Goal: Task Accomplishment & Management: Use online tool/utility

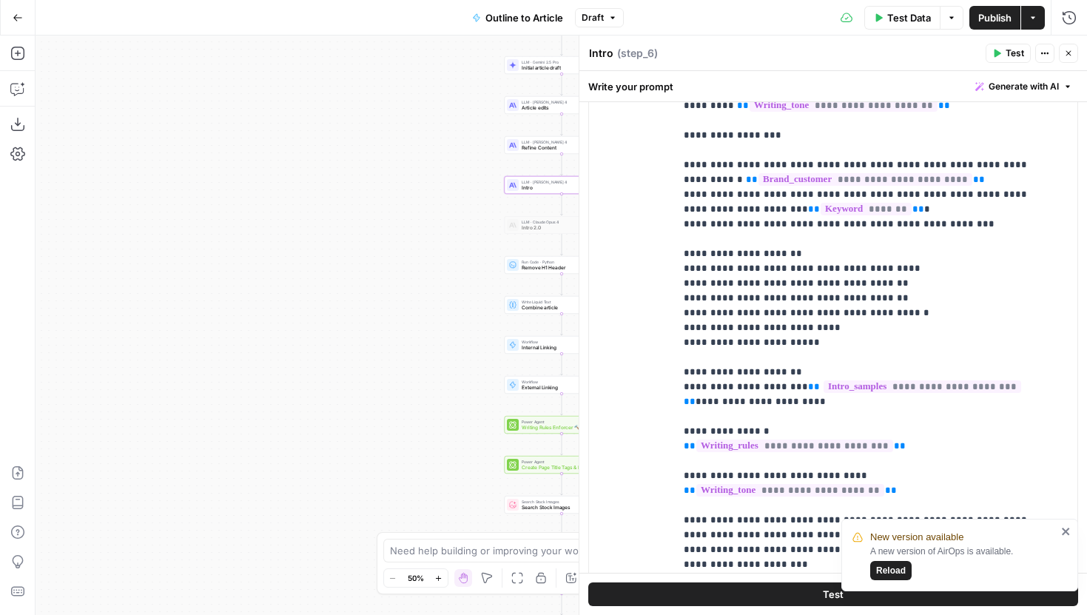
scroll to position [341, 0]
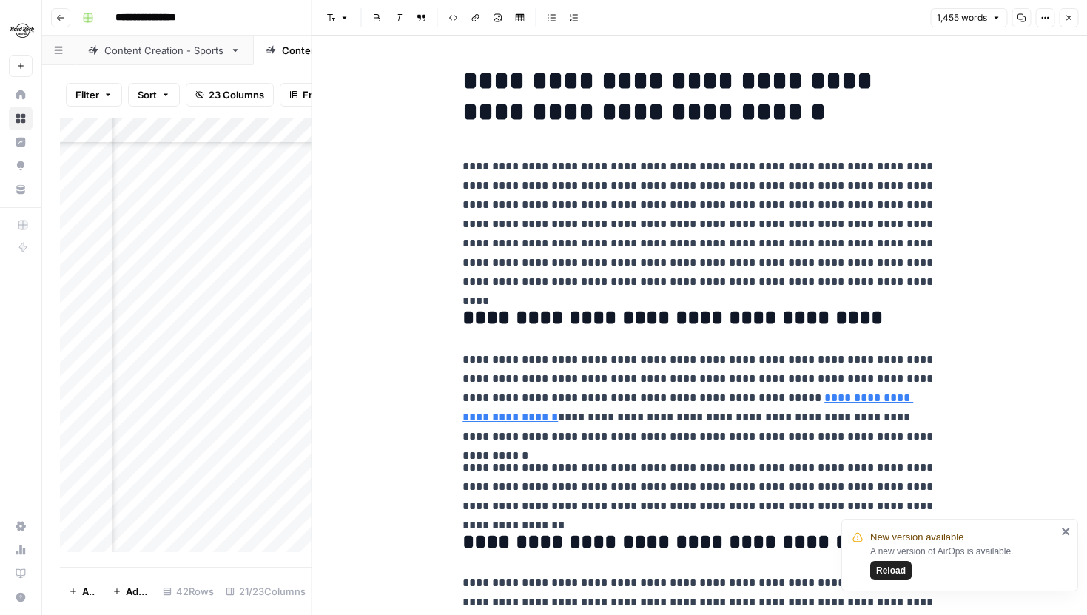
scroll to position [473, 0]
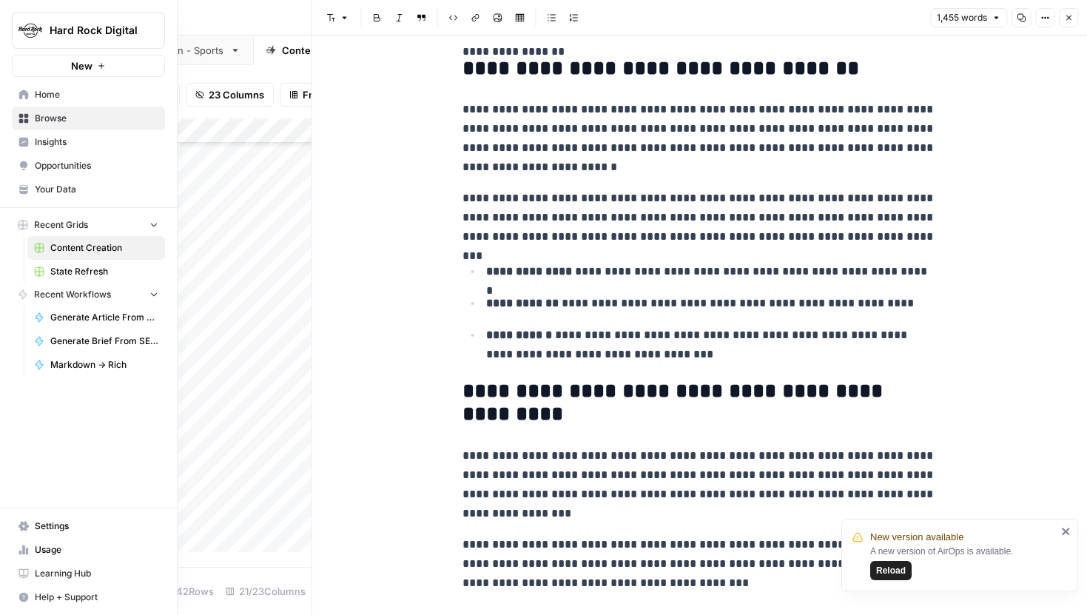
click at [64, 192] on span "Your Data" at bounding box center [97, 189] width 124 height 13
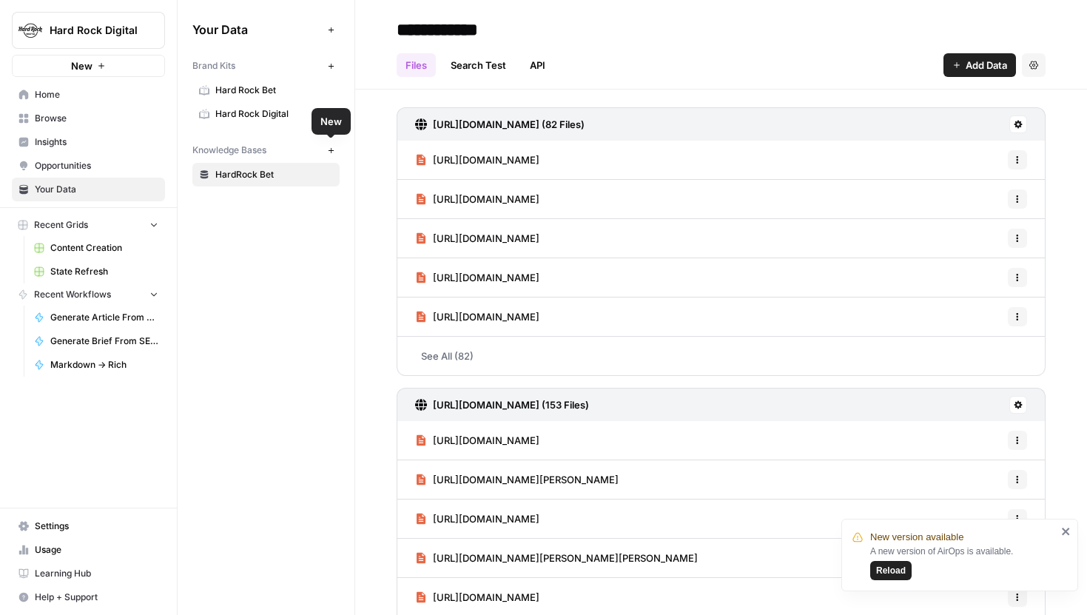
click at [332, 151] on icon "button" at bounding box center [331, 150] width 8 height 8
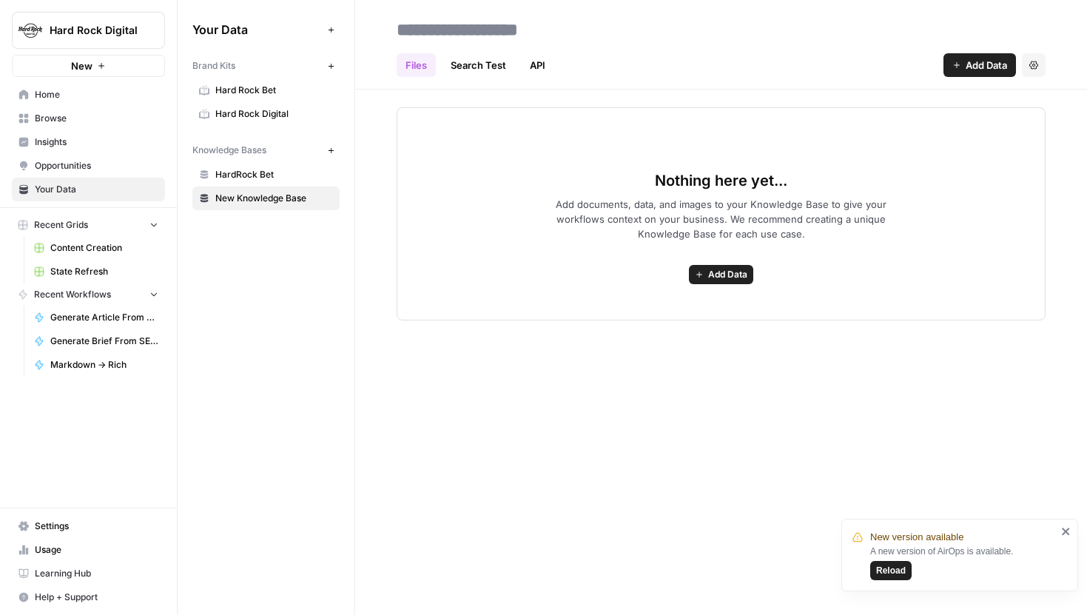
click at [552, 30] on input at bounding box center [509, 30] width 237 height 30
type input "**********"
click at [755, 68] on div "Files Search Test API Add Data Settings" at bounding box center [721, 59] width 649 height 36
click at [959, 69] on icon "button" at bounding box center [956, 65] width 9 height 9
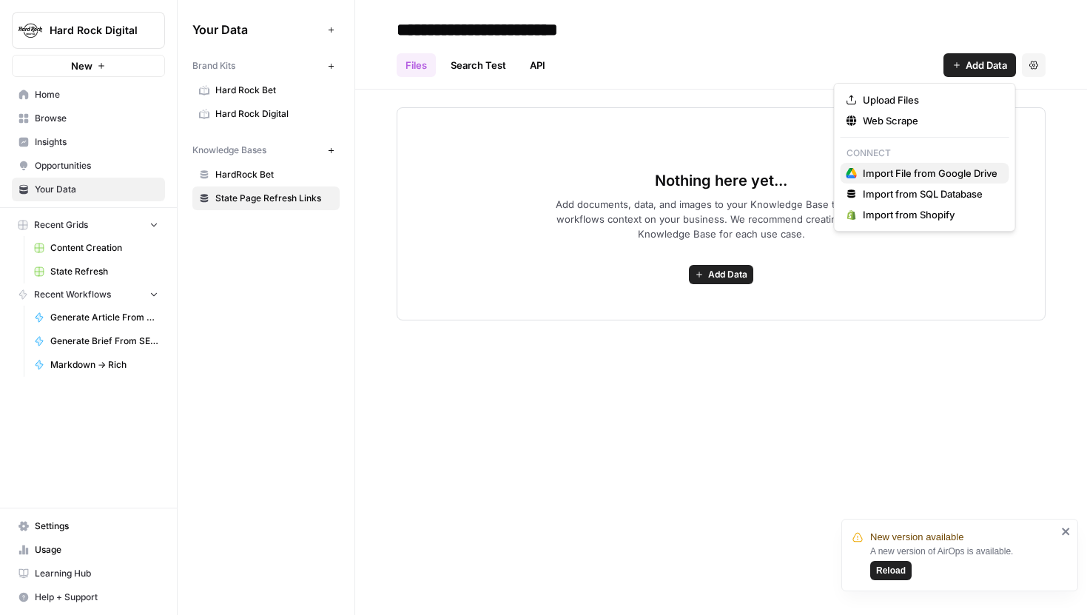
click at [894, 170] on span "Import File from Google Drive" at bounding box center [930, 173] width 135 height 15
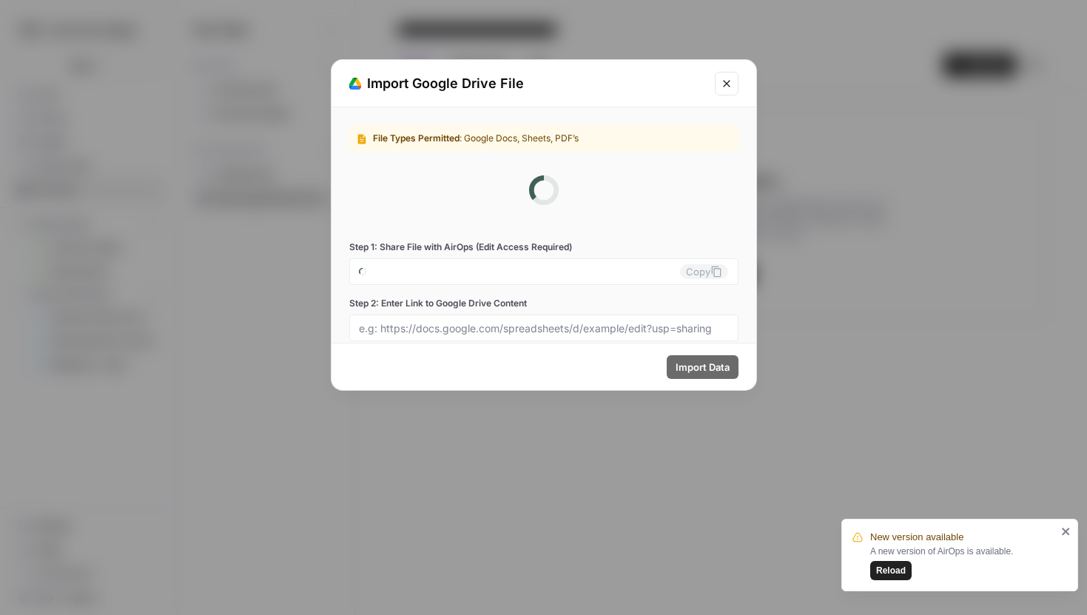
type input "hard-rock-digital-0-rapvuxz809@airops.iam.gserviceaccount.com"
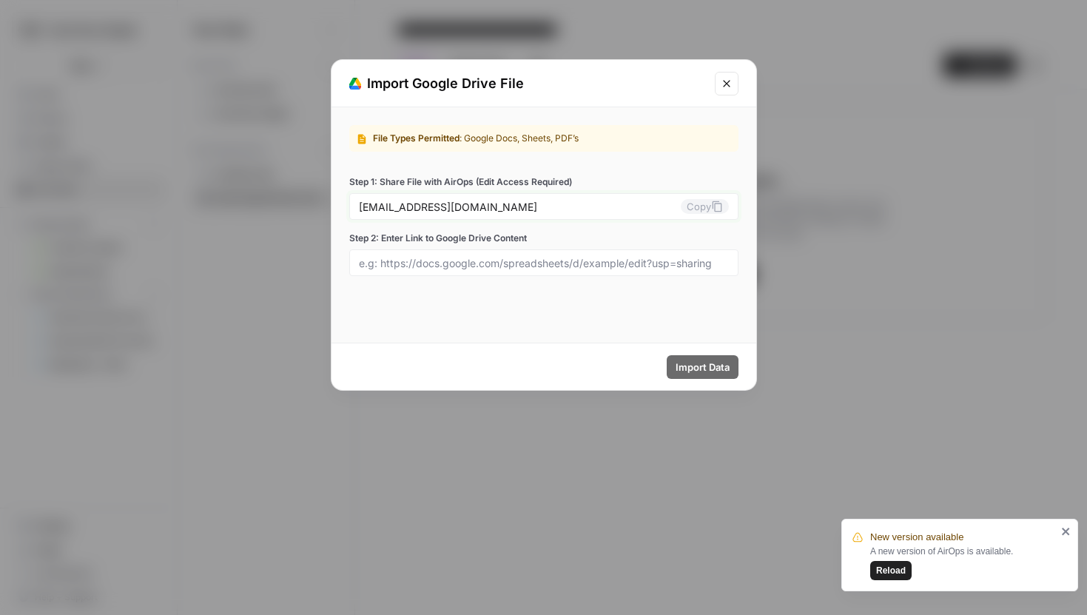
click at [702, 208] on button "Copy" at bounding box center [705, 206] width 48 height 15
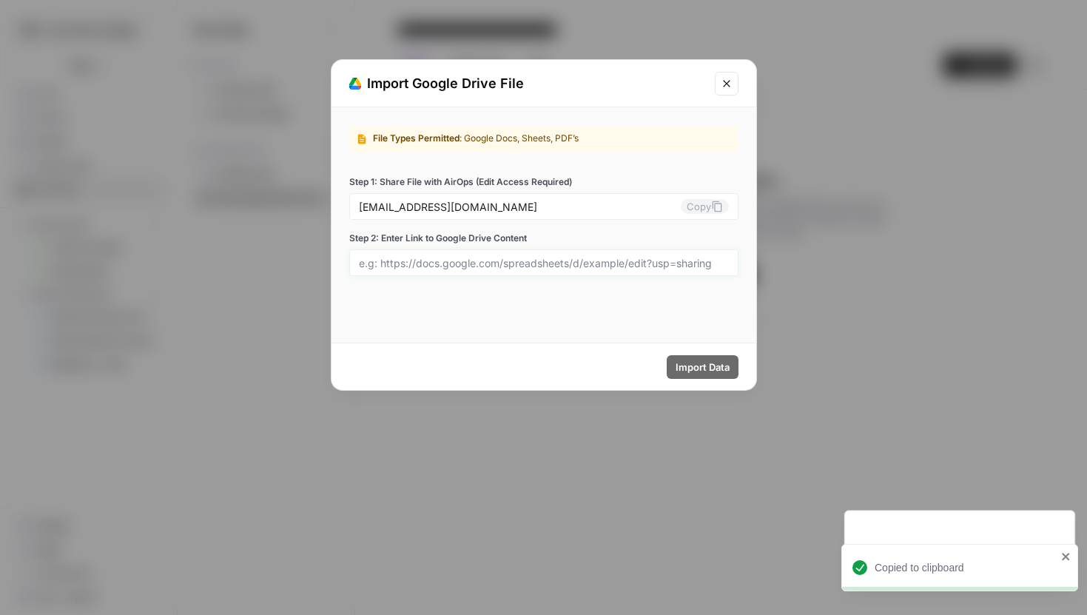
click at [518, 260] on input "Step 2: Enter Link to Google Drive Content" at bounding box center [544, 262] width 370 height 13
click at [521, 266] on input "Step 2: Enter Link to Google Drive Content" at bounding box center [544, 262] width 370 height 13
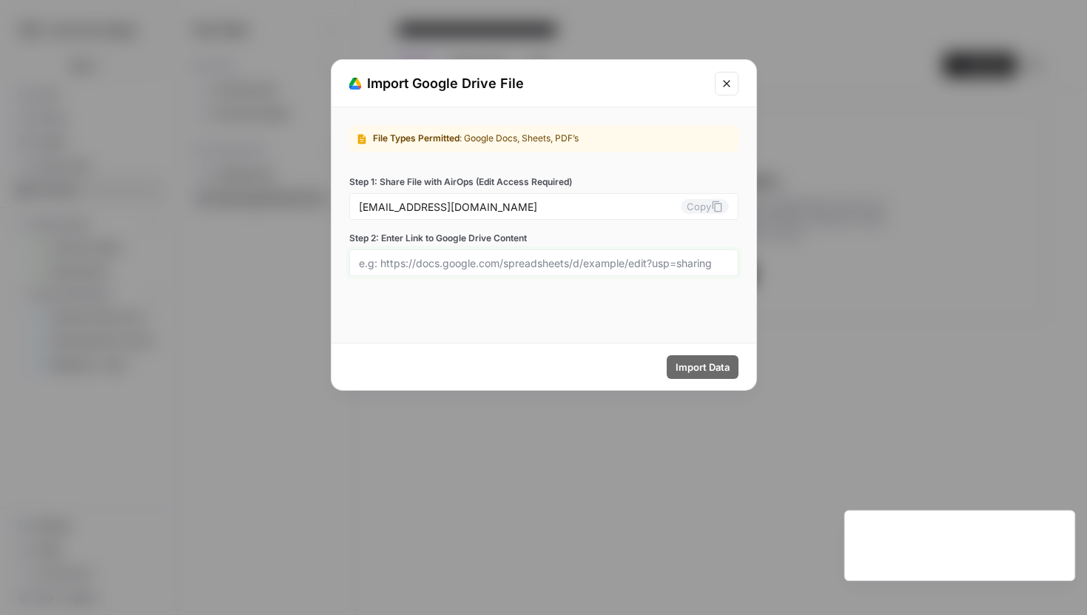
click at [493, 258] on input "Step 2: Enter Link to Google Drive Content" at bounding box center [544, 262] width 370 height 13
paste input "https://docs.google.com/spreadsheets/d/1pCmCMlAiUfkrNfLAag7ICprsDYWxPEnPcitpTPI…"
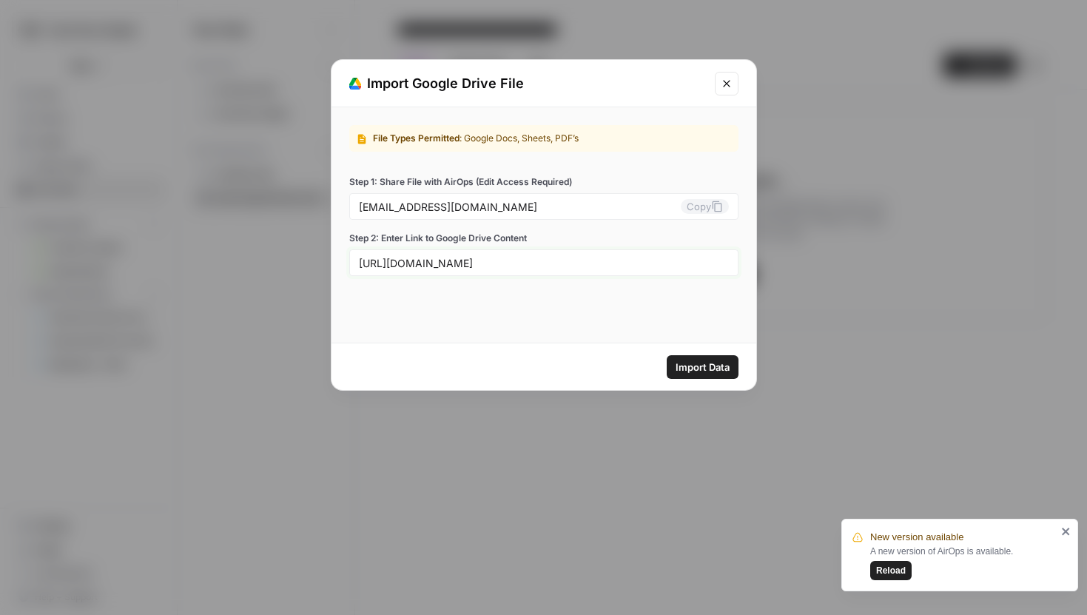
type input "https://docs.google.com/spreadsheets/d/1pCmCMlAiUfkrNfLAag7ICprsDYWxPEnPcitpTPI…"
click at [702, 355] on button "Import Data" at bounding box center [703, 367] width 72 height 24
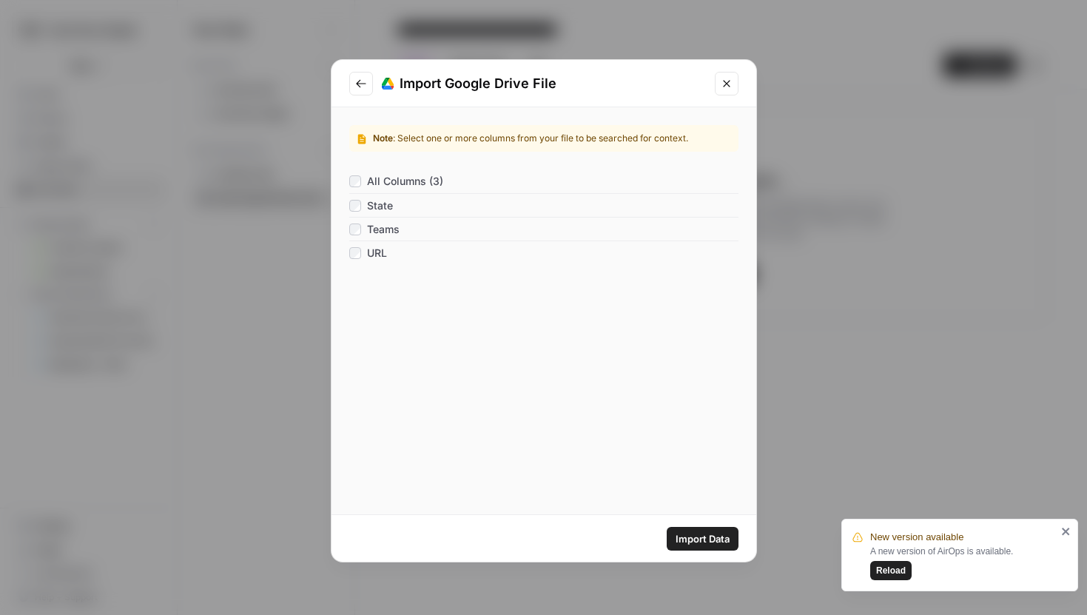
click at [696, 536] on span "Import Data" at bounding box center [702, 538] width 54 height 15
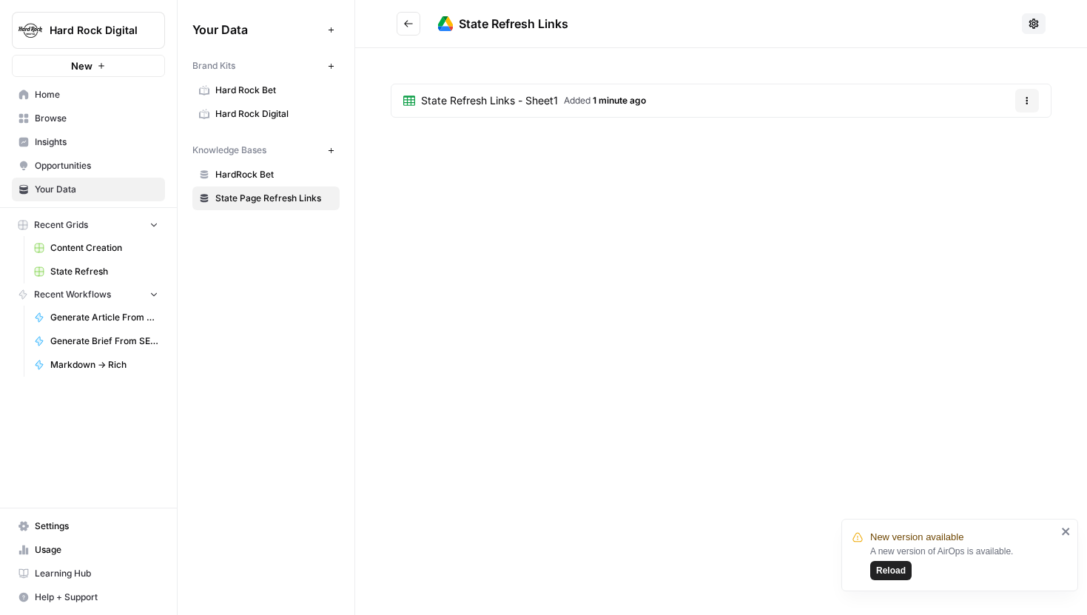
click at [470, 95] on span "State Refresh Links - Sheet1" at bounding box center [489, 100] width 137 height 15
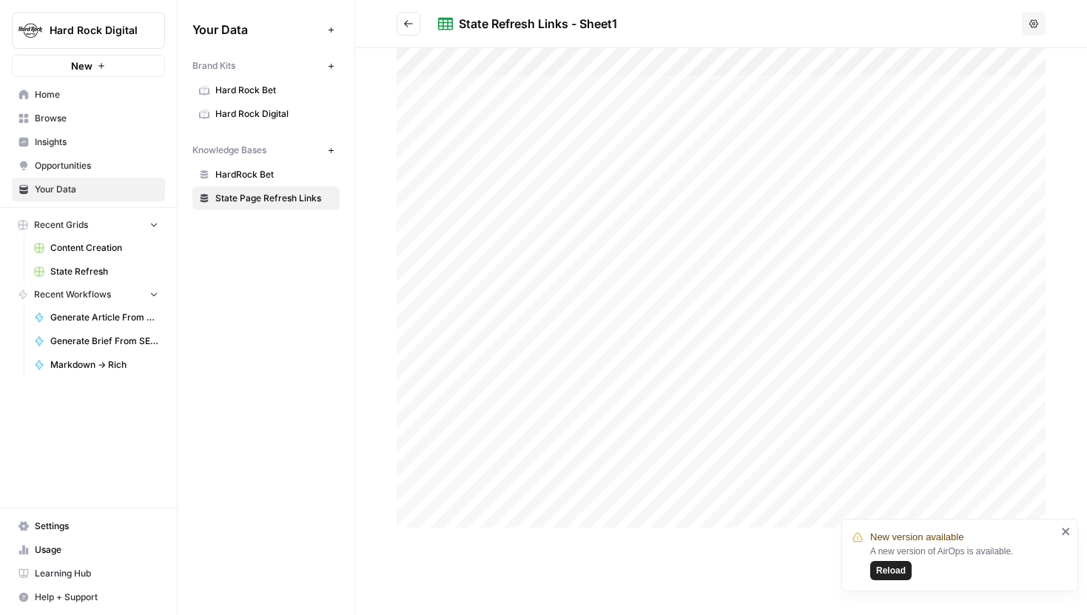
click at [522, 107] on div at bounding box center [721, 287] width 649 height 479
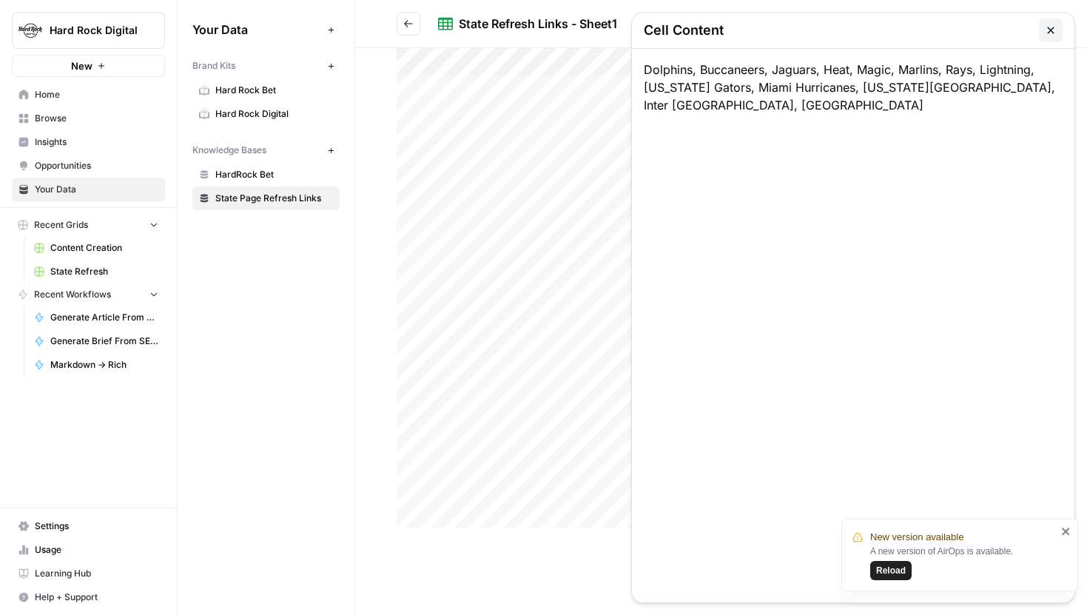
click at [560, 117] on div at bounding box center [721, 287] width 649 height 479
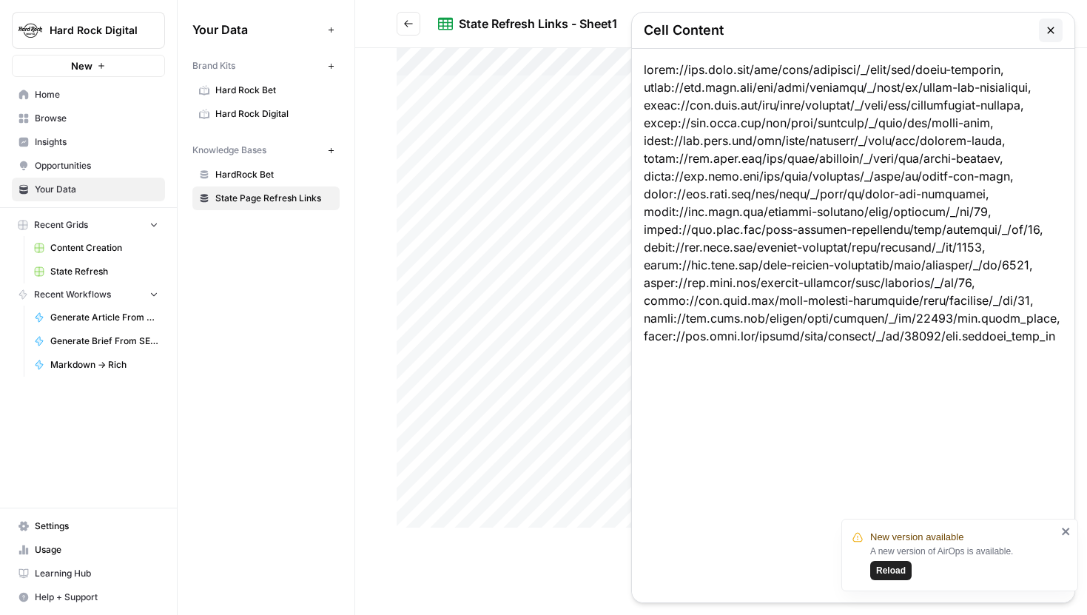
click at [1053, 31] on icon "button" at bounding box center [1051, 30] width 12 height 12
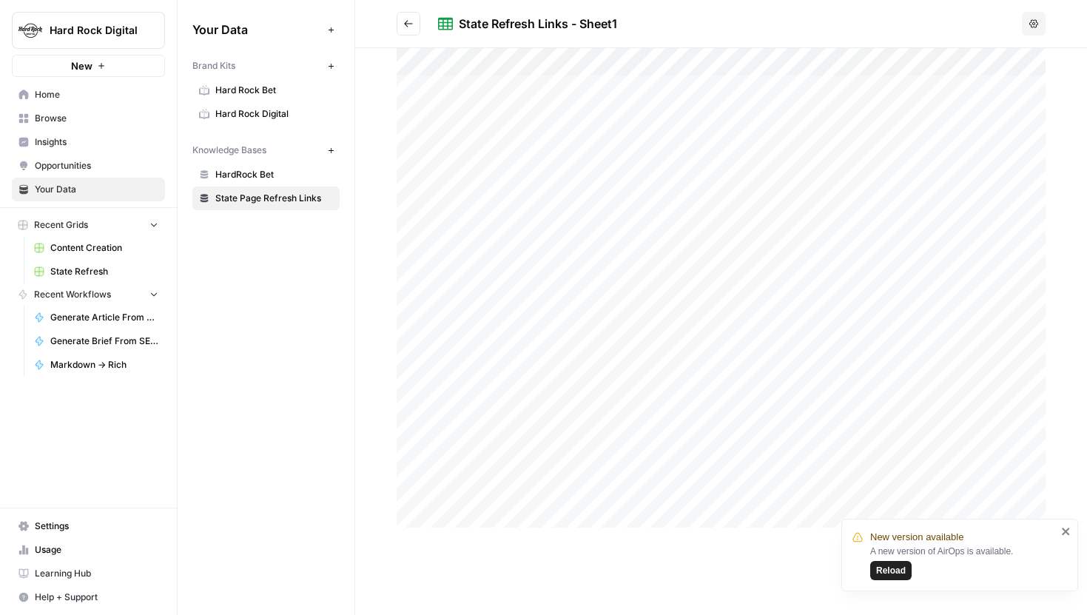
click at [526, 121] on div at bounding box center [721, 287] width 649 height 479
click at [414, 21] on button "Go back" at bounding box center [409, 24] width 24 height 24
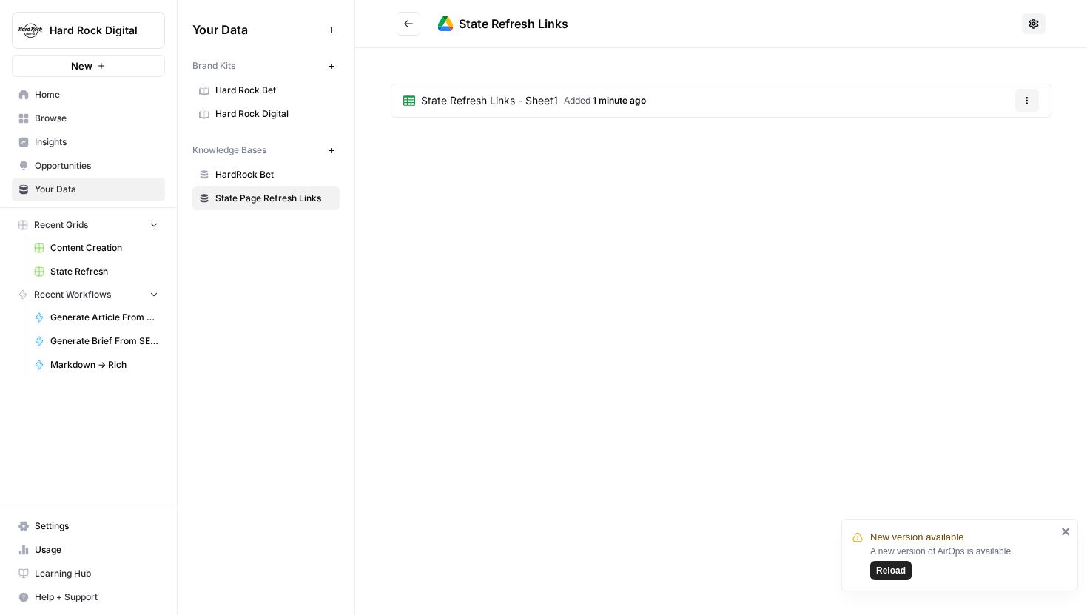
click at [411, 27] on icon "Go back" at bounding box center [408, 23] width 10 height 10
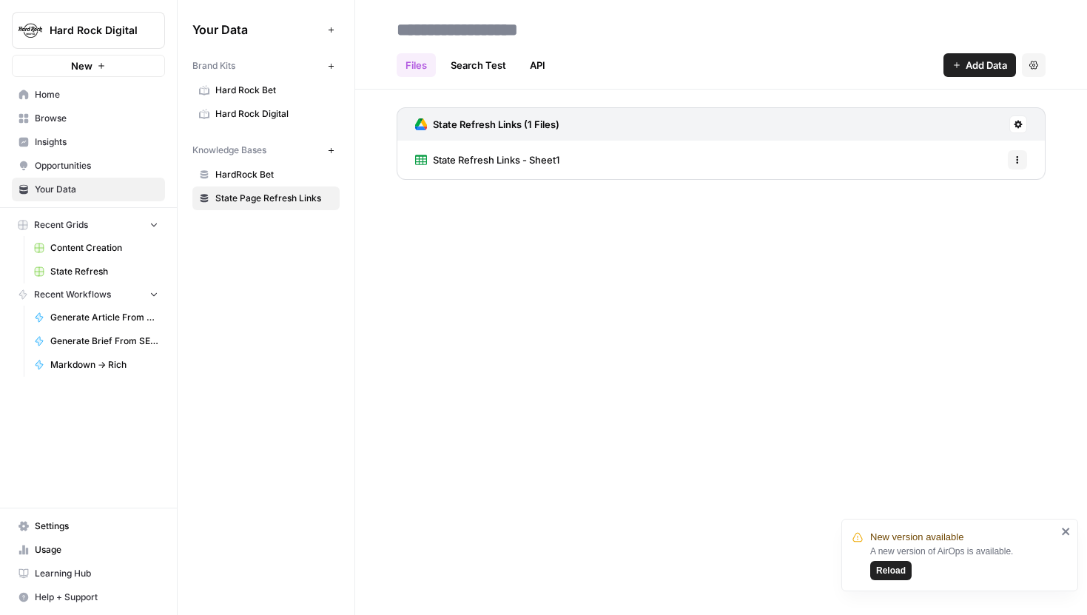
click at [489, 62] on link "Search Test" at bounding box center [478, 65] width 73 height 24
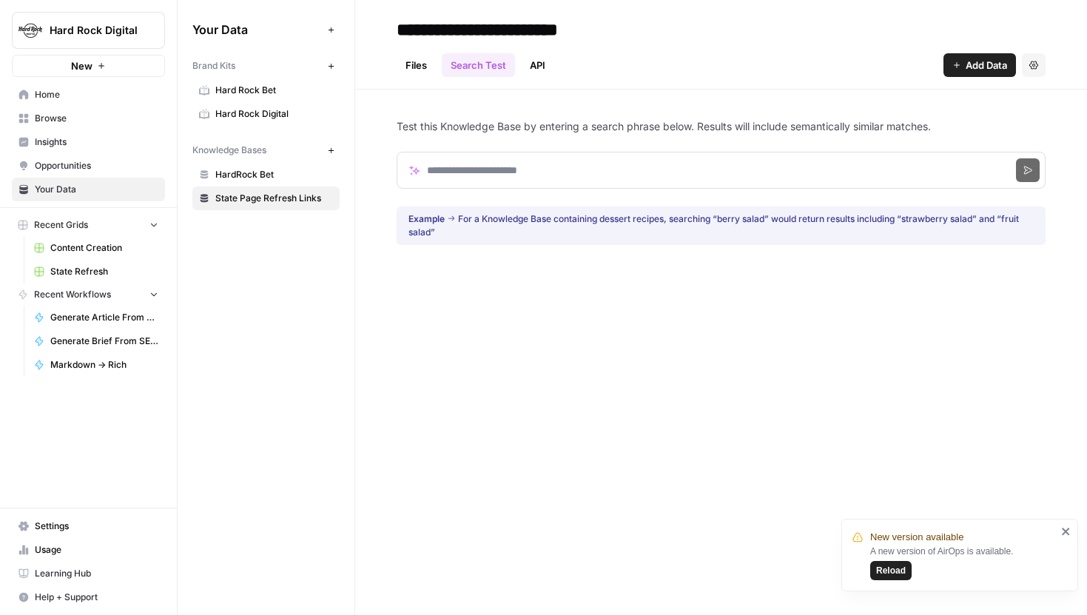
click at [423, 60] on link "Files" at bounding box center [416, 65] width 39 height 24
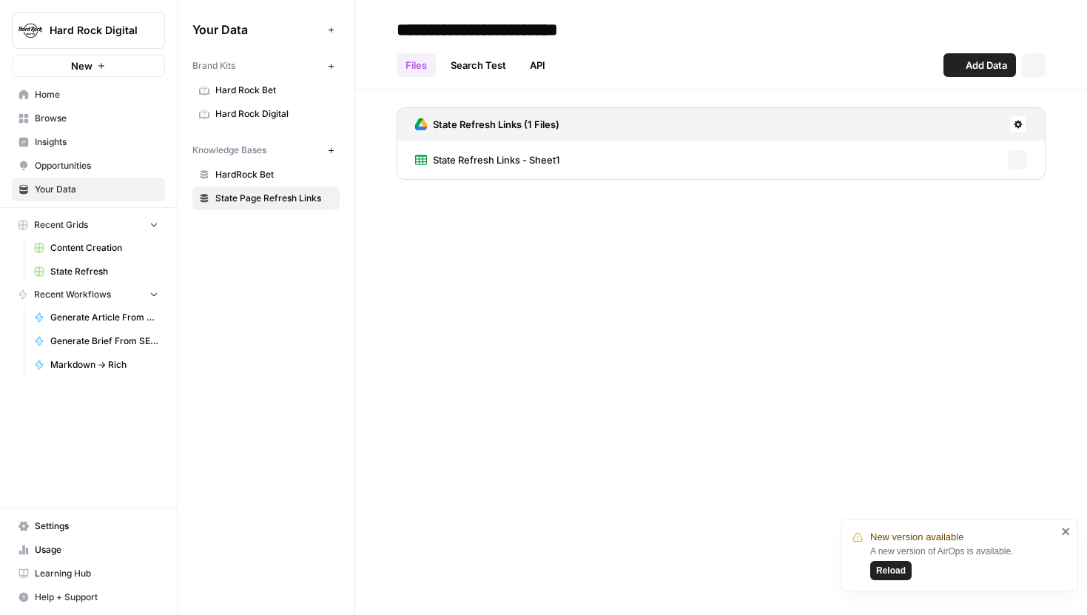
click at [466, 63] on link "Search Test" at bounding box center [478, 65] width 73 height 24
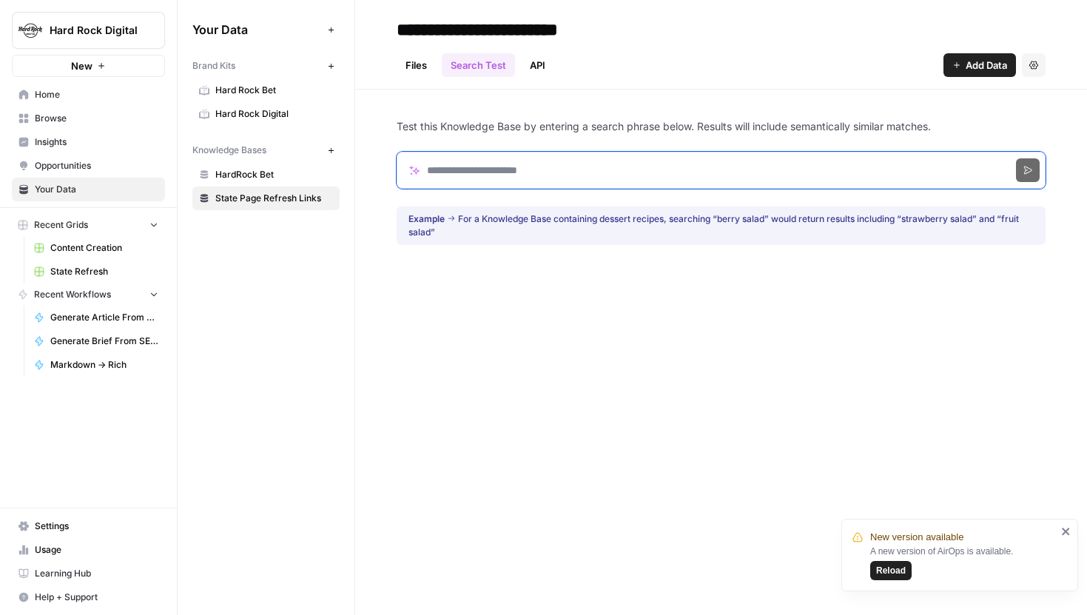
click at [498, 172] on input "Search phrase" at bounding box center [721, 170] width 649 height 37
type input "********"
click button "Search" at bounding box center [1028, 170] width 24 height 24
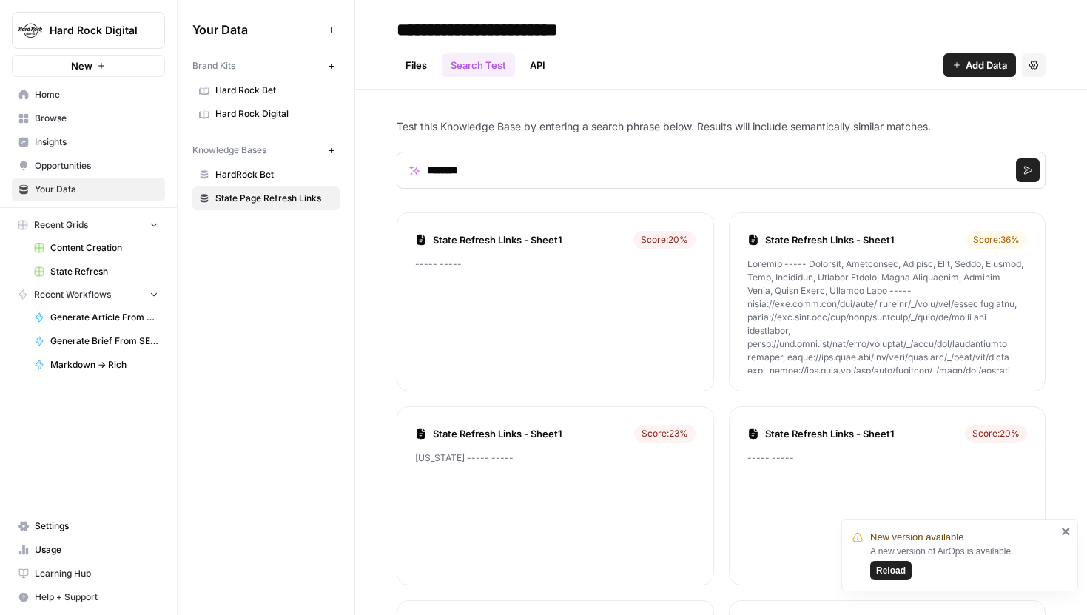
click at [506, 239] on link "State Refresh Links - Sheet1" at bounding box center [530, 239] width 195 height 15
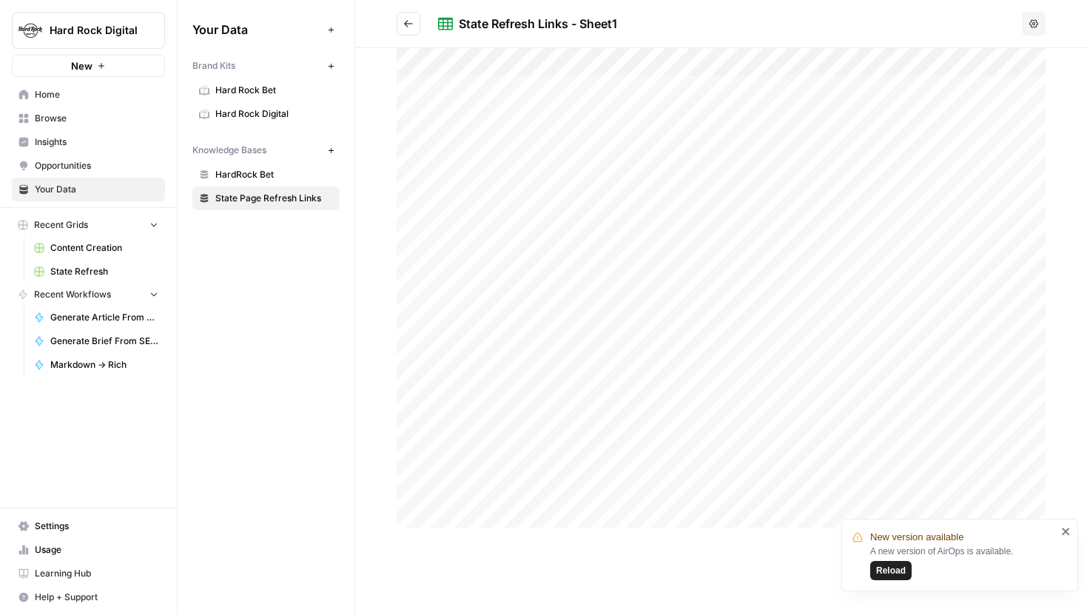
click at [411, 24] on icon "Go back" at bounding box center [408, 23] width 10 height 10
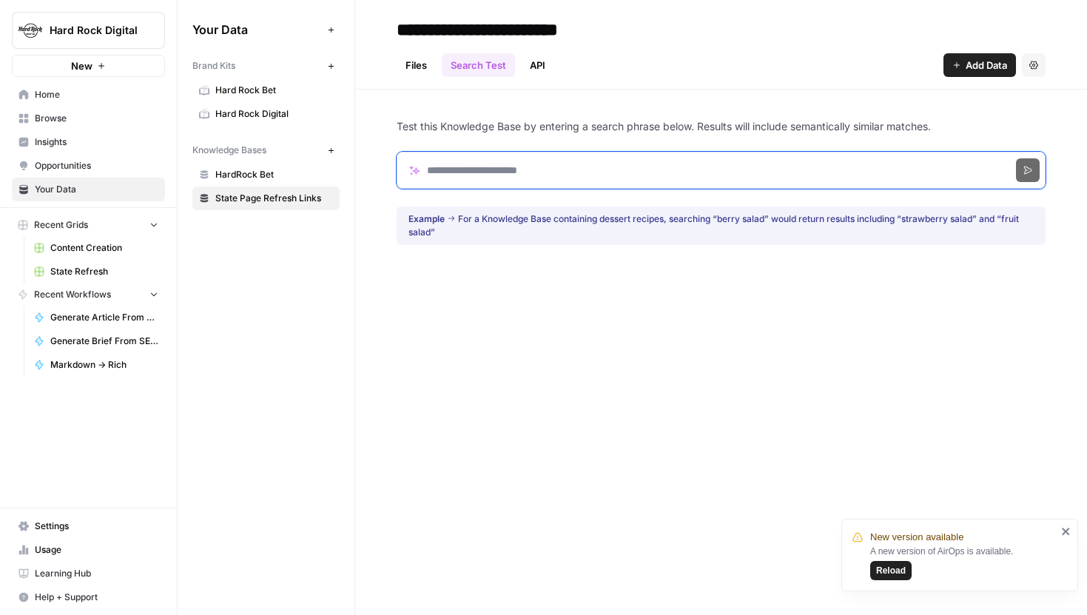
click at [563, 158] on input "Search phrase" at bounding box center [721, 170] width 649 height 37
type input "********"
click at [1016, 158] on button "Search" at bounding box center [1028, 170] width 24 height 24
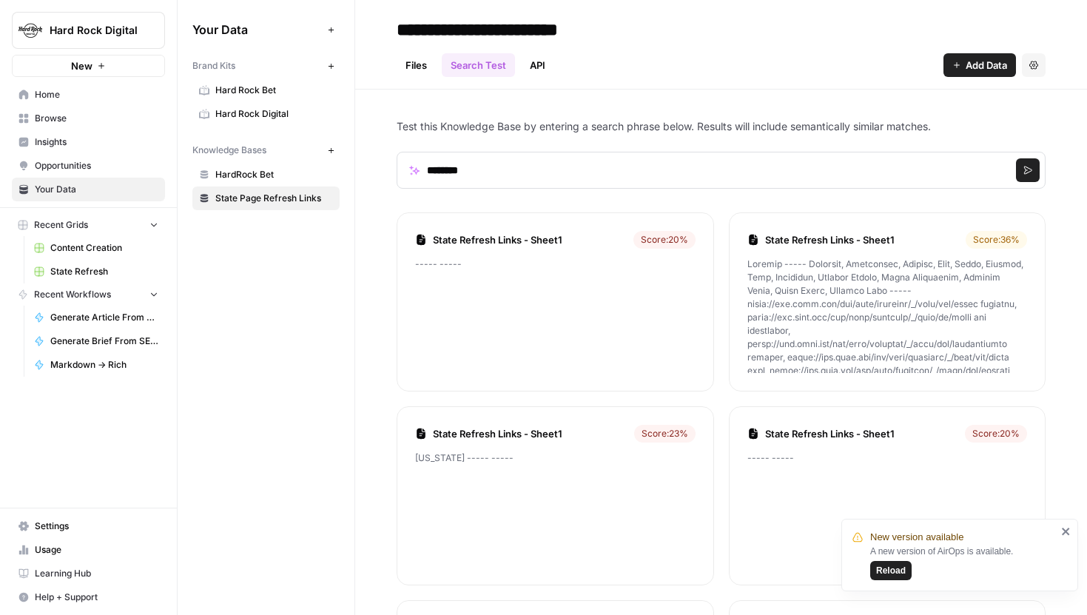
click at [873, 249] on li "State Refresh Links - Sheet1 Score: 36 %" at bounding box center [887, 301] width 317 height 179
click at [869, 226] on li "State Refresh Links - Sheet1 Score: 36 %" at bounding box center [887, 301] width 317 height 179
click at [866, 238] on link "State Refresh Links - Sheet1" at bounding box center [862, 239] width 195 height 15
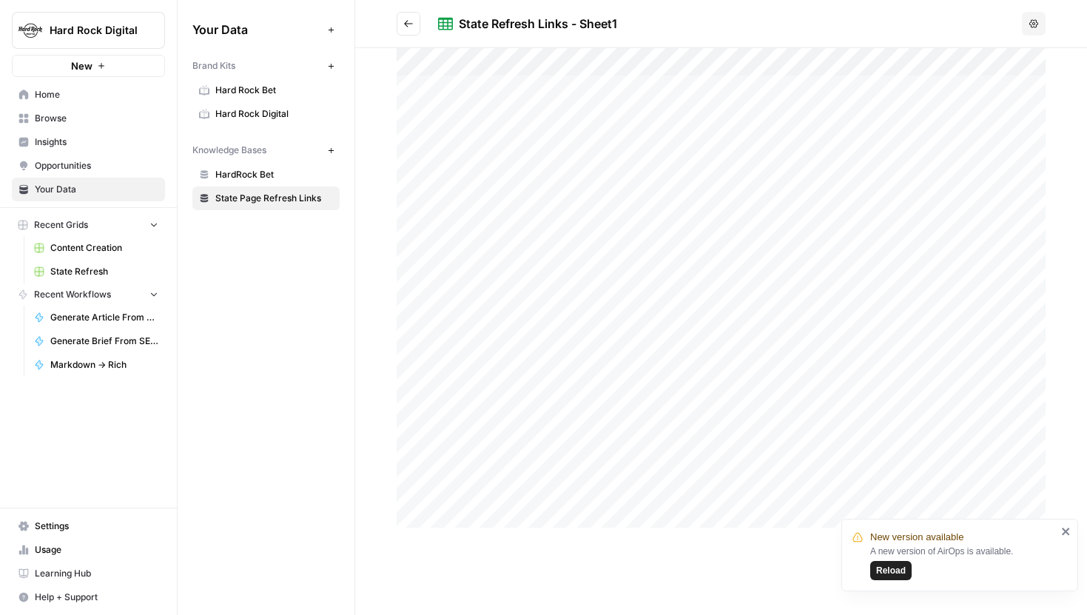
click at [415, 23] on button "Go back" at bounding box center [409, 24] width 24 height 24
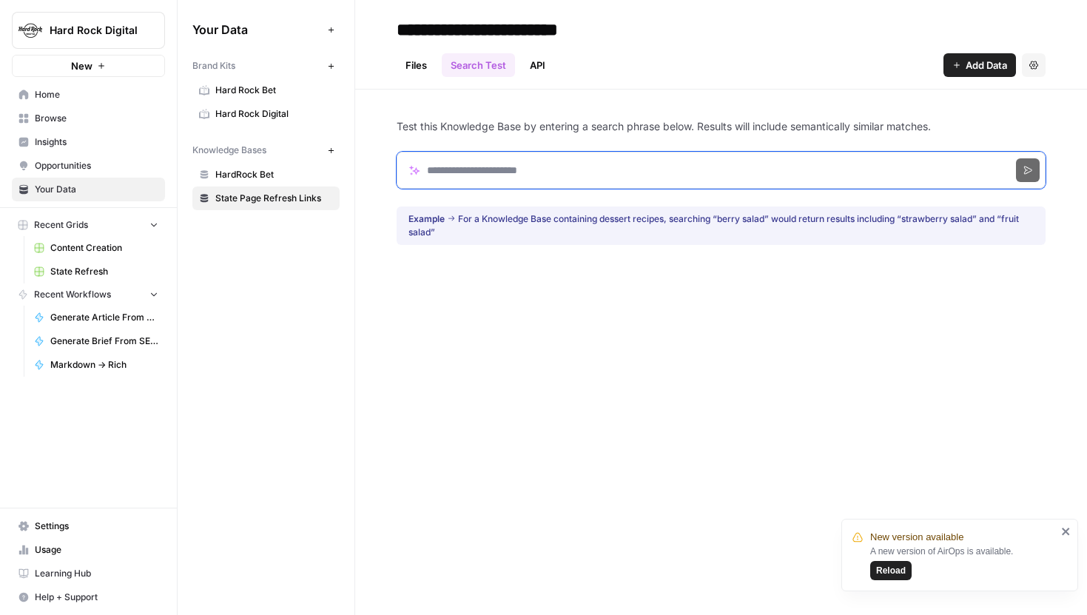
click at [657, 164] on input "Search phrase" at bounding box center [721, 170] width 649 height 37
type input "******"
click button "Search" at bounding box center [1028, 170] width 24 height 24
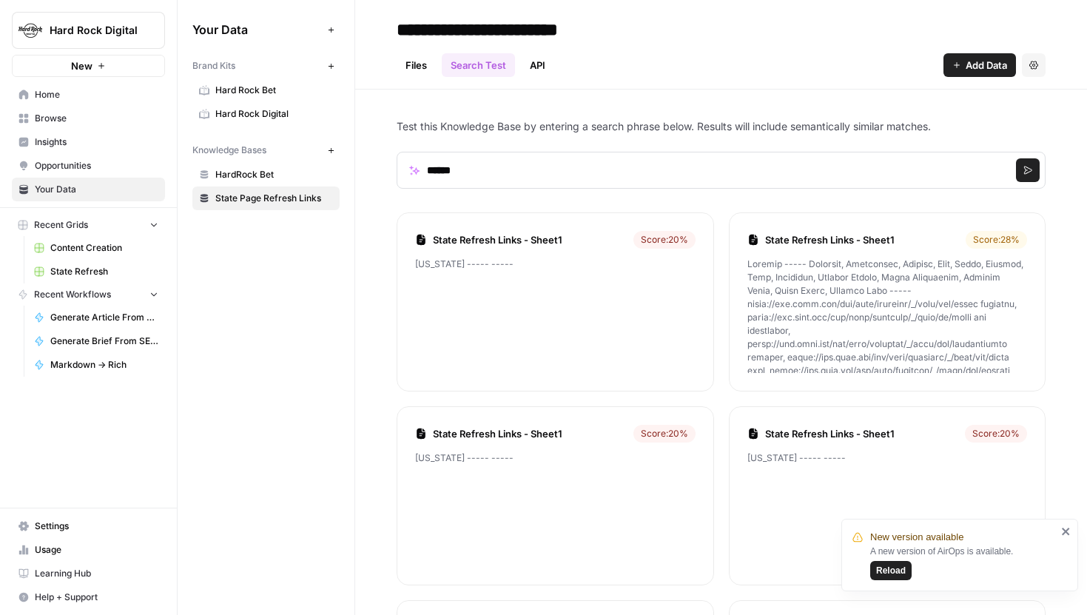
click at [1062, 526] on icon "close" at bounding box center [1066, 531] width 10 height 12
click at [395, 55] on header "**********" at bounding box center [721, 45] width 732 height 90
click at [417, 62] on link "Files" at bounding box center [416, 65] width 39 height 24
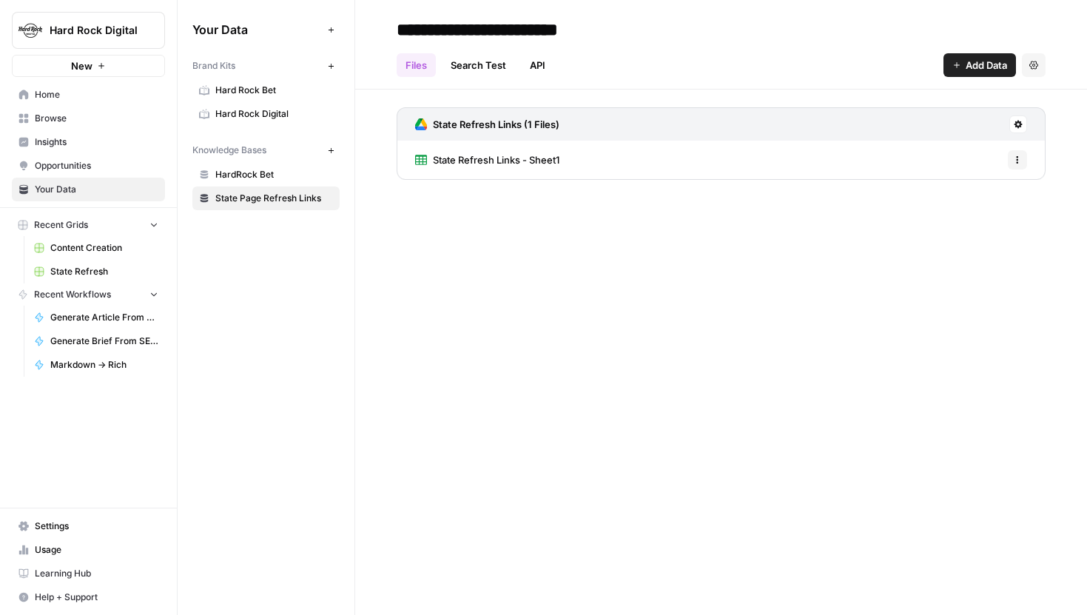
click at [591, 162] on div "State Refresh Links - Sheet1 Options" at bounding box center [721, 160] width 649 height 38
click at [1017, 161] on icon "button" at bounding box center [1017, 159] width 9 height 9
click at [1019, 113] on div "State Refresh Links (1 Files)" at bounding box center [721, 123] width 649 height 33
click at [1019, 121] on icon at bounding box center [1017, 124] width 9 height 9
click at [847, 161] on div "State Refresh Links - Sheet1 Options" at bounding box center [721, 160] width 649 height 38
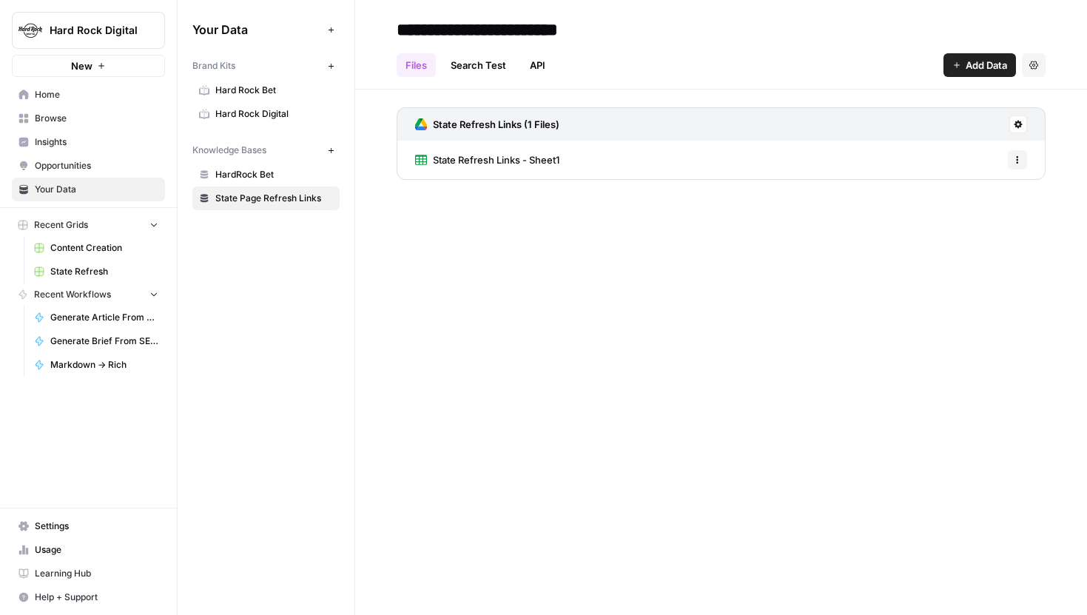
click at [982, 68] on span "Add Data" at bounding box center [985, 65] width 41 height 15
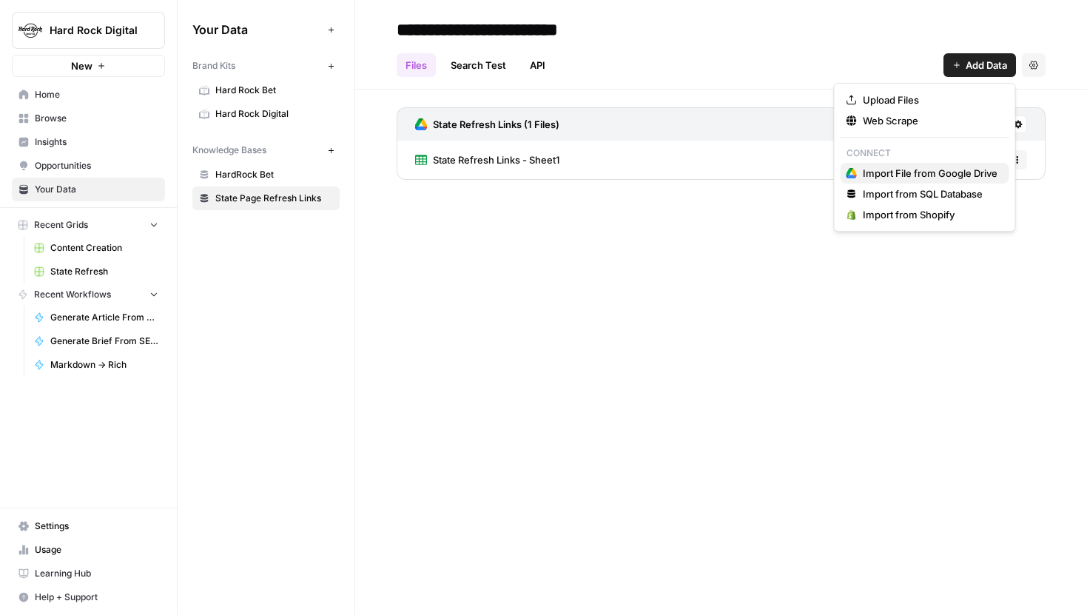
click at [882, 175] on span "Import File from Google Drive" at bounding box center [930, 173] width 135 height 15
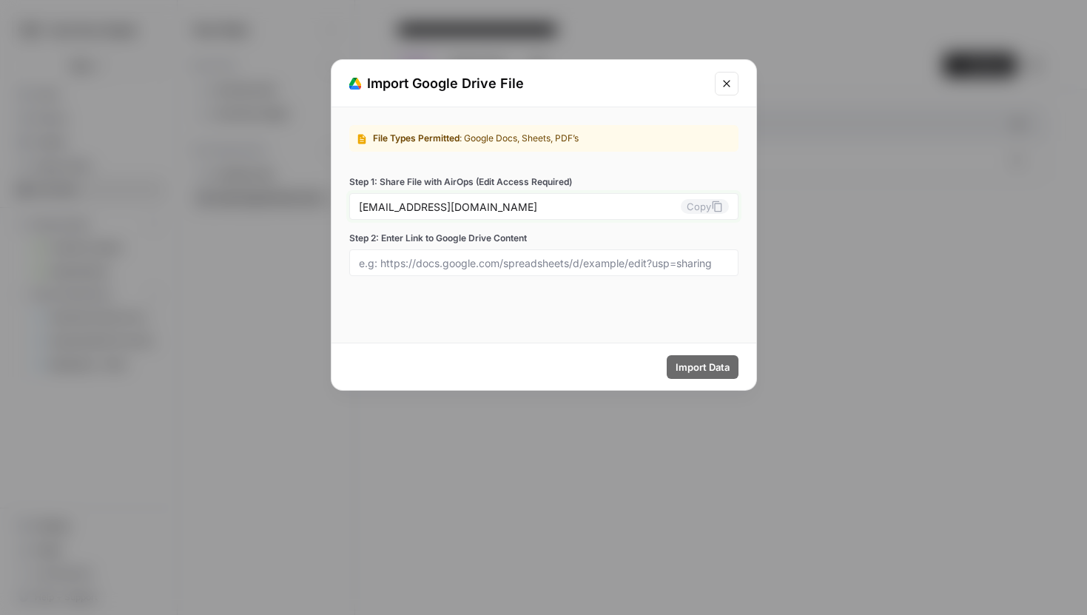
click at [718, 206] on icon at bounding box center [717, 206] width 12 height 12
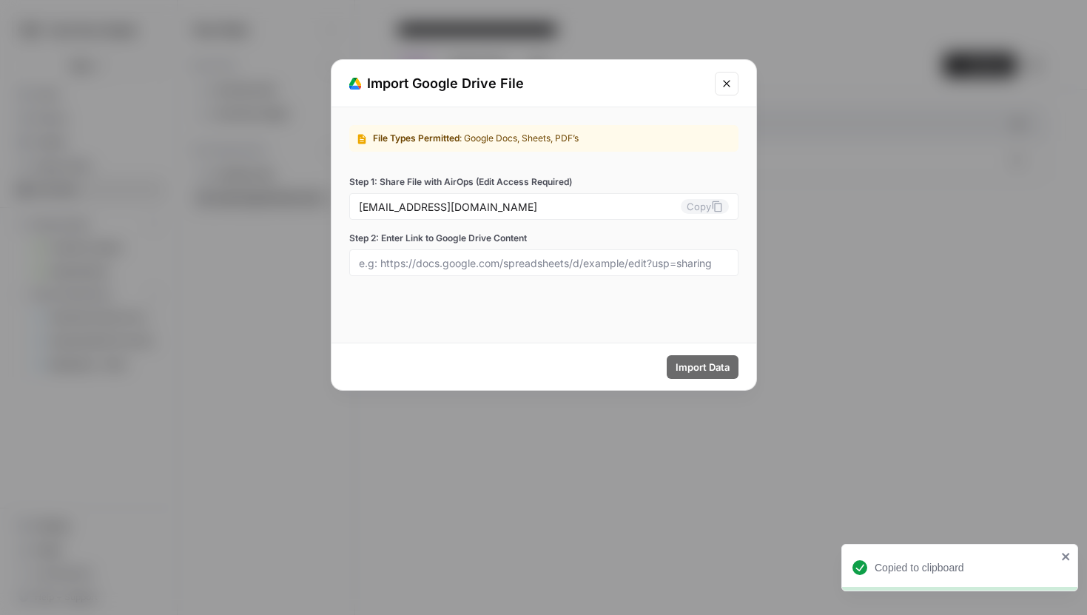
click at [722, 78] on icon "Close modal" at bounding box center [727, 84] width 12 height 12
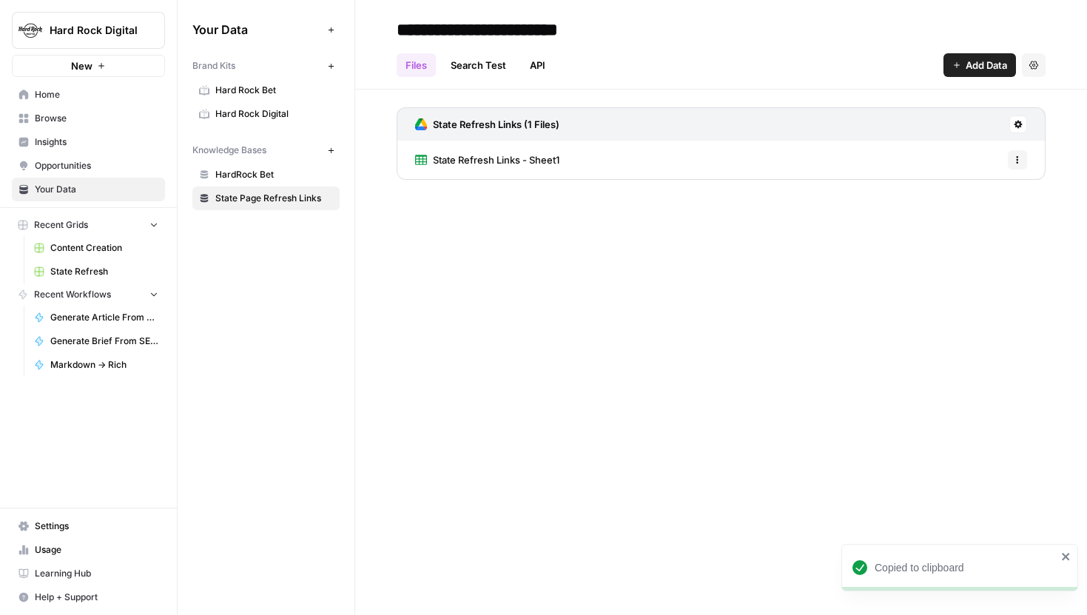
click at [1019, 129] on button at bounding box center [1018, 124] width 18 height 18
click at [677, 198] on div "**********" at bounding box center [721, 307] width 732 height 615
click at [1023, 161] on button "Options" at bounding box center [1017, 159] width 19 height 19
click at [985, 195] on span "Delete File" at bounding box center [984, 192] width 48 height 15
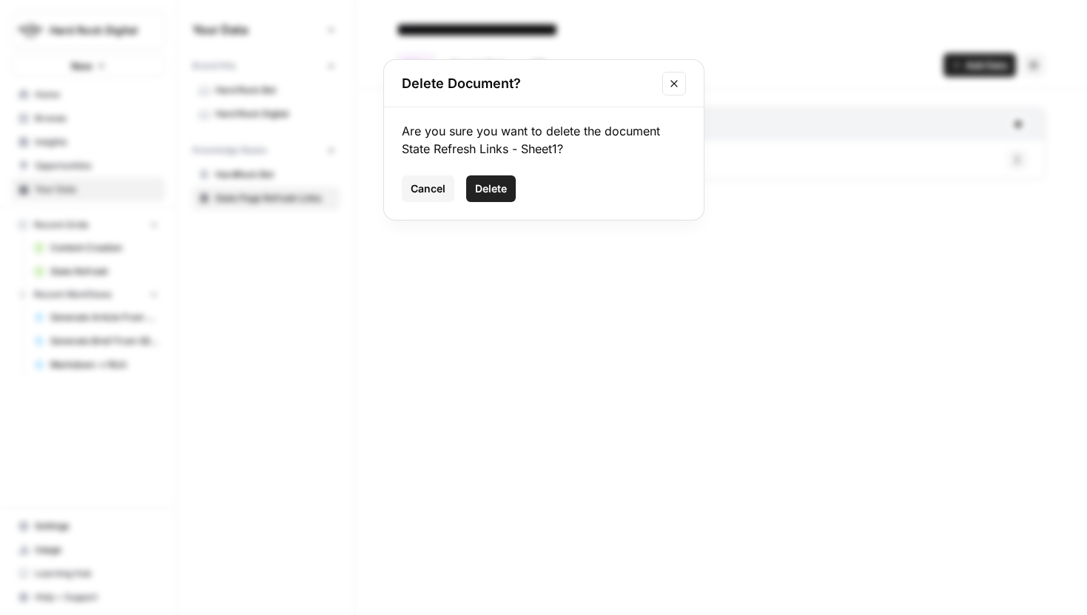
click at [802, 226] on div "Delete Document? Are you sure you want to delete the document State Refresh Lin…" at bounding box center [543, 307] width 1087 height 615
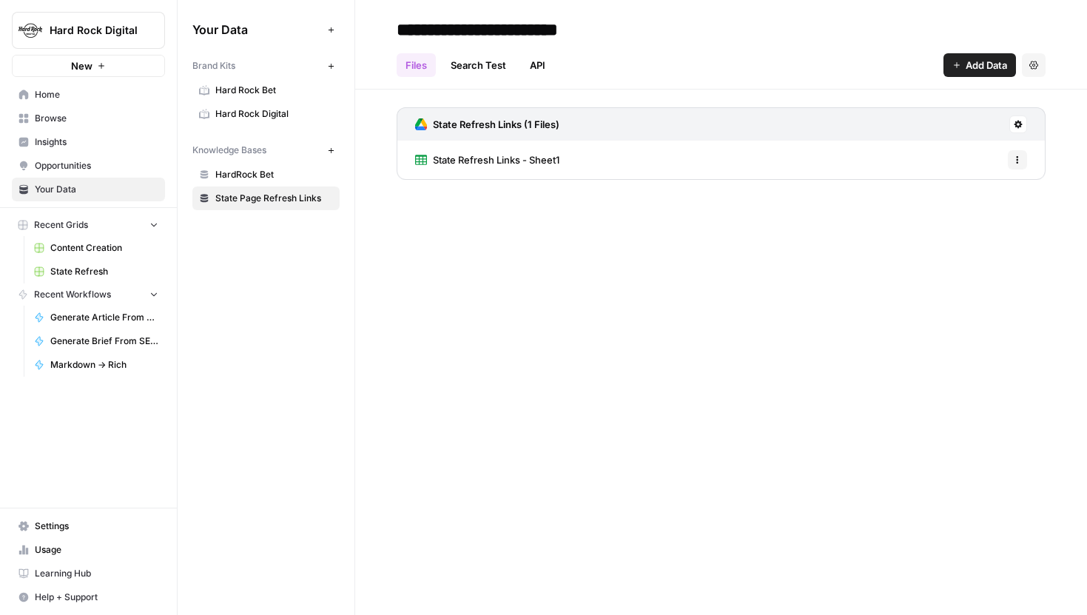
click at [1019, 126] on icon at bounding box center [1018, 125] width 8 height 8
click at [960, 212] on span "Delete Connection" at bounding box center [961, 210] width 91 height 15
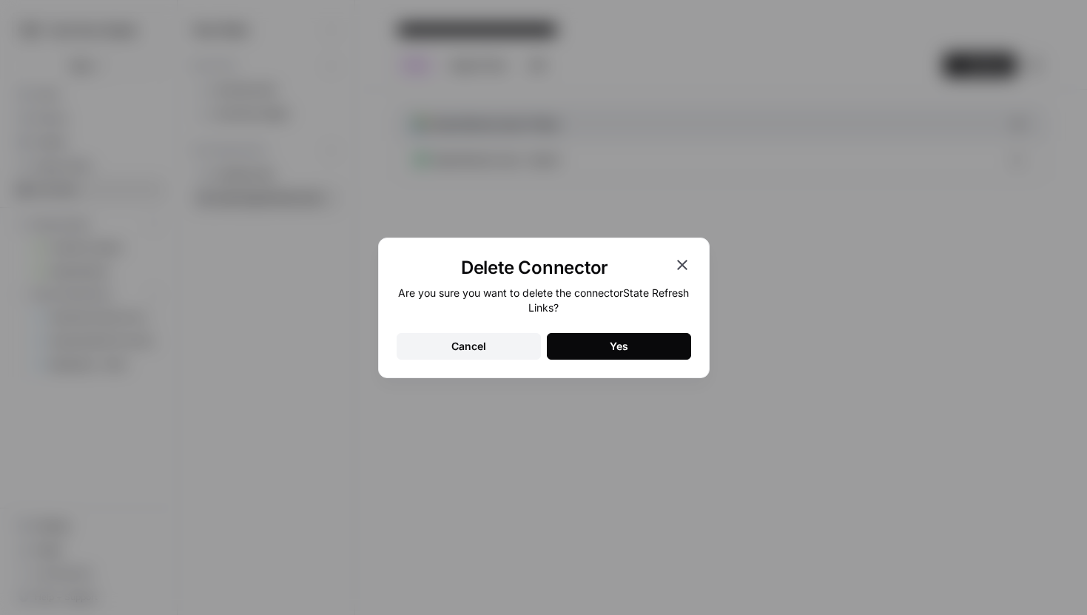
click at [596, 338] on button "Yes" at bounding box center [619, 346] width 144 height 27
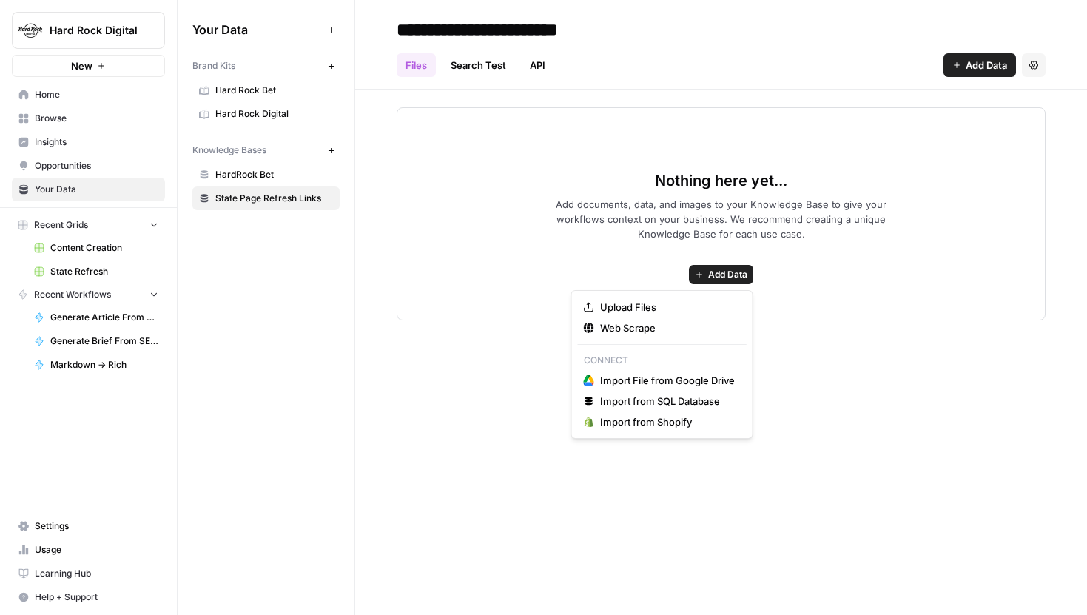
click at [710, 272] on span "Add Data" at bounding box center [727, 274] width 39 height 13
click at [681, 379] on span "Import File from Google Drive" at bounding box center [667, 380] width 135 height 15
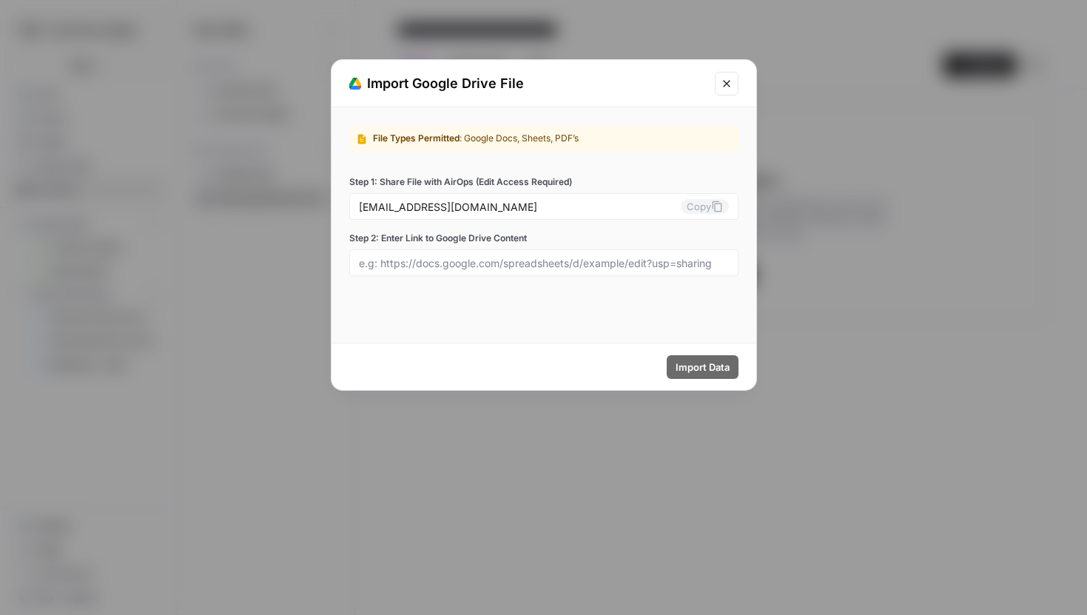
click at [559, 252] on div at bounding box center [543, 262] width 389 height 27
click at [537, 263] on input "Step 2: Enter Link to Google Drive Content" at bounding box center [544, 262] width 370 height 13
paste input "https://docs.google.com/spreadsheets/d/1pCmCMlAiUfkrNfLAag7ICprsDYWxPEnPcitpTPI…"
type input "https://docs.google.com/spreadsheets/d/1pCmCMlAiUfkrNfLAag7ICprsDYWxPEnPcitpTPI…"
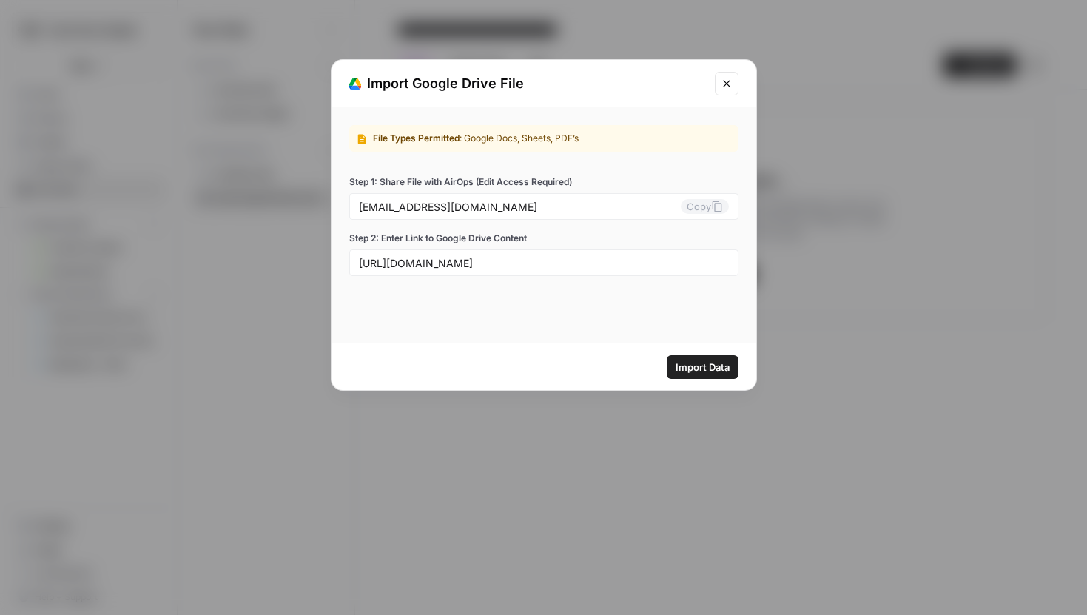
scroll to position [0, 0]
click at [720, 374] on button "Import Data" at bounding box center [703, 367] width 72 height 24
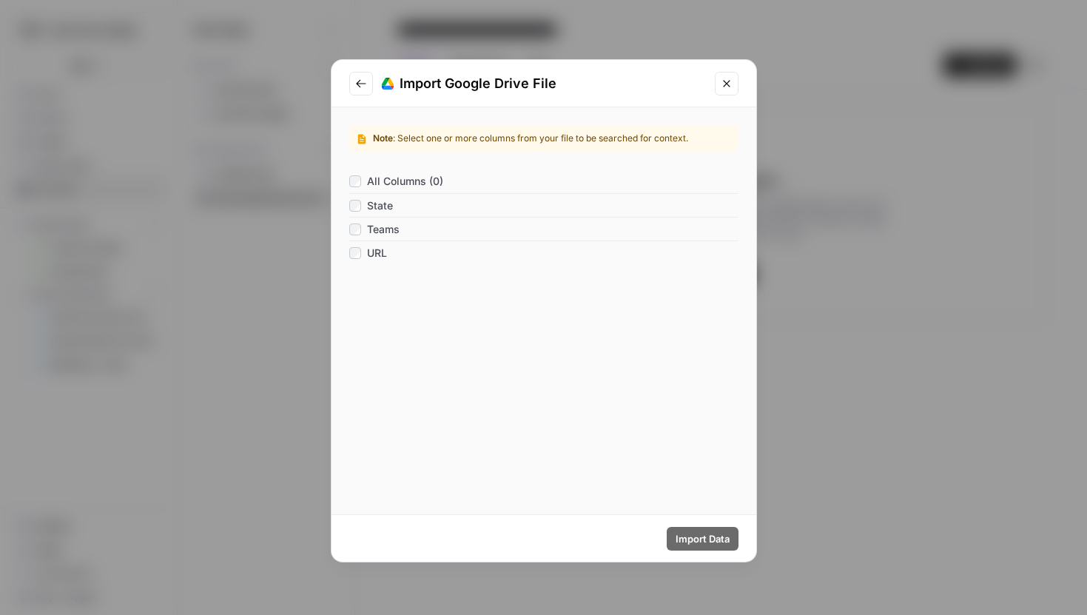
click at [365, 206] on div "State" at bounding box center [371, 205] width 44 height 15
click at [699, 530] on button "Import Data" at bounding box center [703, 539] width 72 height 24
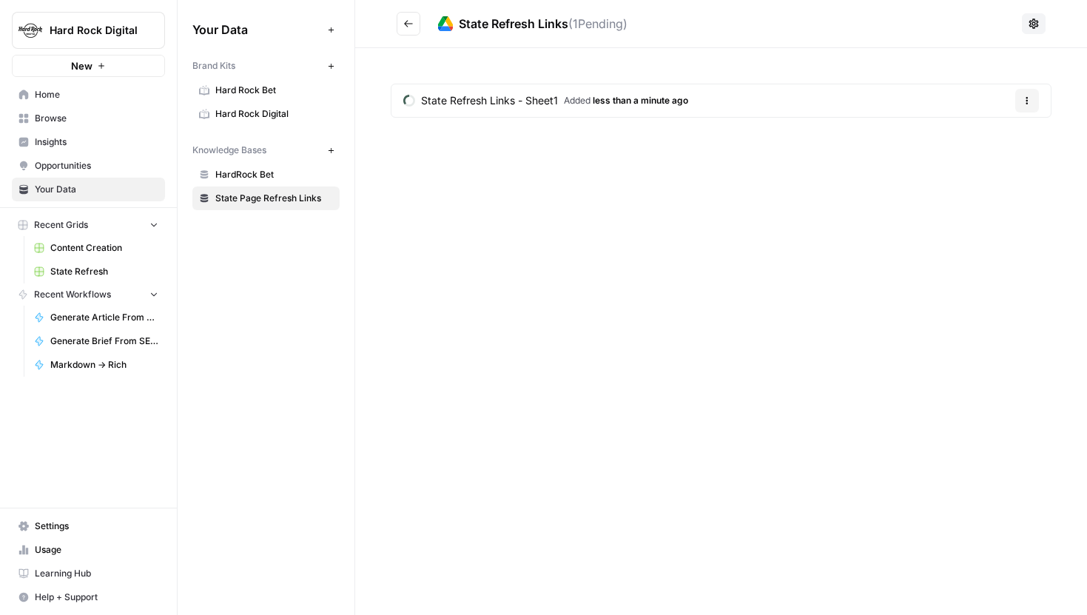
click at [408, 22] on icon "Go back" at bounding box center [408, 23] width 10 height 10
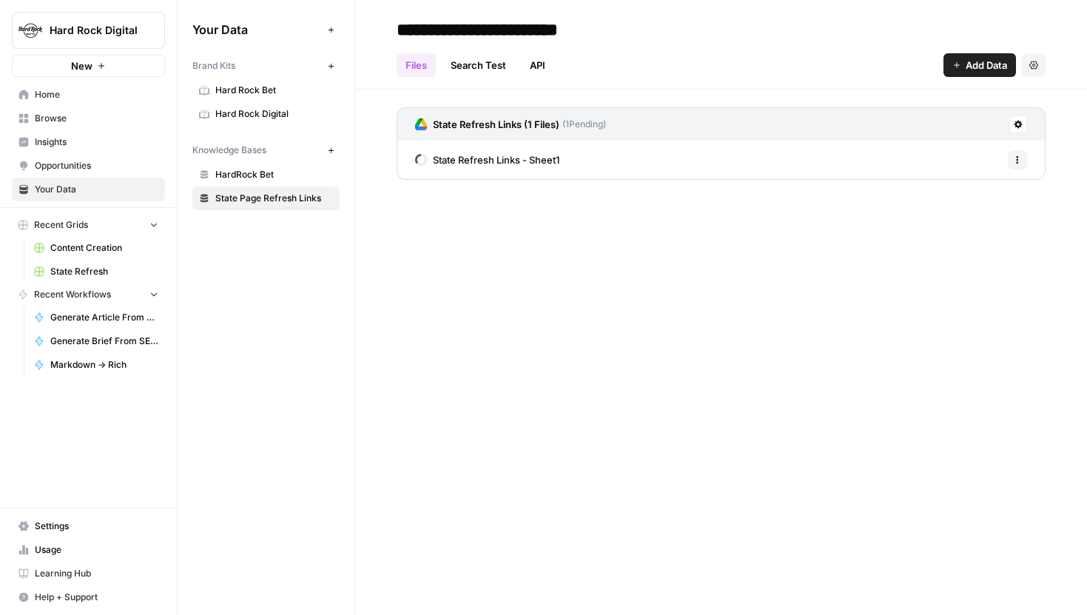
click at [519, 158] on span "State Refresh Links - Sheet1" at bounding box center [496, 159] width 126 height 15
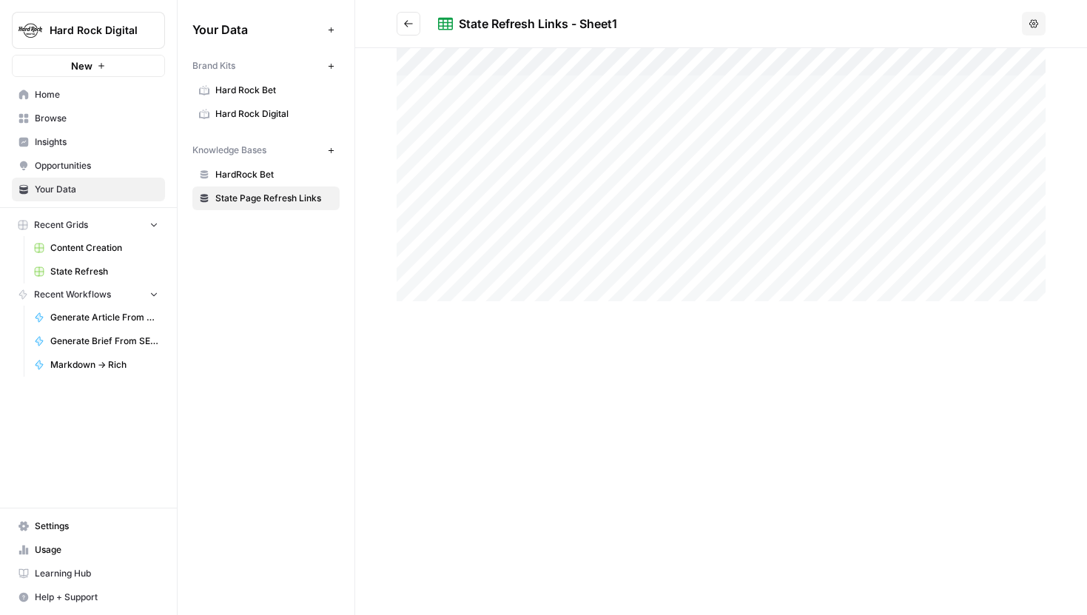
click at [575, 90] on div at bounding box center [721, 174] width 649 height 253
click at [422, 23] on h2 "State Refresh Links - Sheet1" at bounding box center [706, 24] width 619 height 24
click at [407, 23] on icon "Go back" at bounding box center [408, 23] width 10 height 10
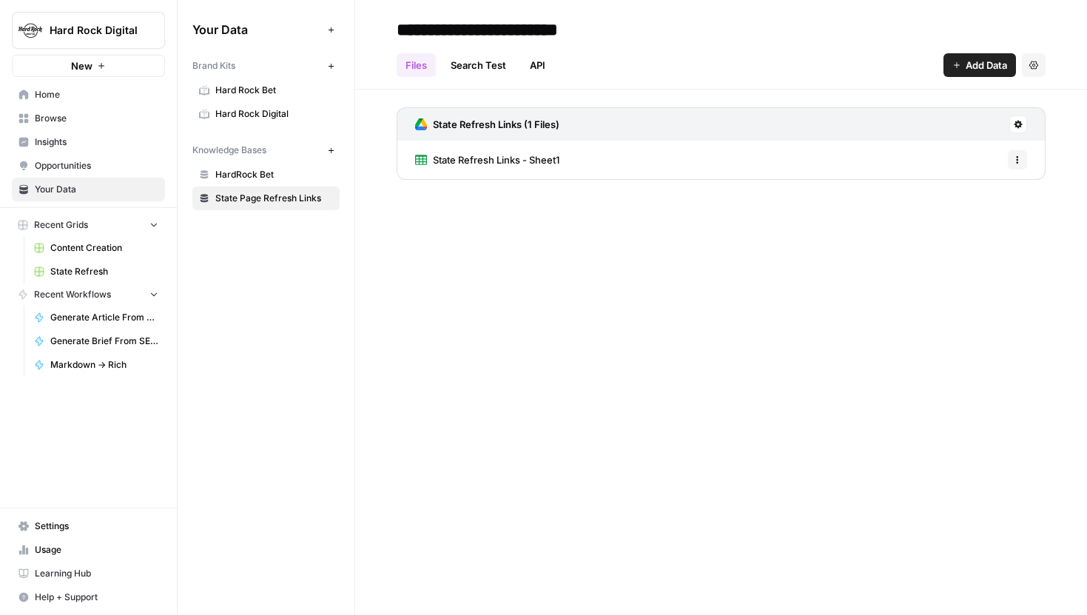
click at [499, 64] on link "Search Test" at bounding box center [478, 65] width 73 height 24
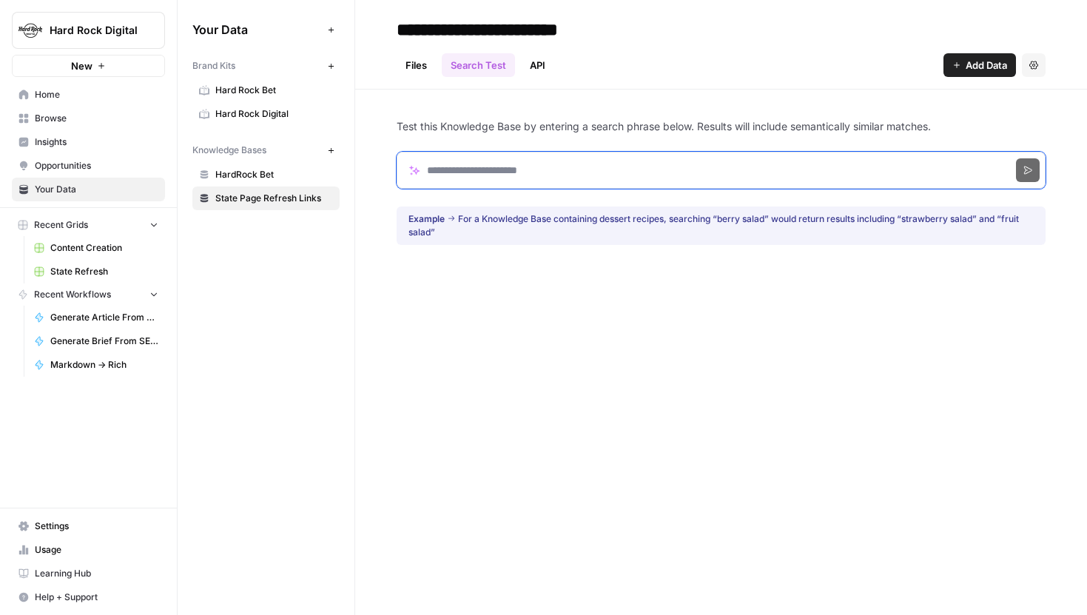
click at [468, 163] on input "Search phrase" at bounding box center [721, 170] width 649 height 37
type input "*******"
click button "Search" at bounding box center [1028, 170] width 24 height 24
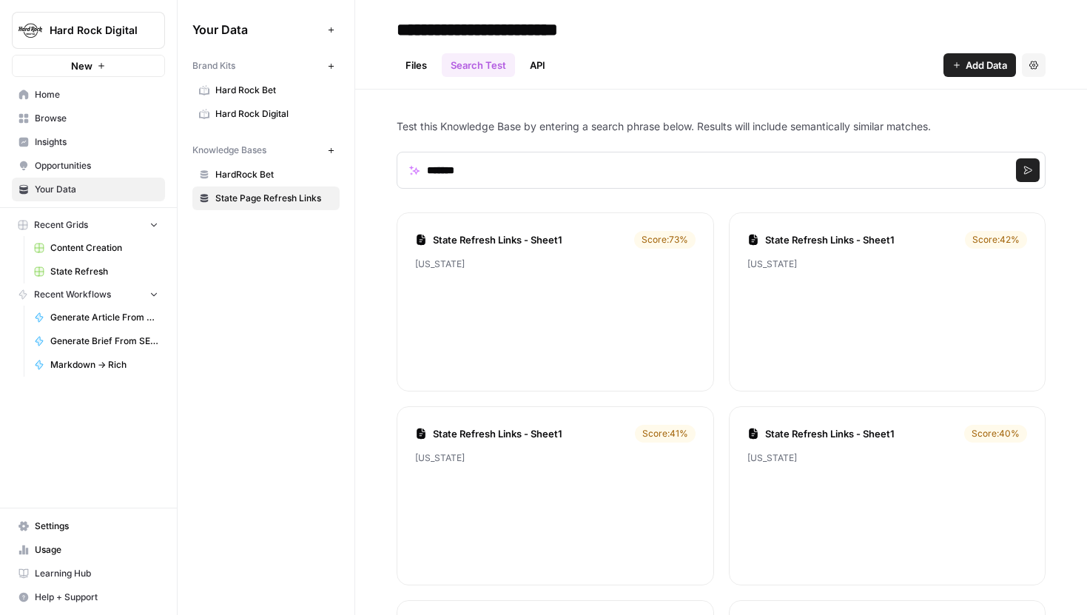
click at [524, 237] on link "State Refresh Links - Sheet1" at bounding box center [530, 239] width 195 height 15
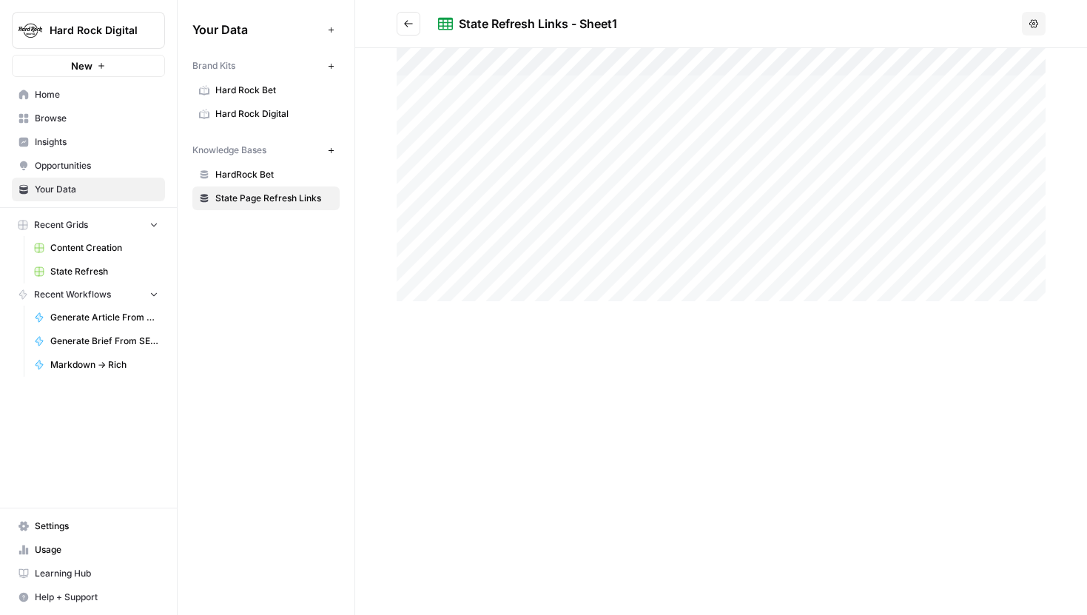
click at [401, 23] on button "Go back" at bounding box center [409, 24] width 24 height 24
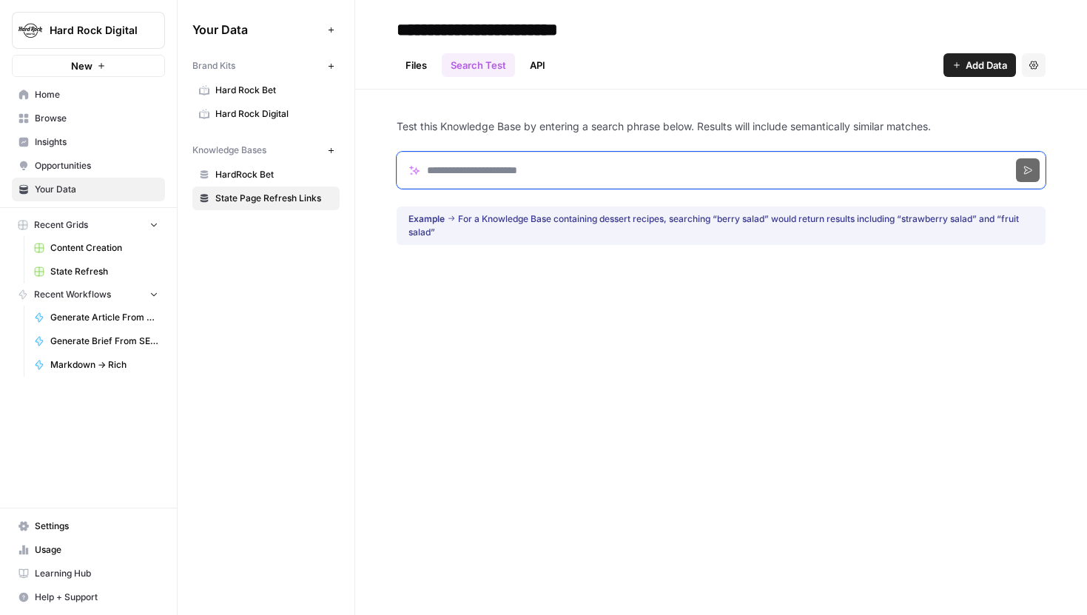
click at [529, 172] on input "Search phrase" at bounding box center [721, 170] width 649 height 37
type input "*******"
click at [1016, 158] on button "Search" at bounding box center [1028, 170] width 24 height 24
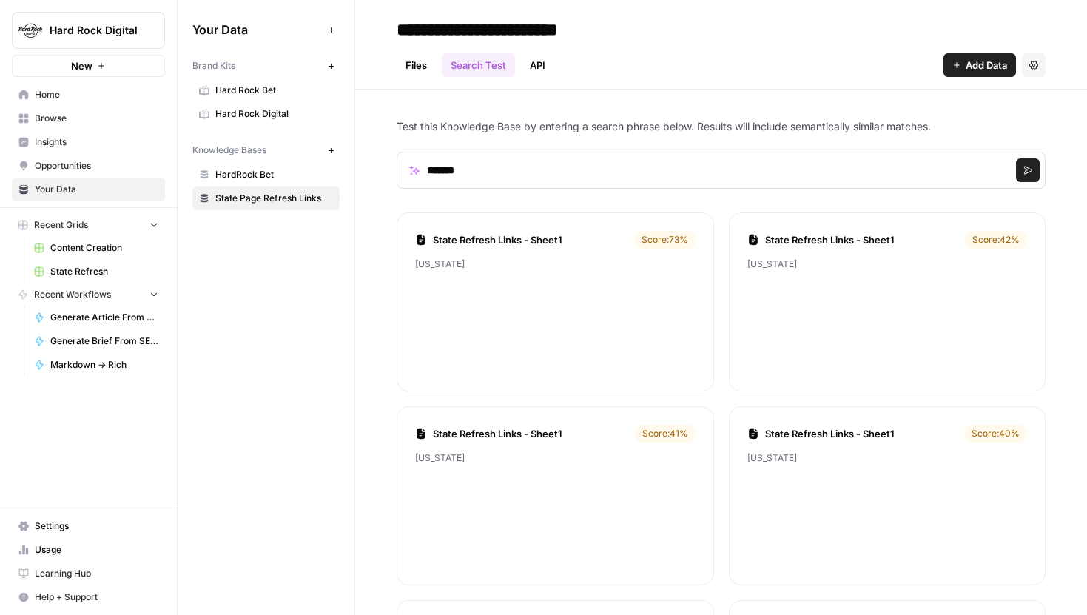
click at [420, 71] on link "Files" at bounding box center [416, 65] width 39 height 24
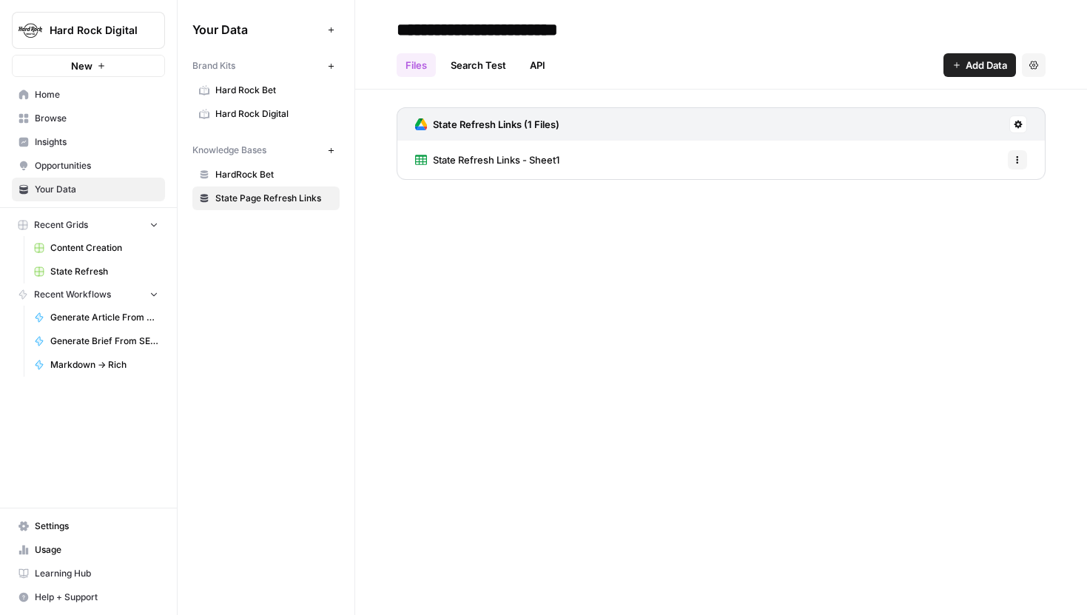
click at [1021, 128] on icon at bounding box center [1017, 124] width 9 height 9
click at [939, 216] on span "Delete Connection" at bounding box center [961, 210] width 91 height 15
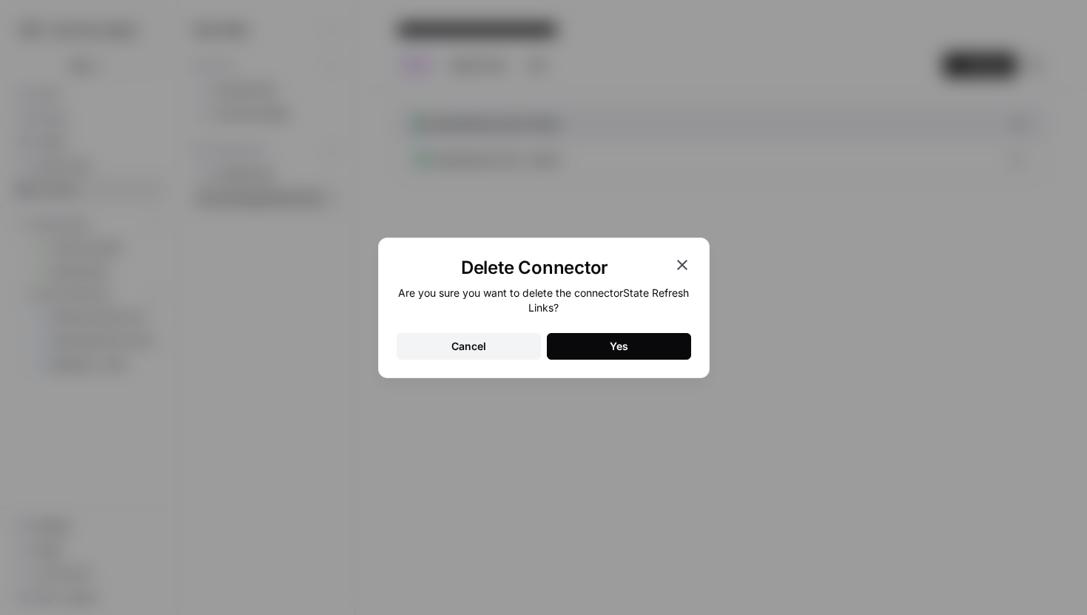
click at [599, 352] on button "Yes" at bounding box center [619, 346] width 144 height 27
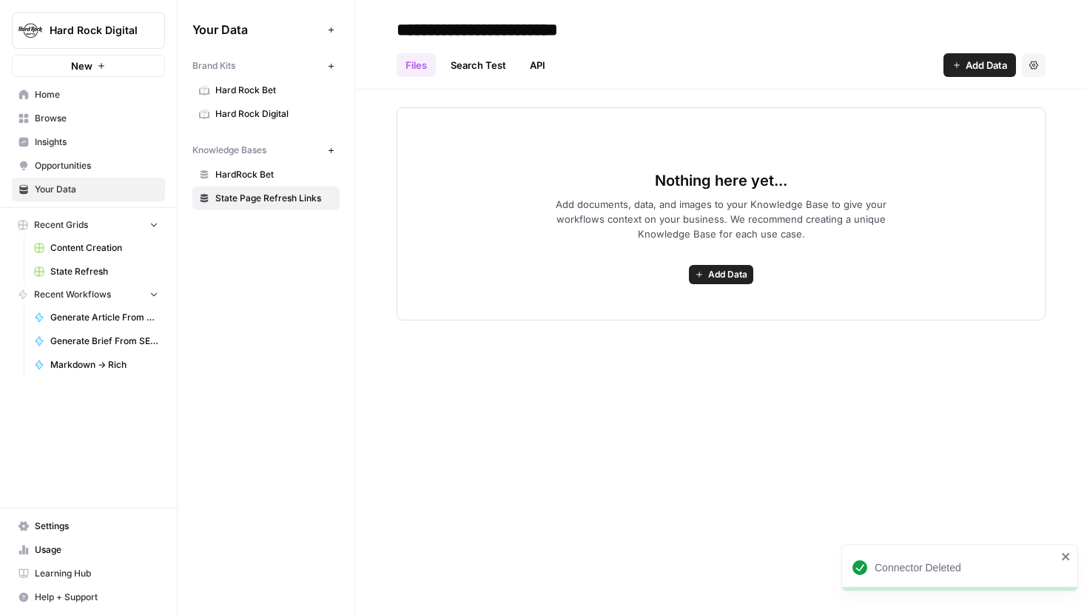
click at [979, 72] on button "Add Data" at bounding box center [979, 65] width 72 height 24
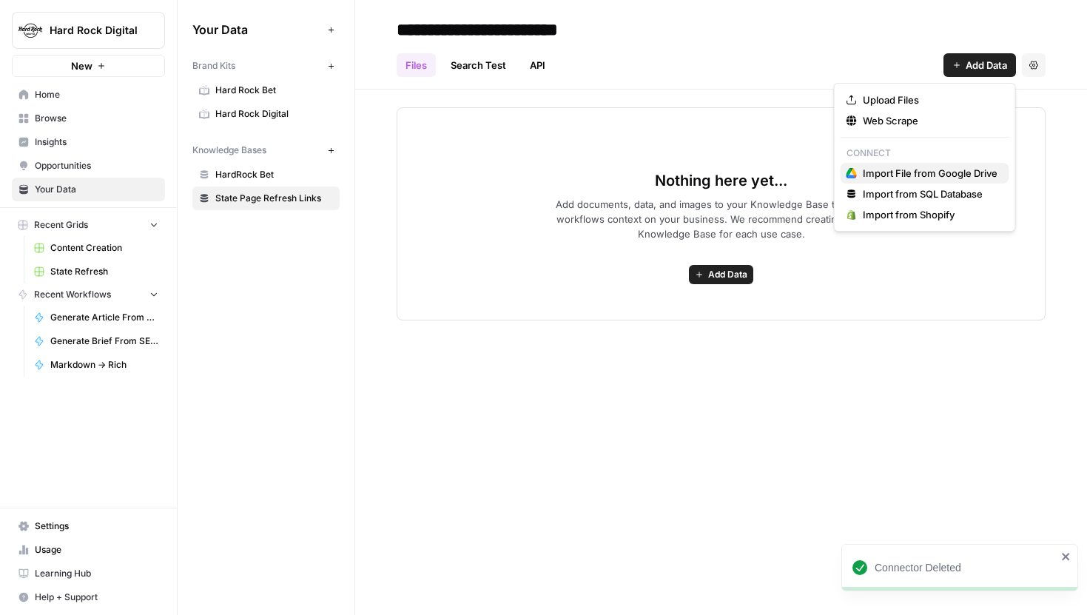
click at [902, 174] on span "Import File from Google Drive" at bounding box center [930, 173] width 135 height 15
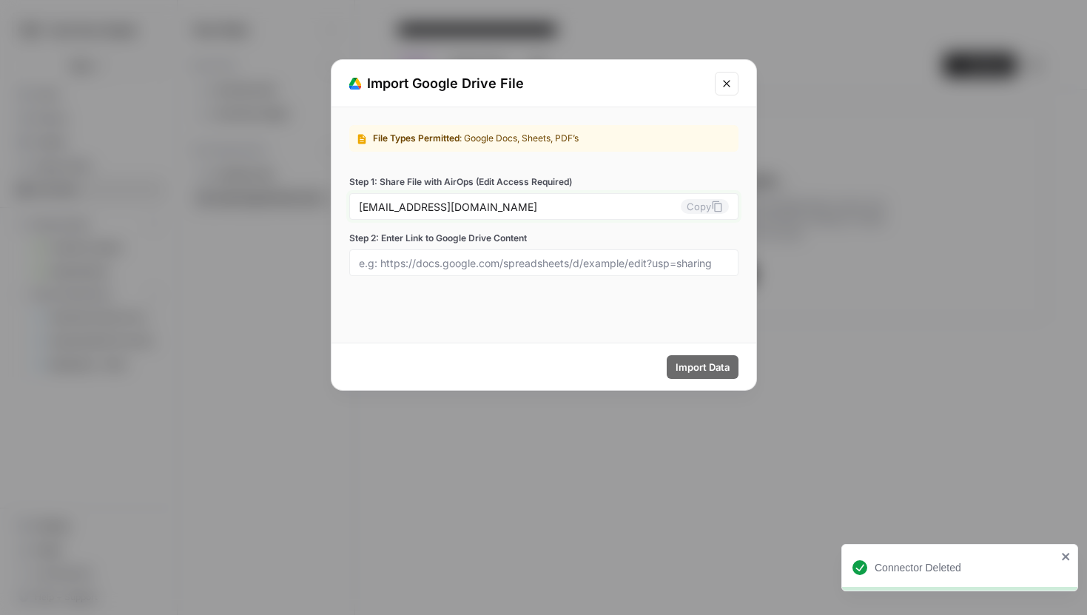
click at [714, 202] on icon at bounding box center [717, 206] width 12 height 12
click at [687, 263] on input "Step 2: Enter Link to Google Drive Content" at bounding box center [544, 262] width 370 height 13
click at [466, 254] on div at bounding box center [543, 262] width 389 height 27
click at [624, 270] on div at bounding box center [543, 262] width 389 height 27
click at [561, 267] on input "Step 2: Enter Link to Google Drive Content" at bounding box center [544, 262] width 370 height 13
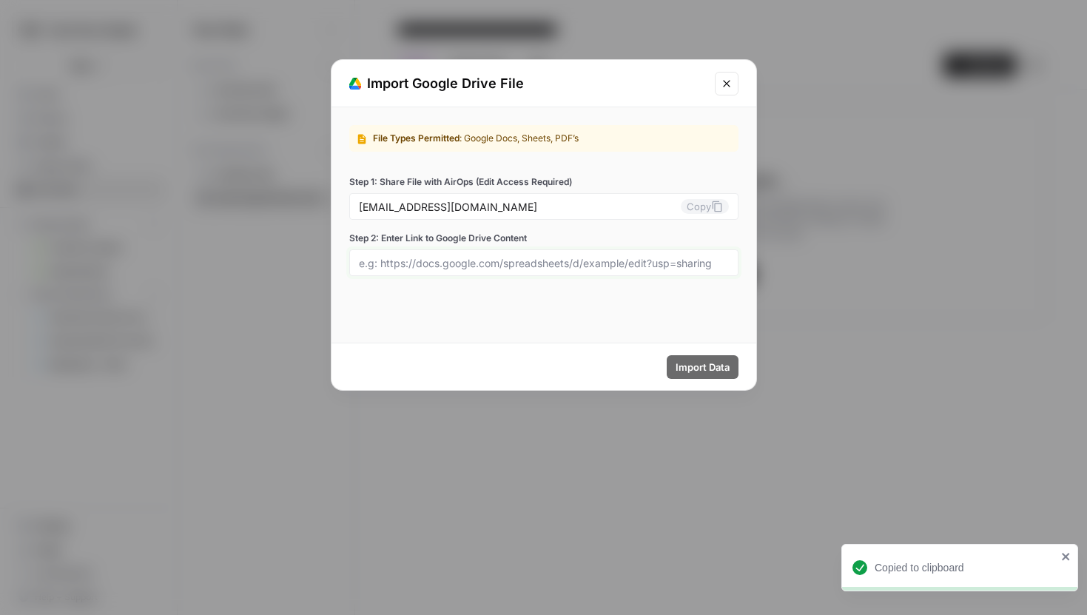
paste input "https://docs.google.com/spreadsheets/d/1pCmCMlAiUfkrNfLAag7ICprsDYWxPEnPcitpTPI…"
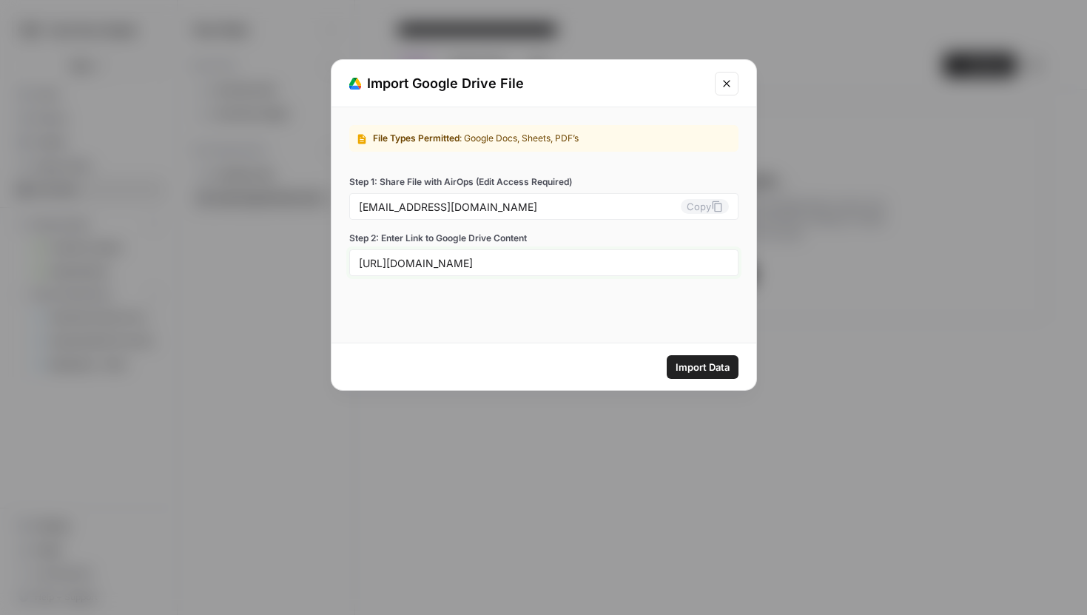
type input "https://docs.google.com/spreadsheets/d/1pCmCMlAiUfkrNfLAag7ICprsDYWxPEnPcitpTPI…"
click at [692, 360] on span "Import Data" at bounding box center [702, 367] width 54 height 15
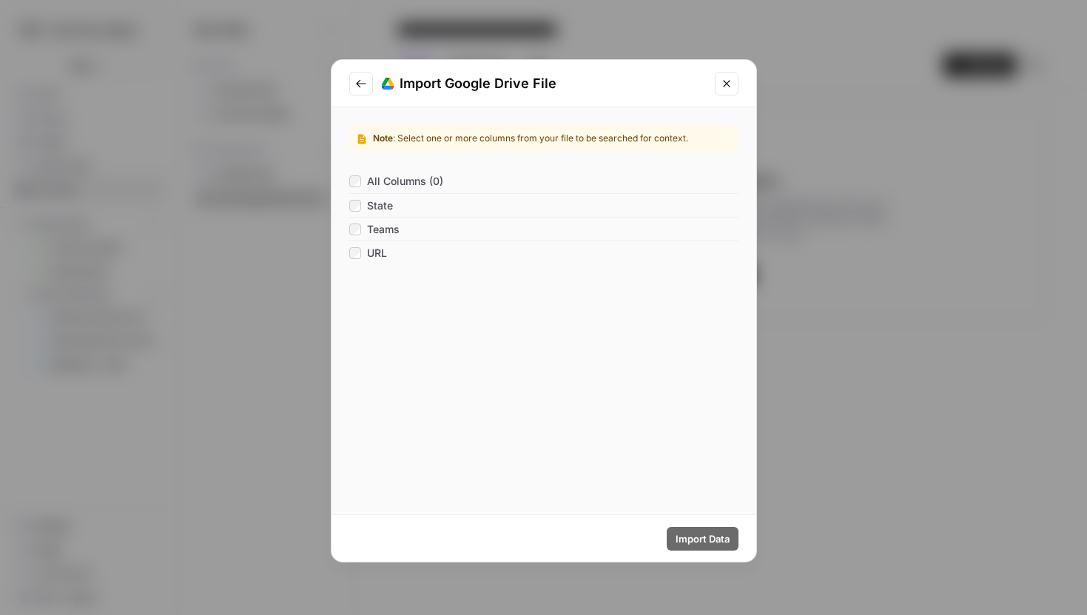
click at [433, 180] on span "All Columns (0)" at bounding box center [405, 181] width 76 height 15
click at [712, 534] on span "Import Data" at bounding box center [702, 538] width 54 height 15
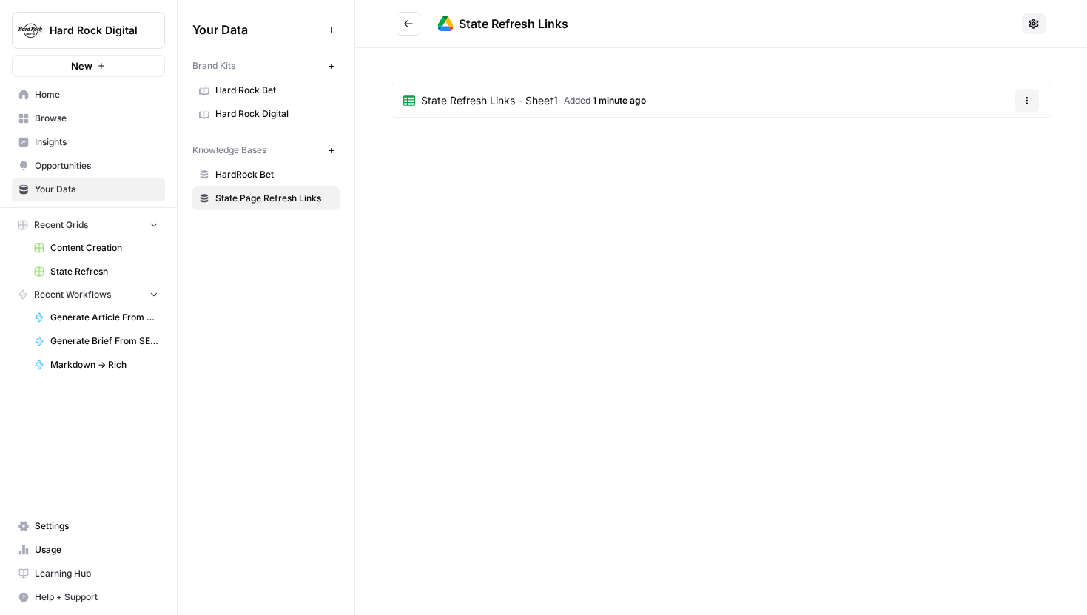
click at [399, 20] on button "Go back" at bounding box center [409, 24] width 24 height 24
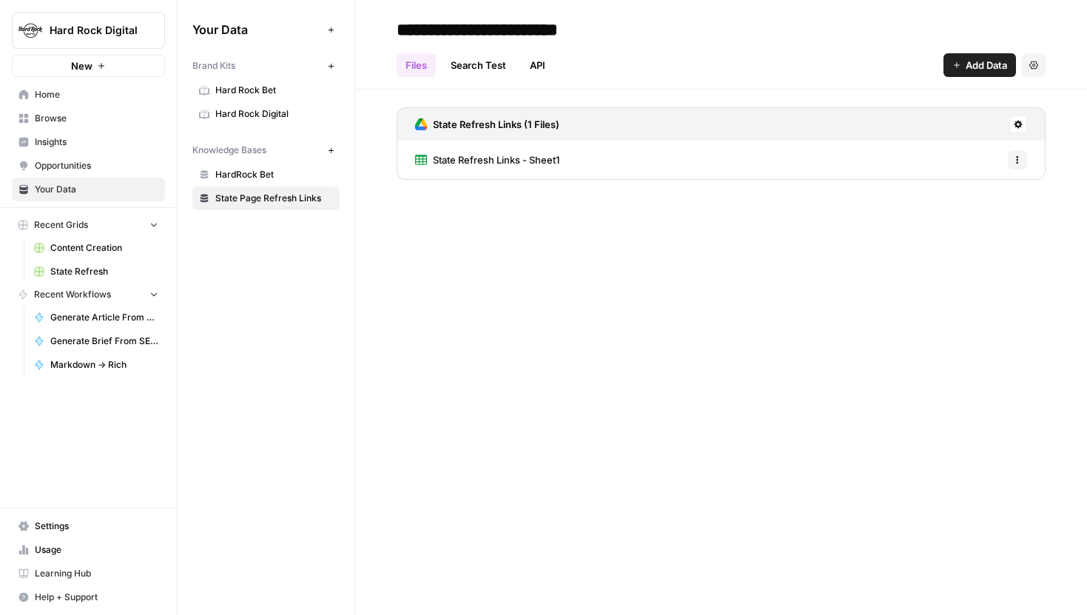
click at [477, 72] on link "Search Test" at bounding box center [478, 65] width 73 height 24
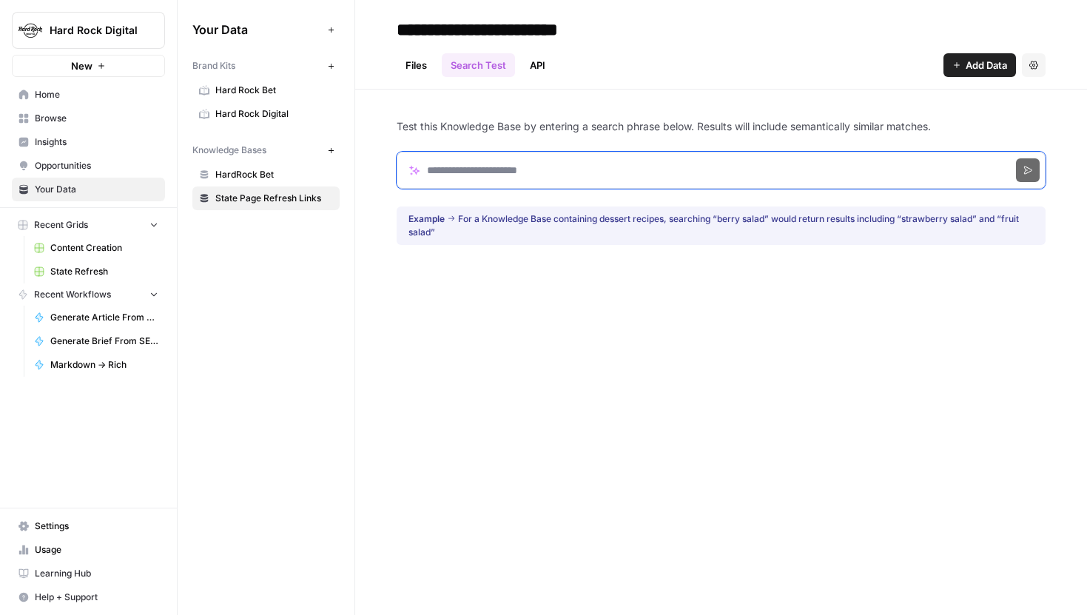
click at [502, 174] on input "Search phrase" at bounding box center [721, 170] width 649 height 37
type input "*******"
click at [1016, 158] on button "Search" at bounding box center [1028, 170] width 24 height 24
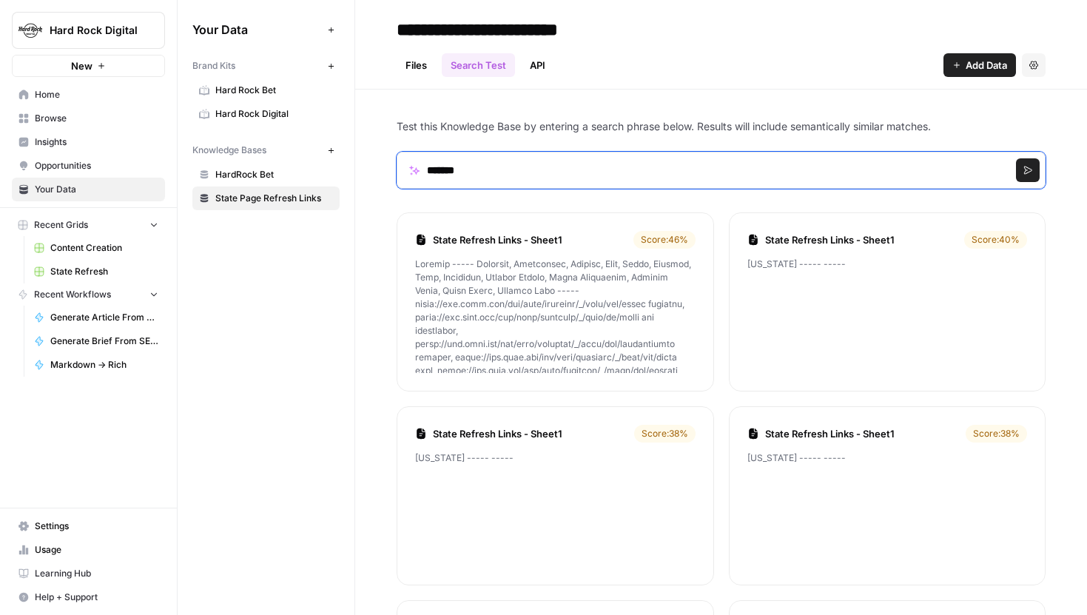
drag, startPoint x: 510, startPoint y: 168, endPoint x: 391, endPoint y: 169, distance: 119.1
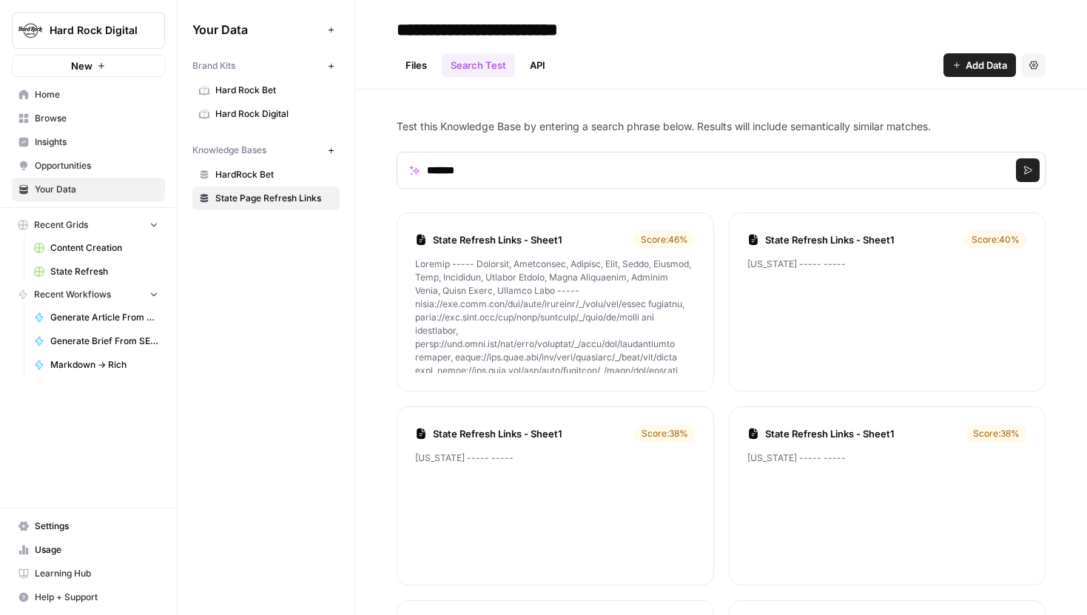
click at [536, 204] on form "******* Search" at bounding box center [721, 170] width 649 height 72
click at [522, 237] on link "State Refresh Links - Sheet1" at bounding box center [530, 239] width 195 height 15
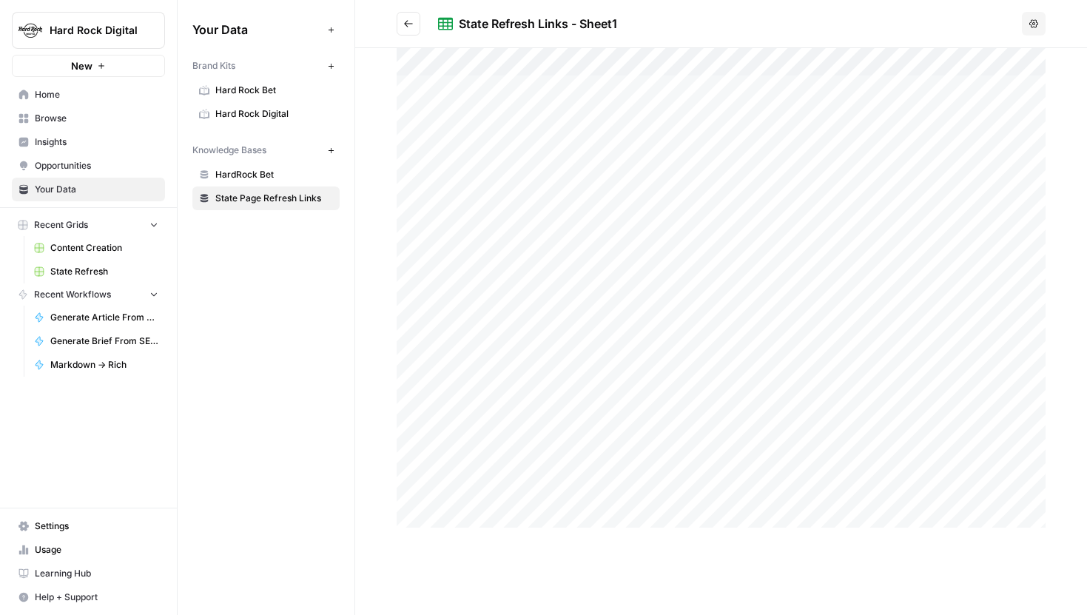
click at [411, 22] on icon "Go back" at bounding box center [408, 23] width 10 height 10
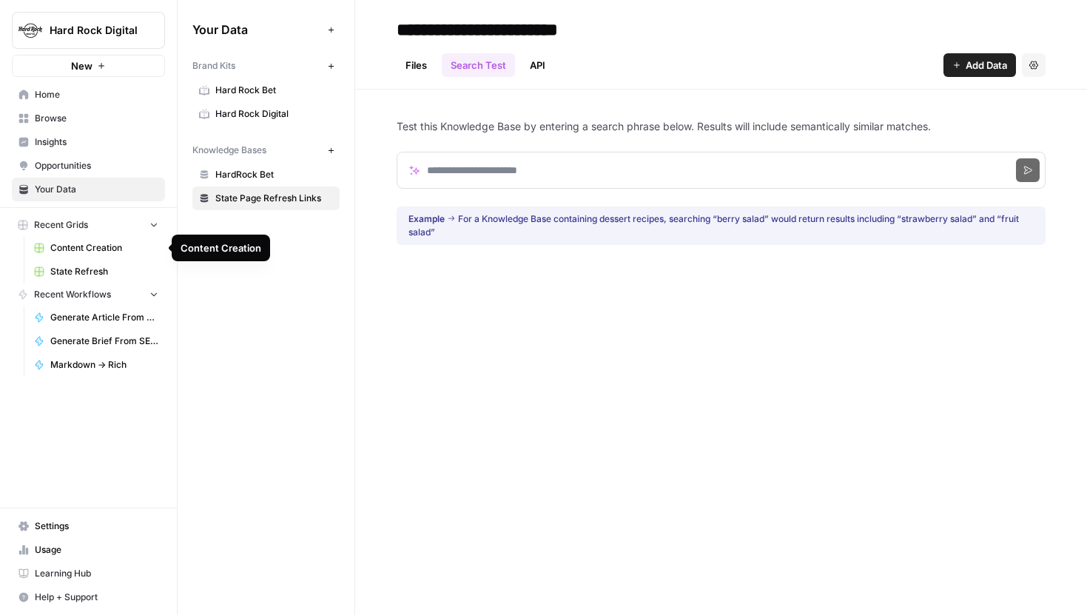
click at [84, 273] on span "State Refresh" at bounding box center [104, 271] width 108 height 13
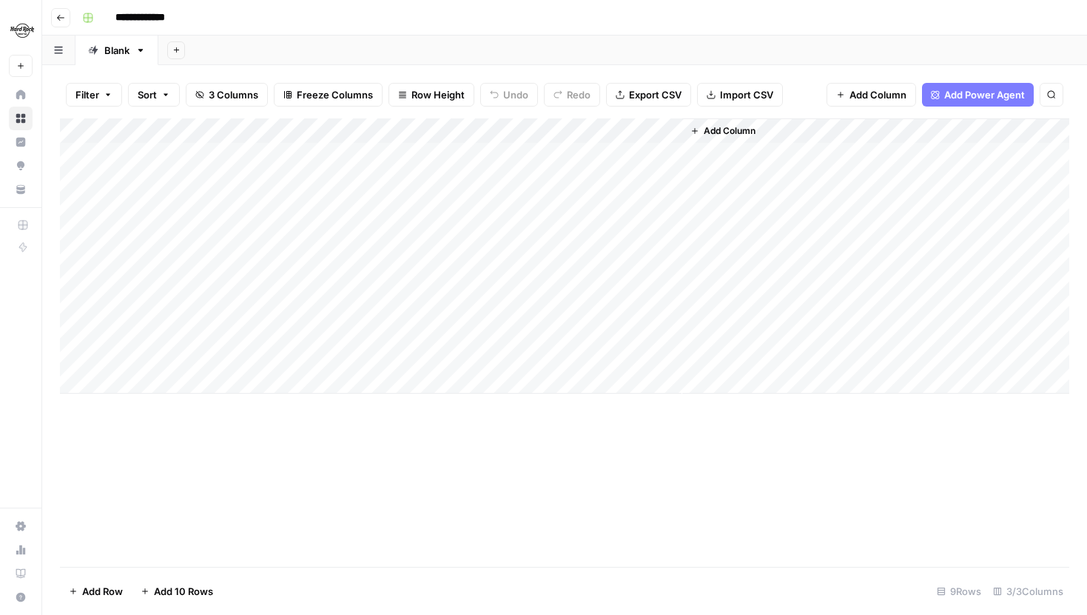
click at [494, 130] on div "Add Column" at bounding box center [564, 255] width 1009 height 275
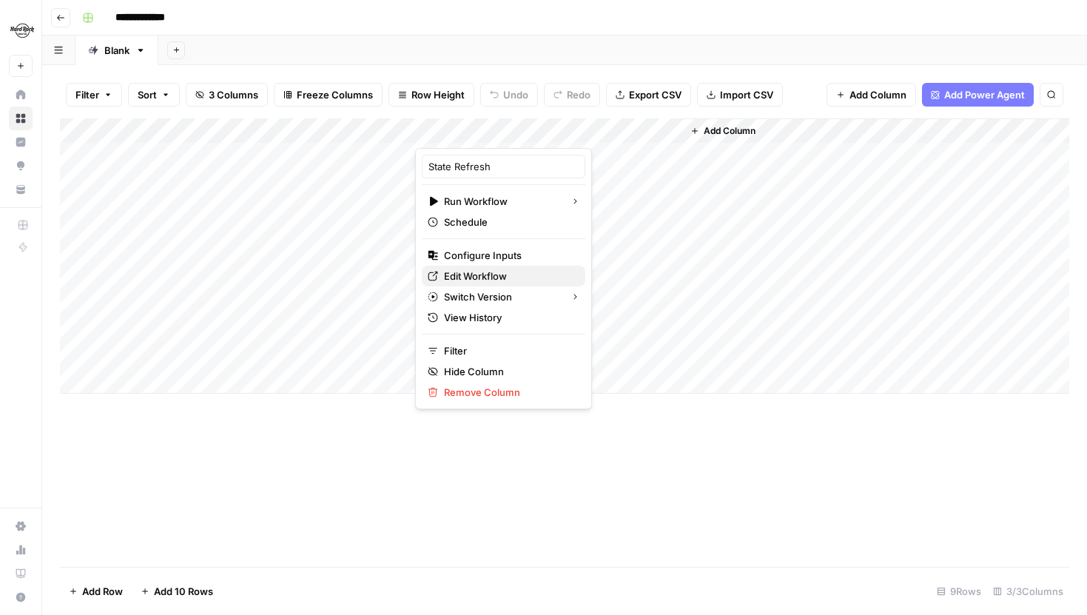
click at [484, 281] on span "Edit Workflow" at bounding box center [508, 276] width 129 height 15
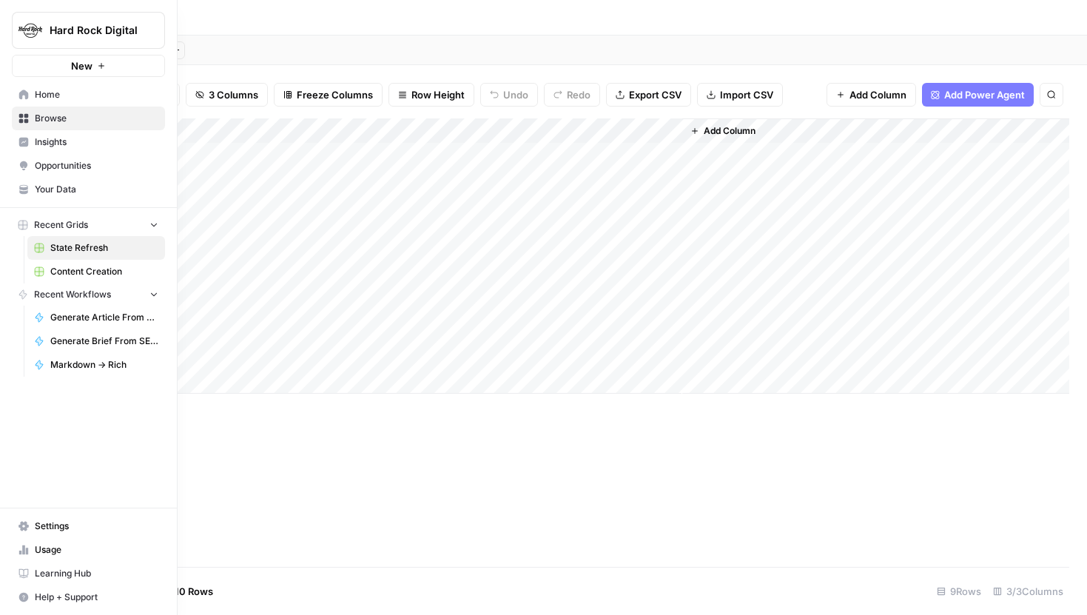
click at [64, 196] on link "Your Data" at bounding box center [88, 190] width 153 height 24
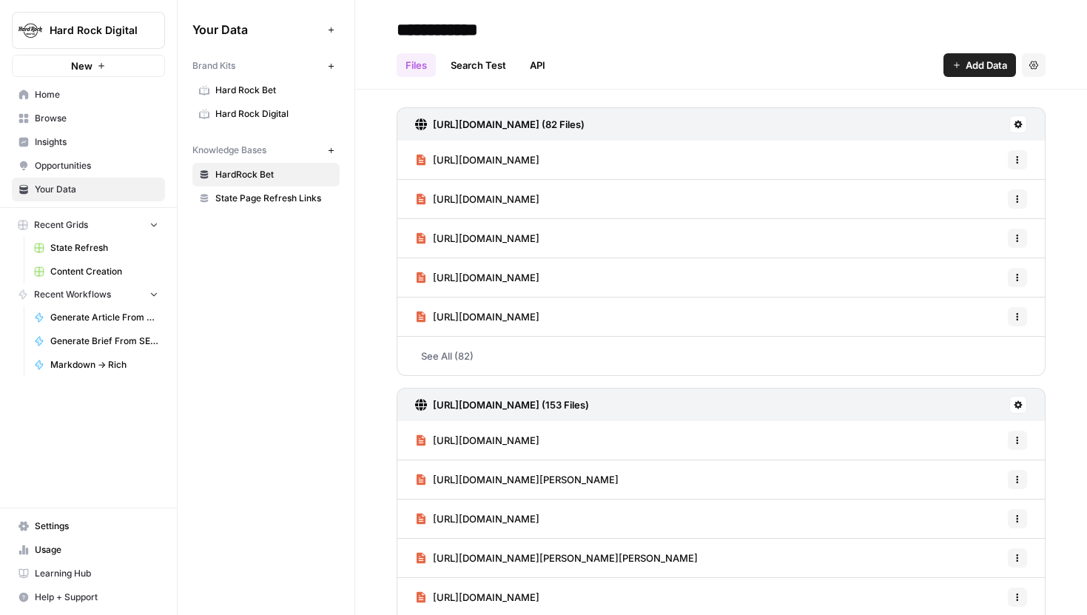
click at [263, 202] on span "State Page Refresh Links" at bounding box center [274, 198] width 118 height 13
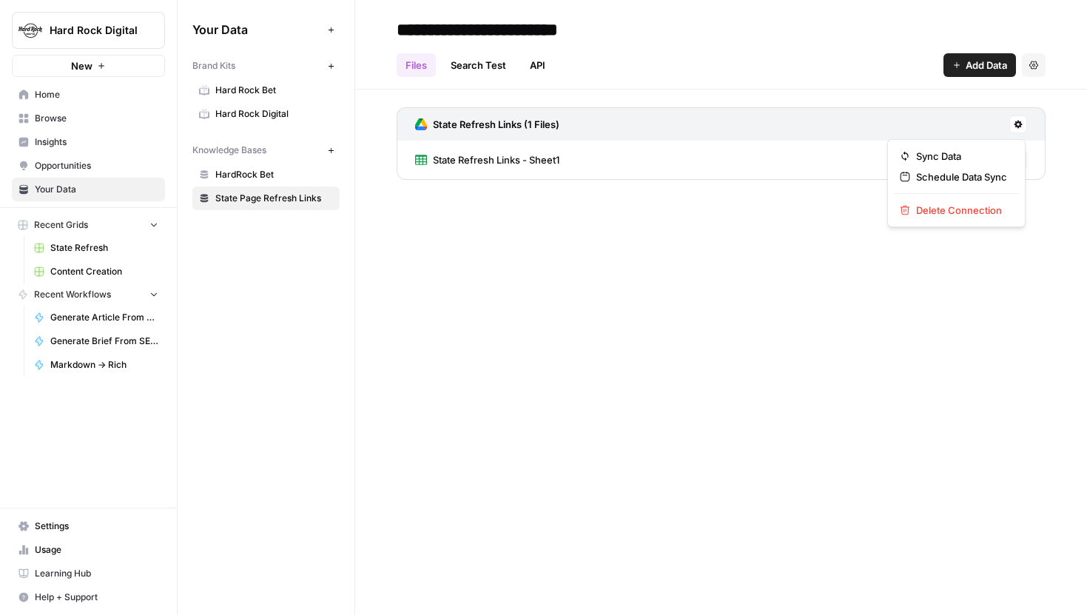
click at [1017, 121] on icon at bounding box center [1018, 125] width 8 height 8
click at [948, 154] on span "Sync Data" at bounding box center [961, 156] width 91 height 15
click at [509, 177] on link "State Refresh Links - Sheet1" at bounding box center [487, 160] width 144 height 38
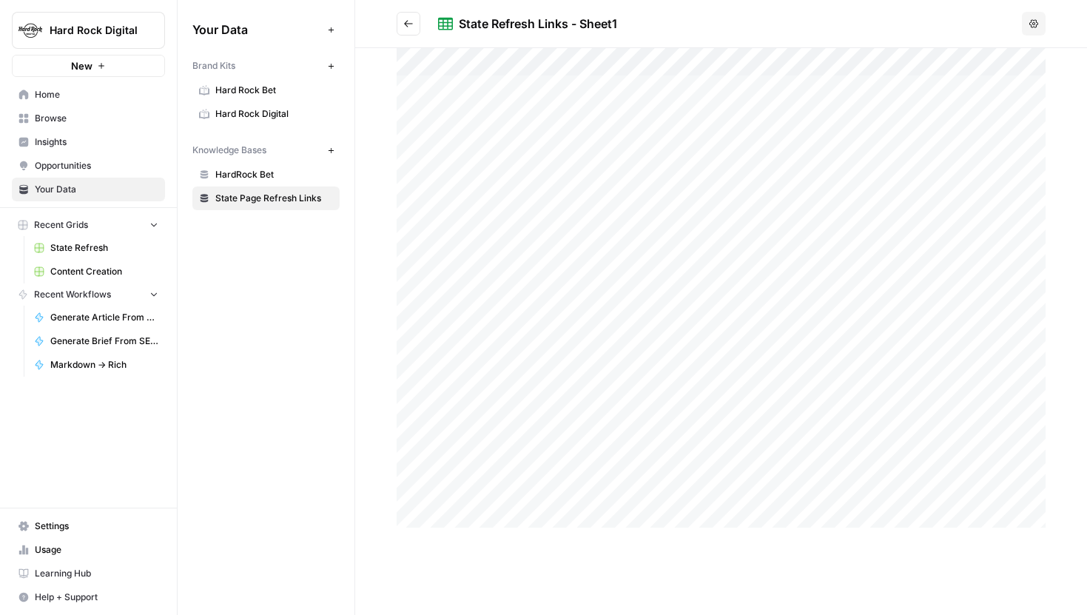
click at [556, 166] on div at bounding box center [721, 287] width 649 height 479
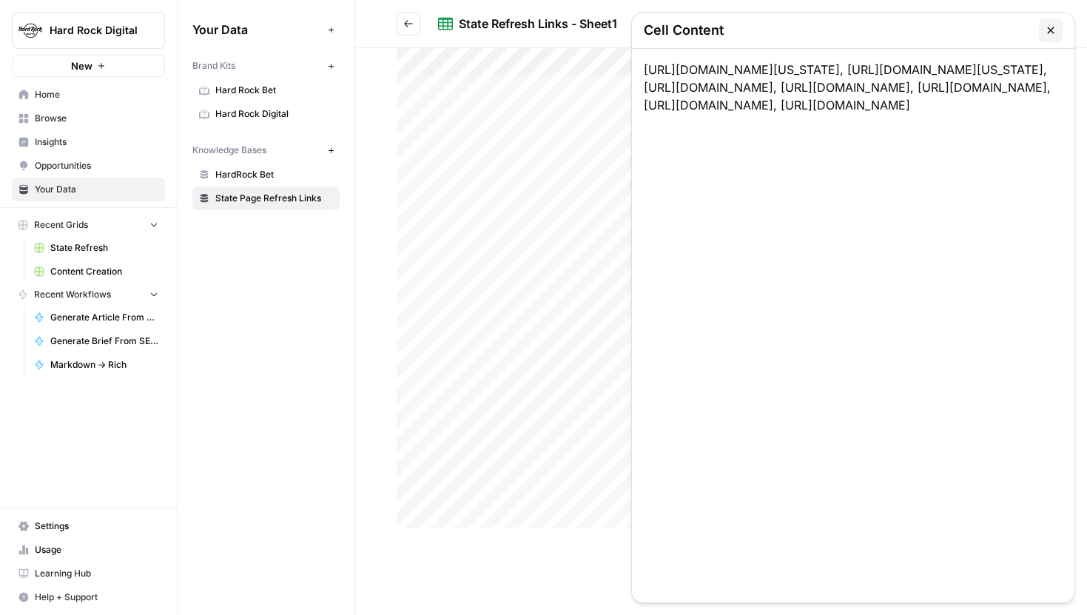
drag, startPoint x: 999, startPoint y: 193, endPoint x: 642, endPoint y: 195, distance: 357.3
click at [642, 195] on div "https://www.espn.com/mlb/team/schedule/_/name/ari/arizona-diamondbacks, https:/…" at bounding box center [853, 325] width 442 height 553
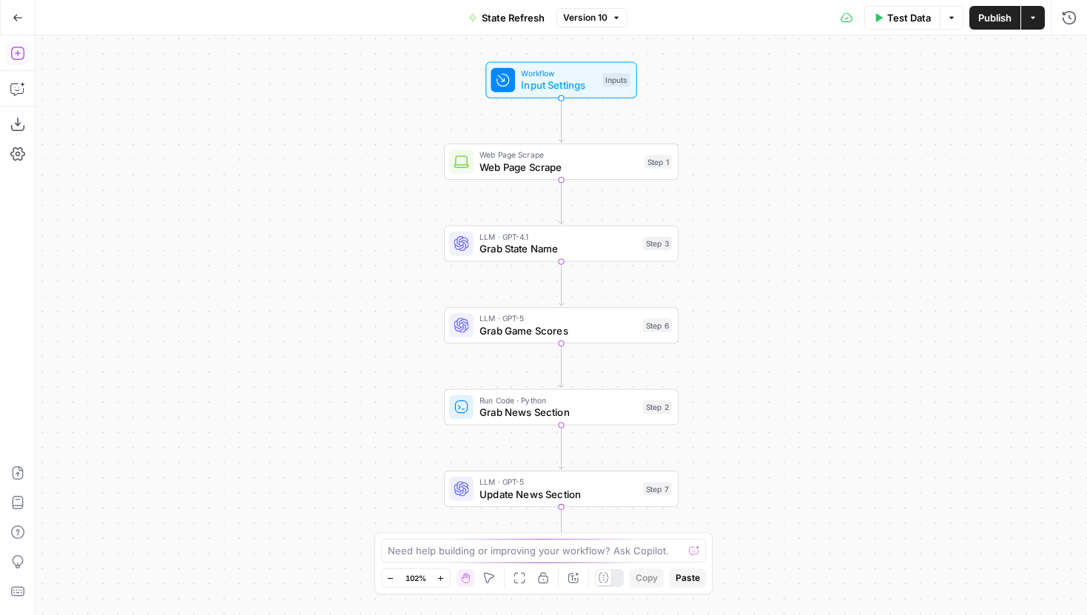
click at [21, 48] on icon "button" at bounding box center [17, 53] width 15 height 15
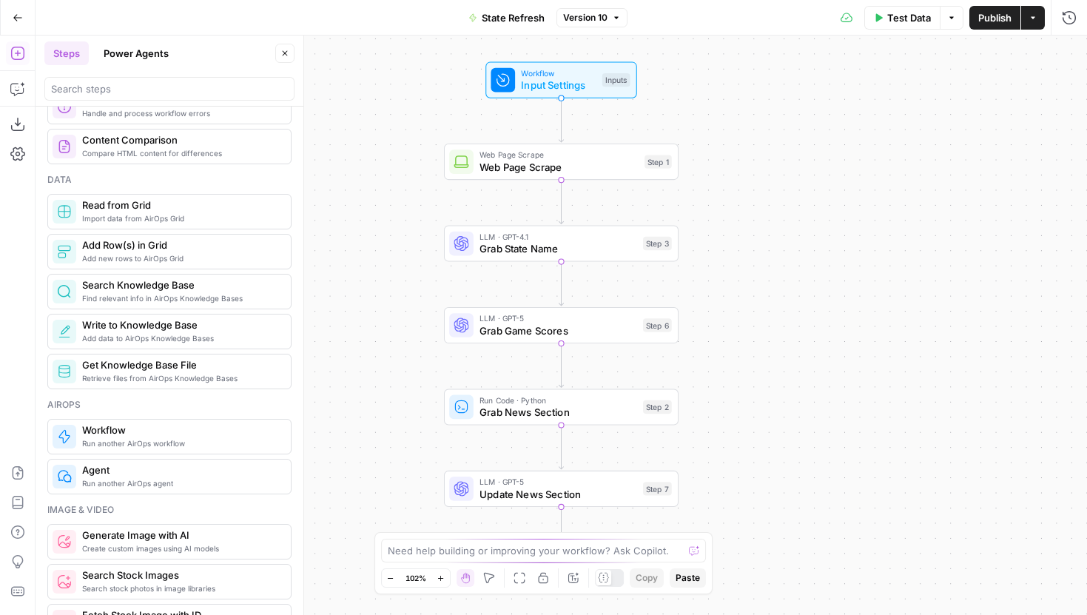
scroll to position [626, 0]
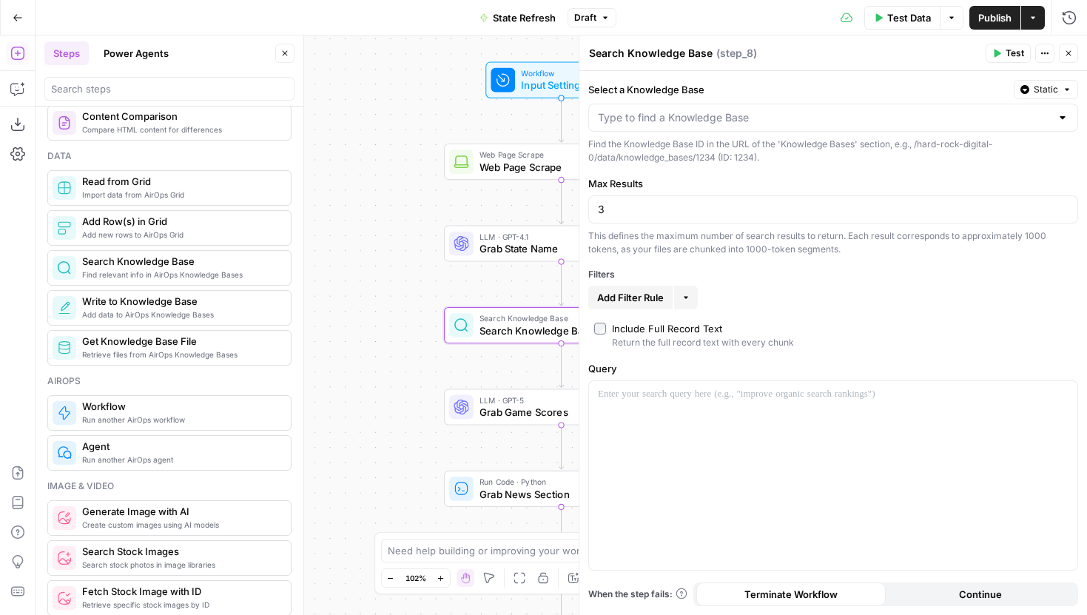
click at [287, 52] on icon "button" at bounding box center [284, 53] width 9 height 9
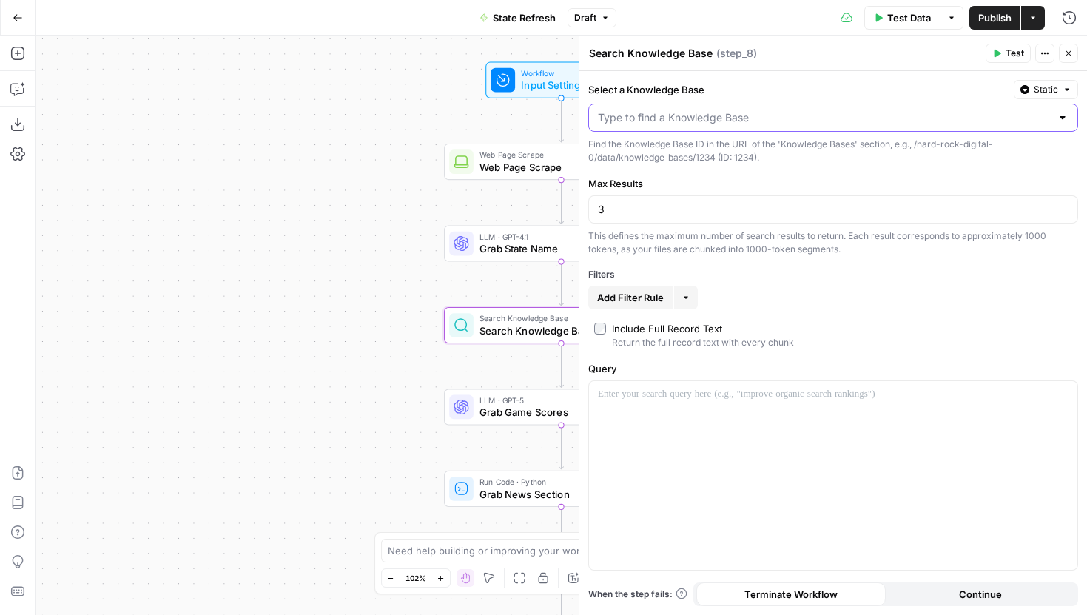
click at [705, 120] on input "Select a Knowledge Base" at bounding box center [824, 117] width 453 height 15
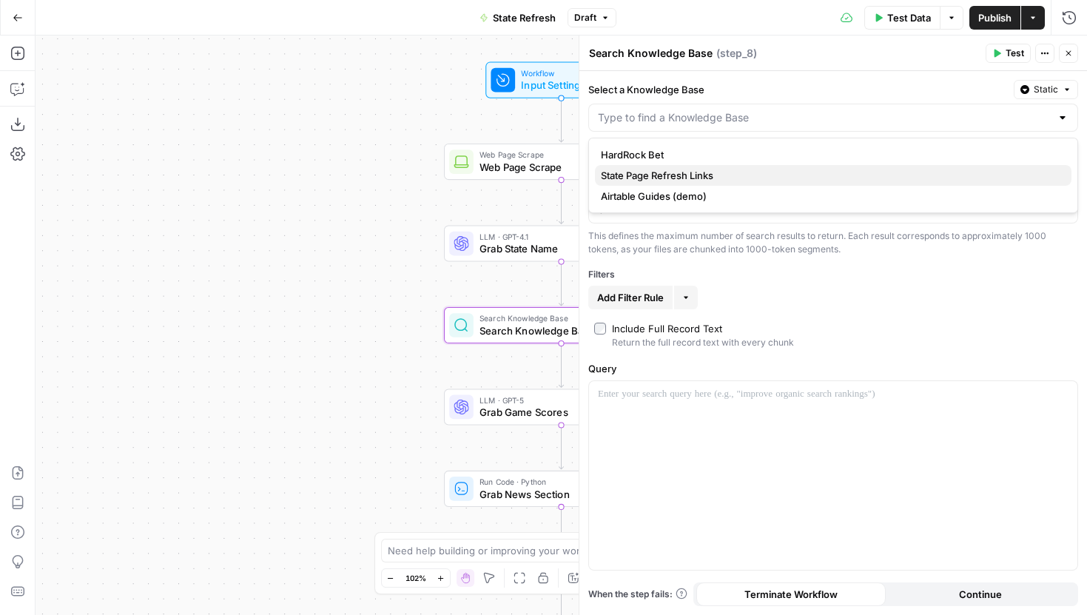
click at [689, 180] on span "State Page Refresh Links" at bounding box center [830, 175] width 459 height 15
type input "State Page Refresh Links"
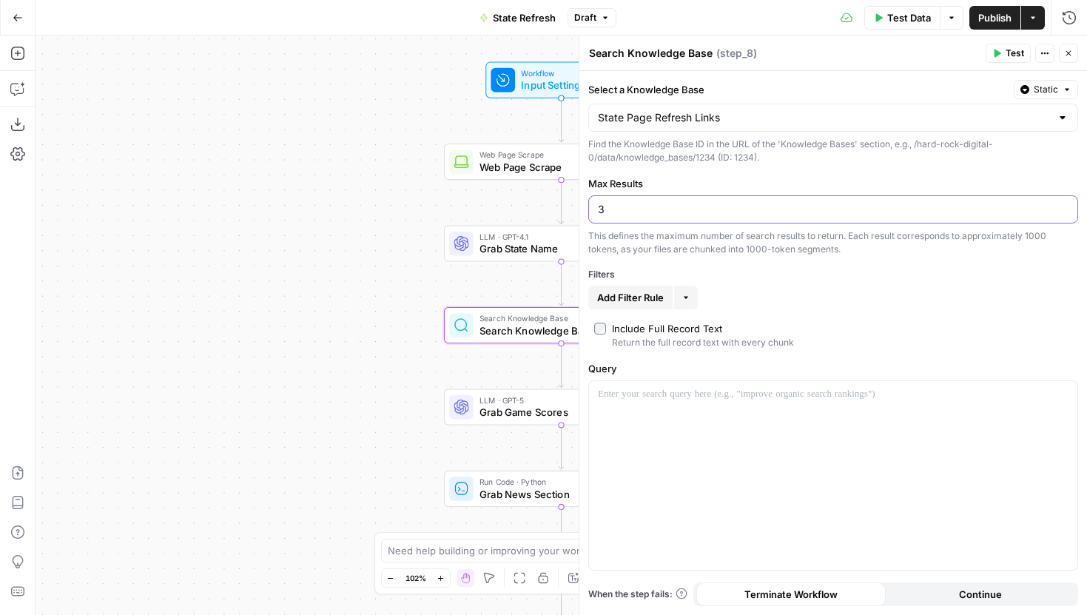
click at [680, 206] on input "3" at bounding box center [833, 209] width 470 height 15
type input "1"
click at [808, 306] on div "Add Filter Rule More" at bounding box center [833, 298] width 490 height 24
click at [715, 415] on div at bounding box center [833, 475] width 488 height 189
click at [1059, 397] on button "Variables Menu" at bounding box center [1064, 394] width 12 height 12
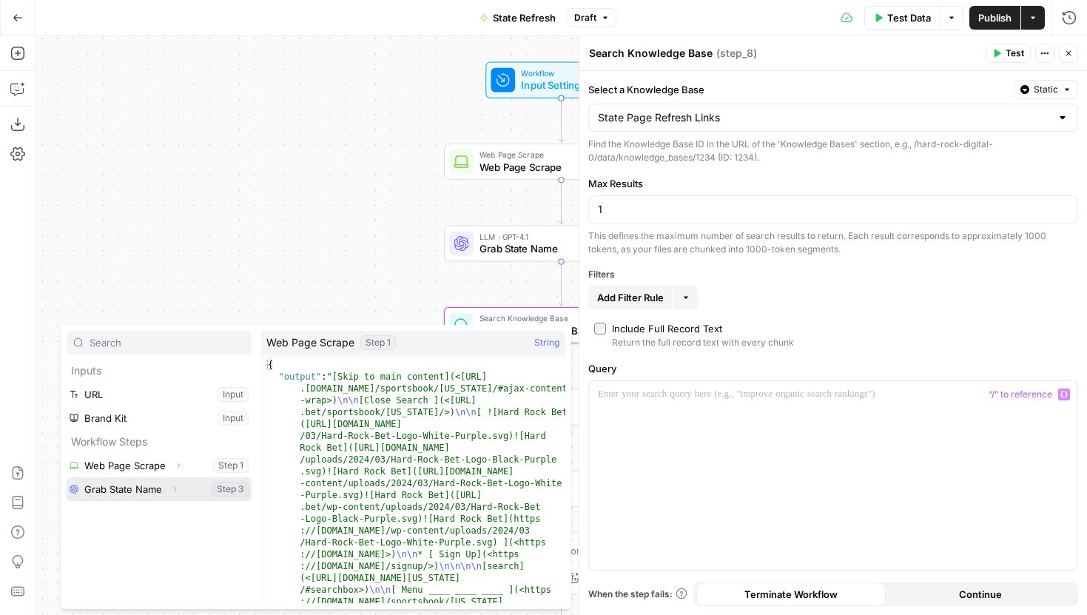
click at [174, 485] on icon "button" at bounding box center [174, 489] width 9 height 9
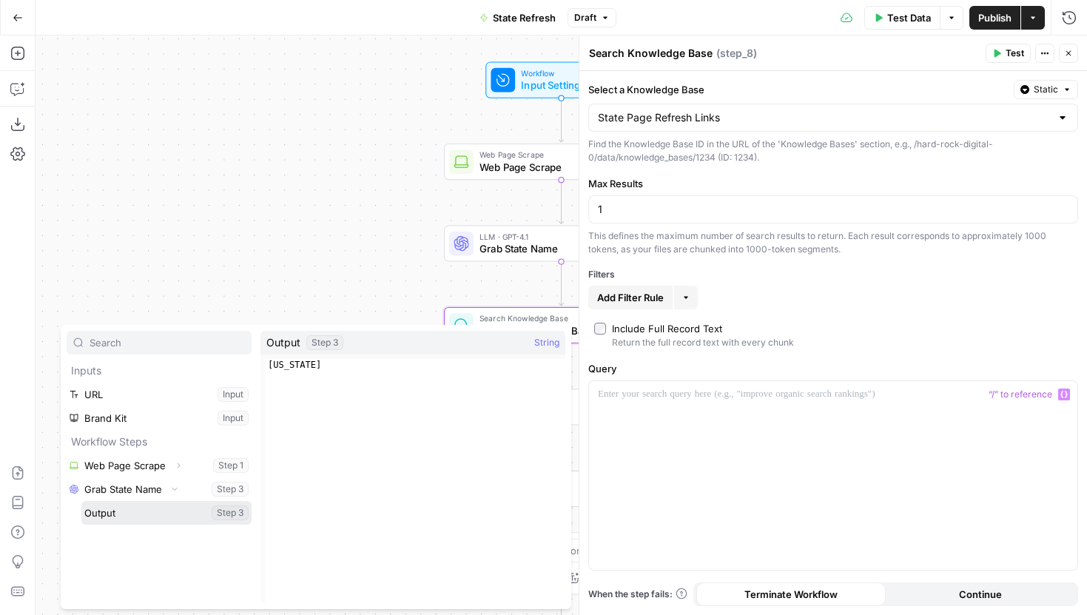
click at [129, 509] on button "Select variable Output" at bounding box center [166, 513] width 170 height 24
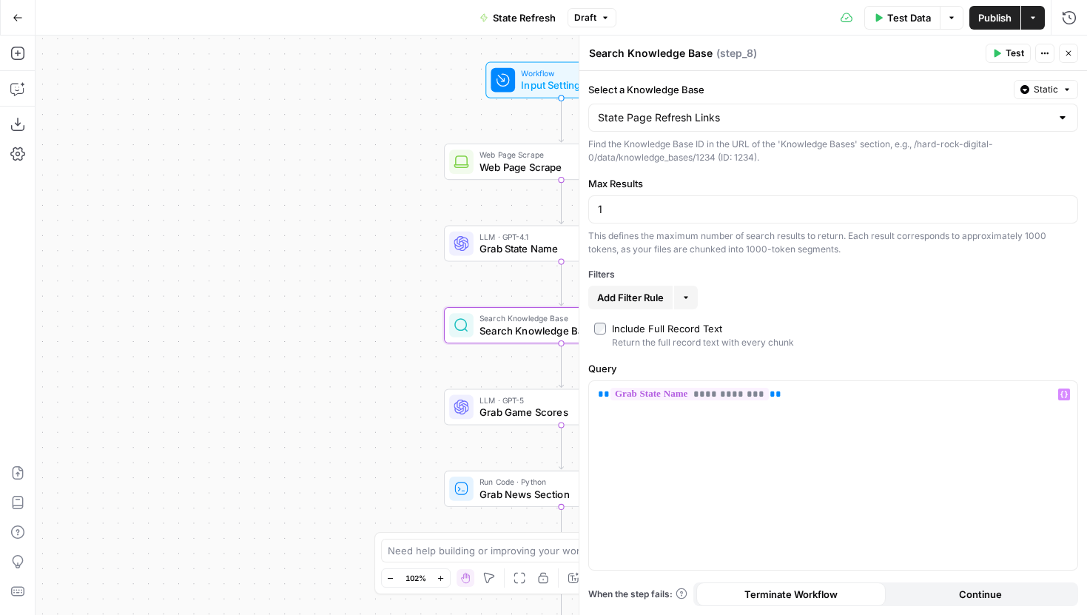
drag, startPoint x: 196, startPoint y: 235, endPoint x: 133, endPoint y: 229, distance: 63.2
click at [133, 229] on div "Workflow Input Settings Inputs Web Page Scrape Web Page Scrape Step 1 LLM · GPT…" at bounding box center [561, 325] width 1051 height 579
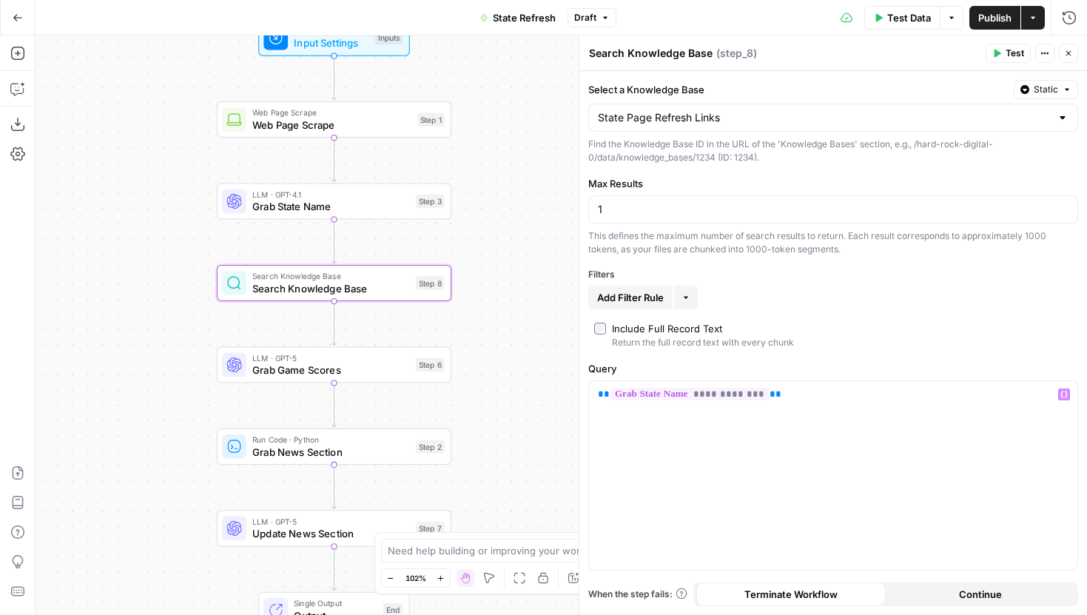
click at [1008, 55] on span "Test" at bounding box center [1014, 53] width 18 height 13
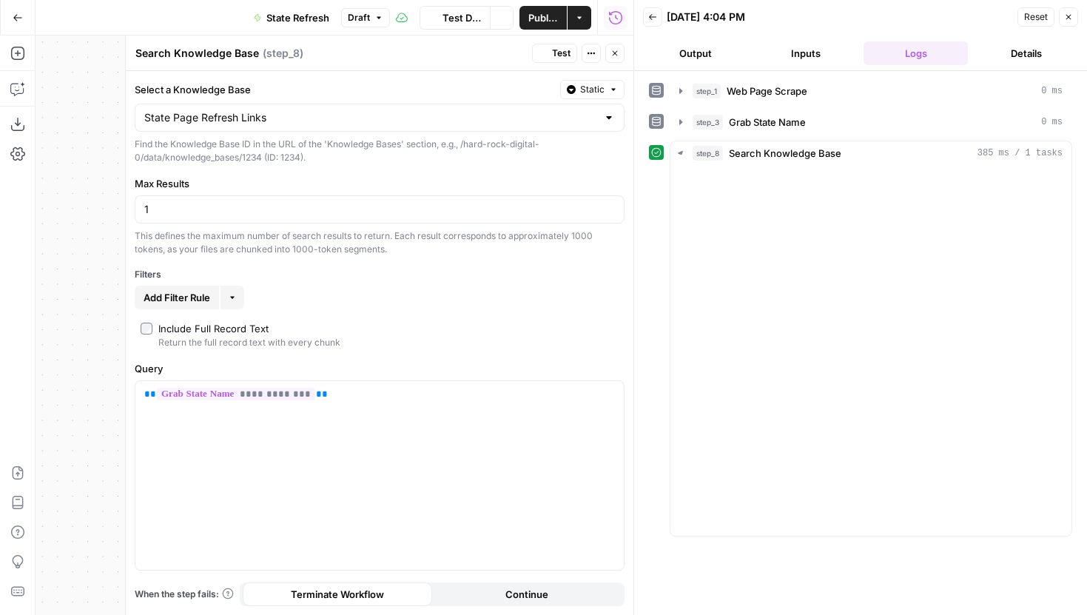
click at [605, 59] on button "Close" at bounding box center [614, 53] width 19 height 19
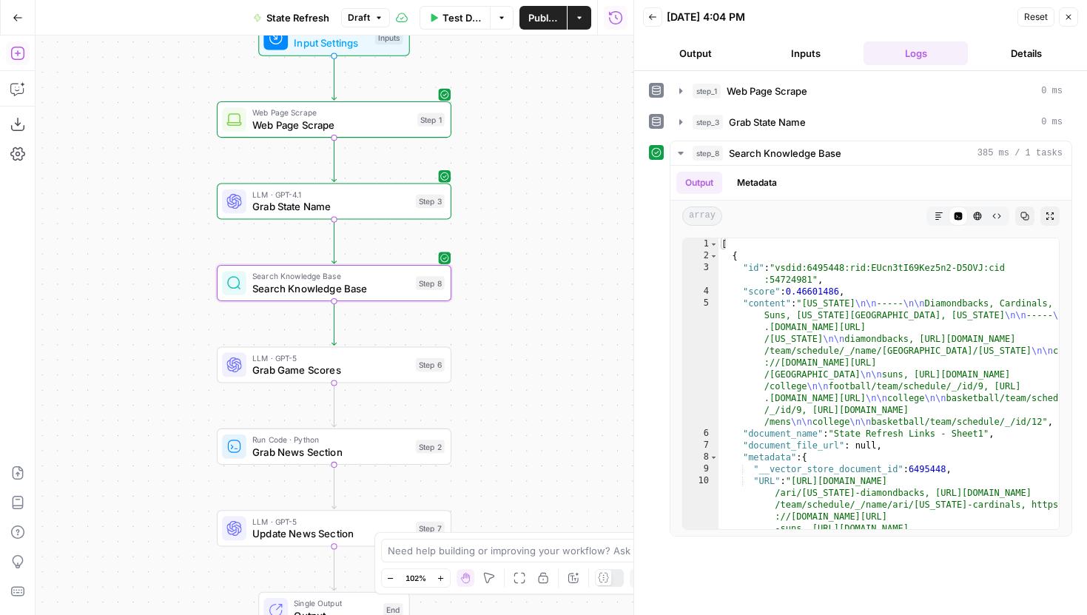
click at [20, 58] on icon "button" at bounding box center [16, 53] width 13 height 13
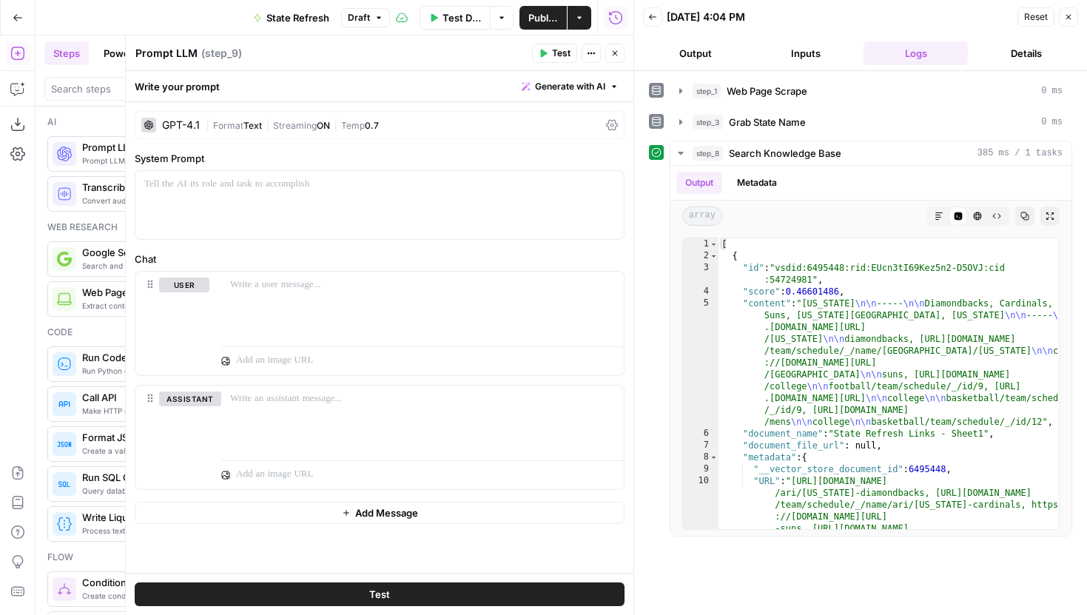
click at [613, 53] on icon "button" at bounding box center [614, 53] width 9 height 9
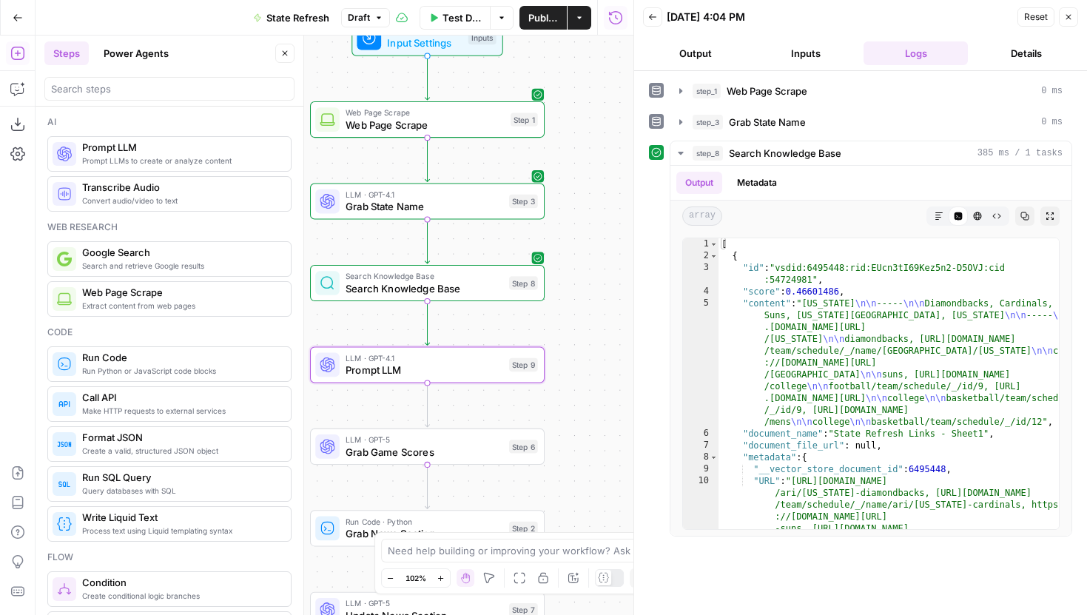
click at [285, 52] on icon "button" at bounding box center [284, 53] width 9 height 9
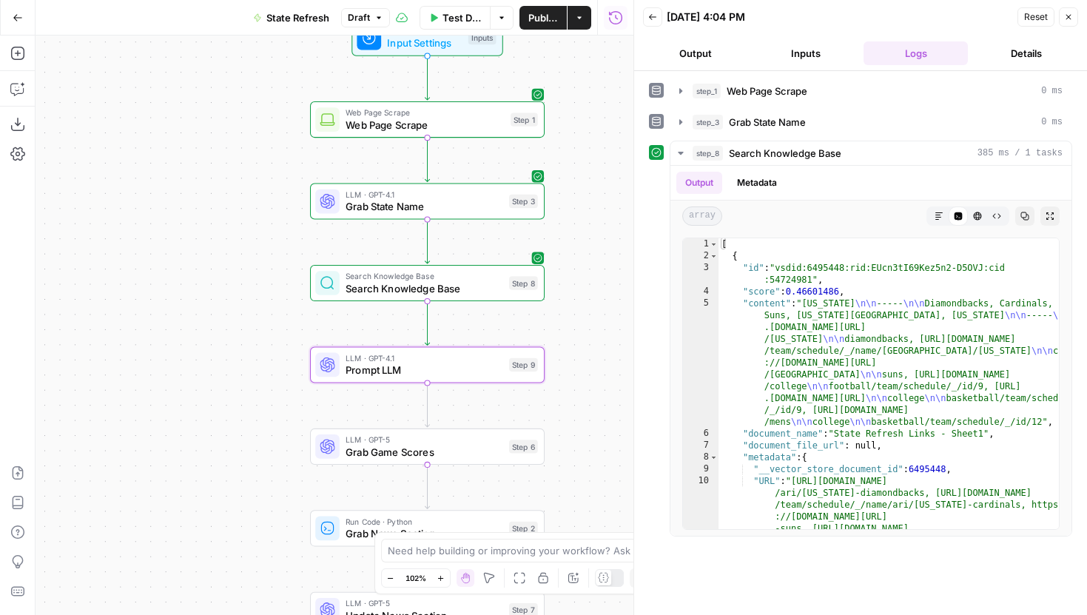
click at [1062, 13] on button "Close" at bounding box center [1068, 16] width 19 height 19
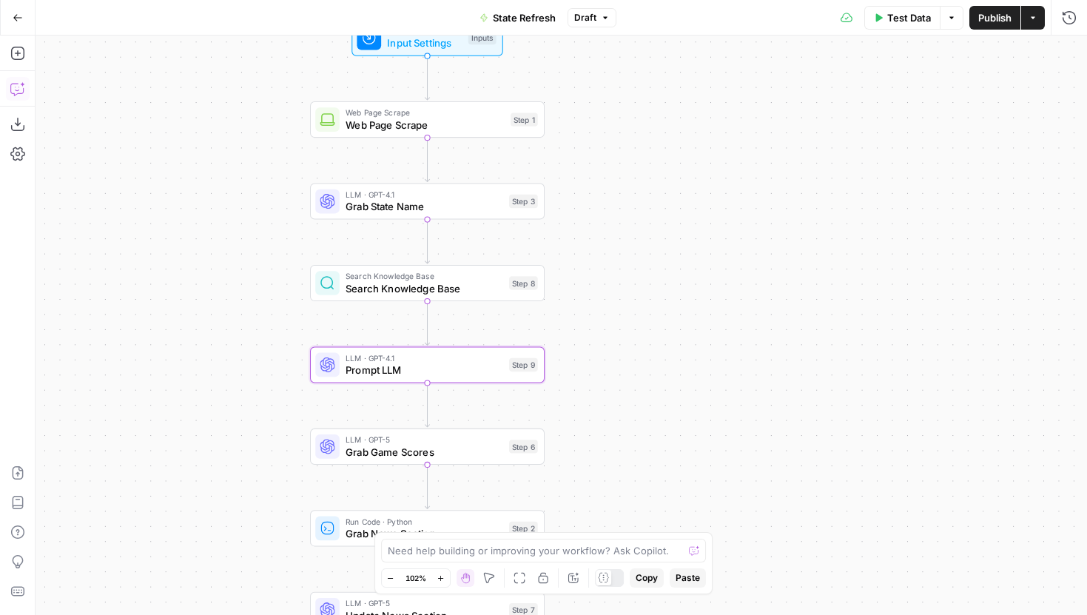
click at [17, 93] on icon "button" at bounding box center [16, 90] width 13 height 12
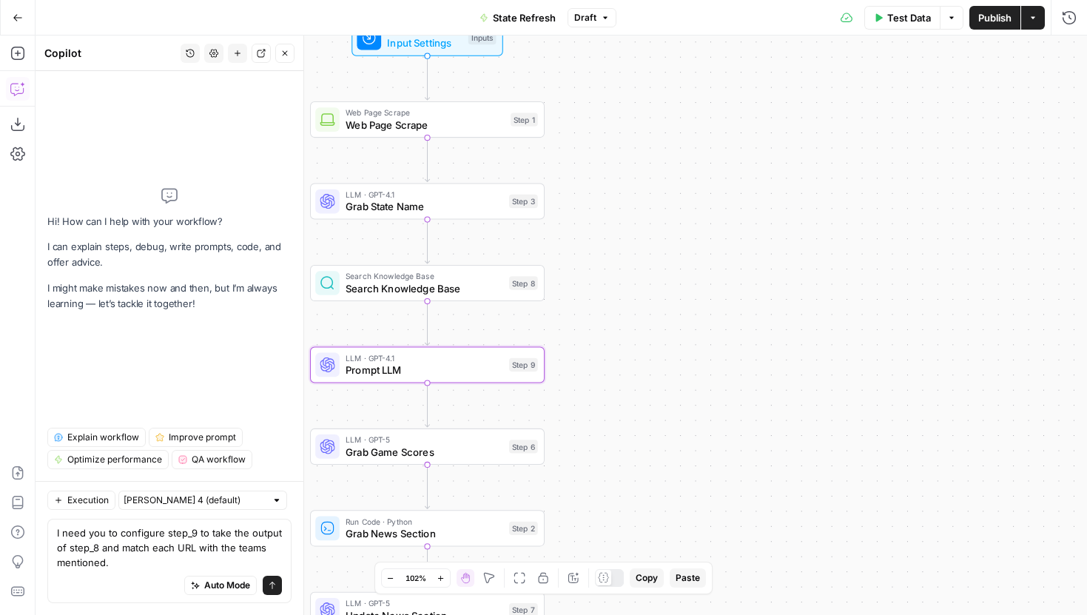
type textarea "I need you to configure step_9 to take the output of step_8 and match each URL …"
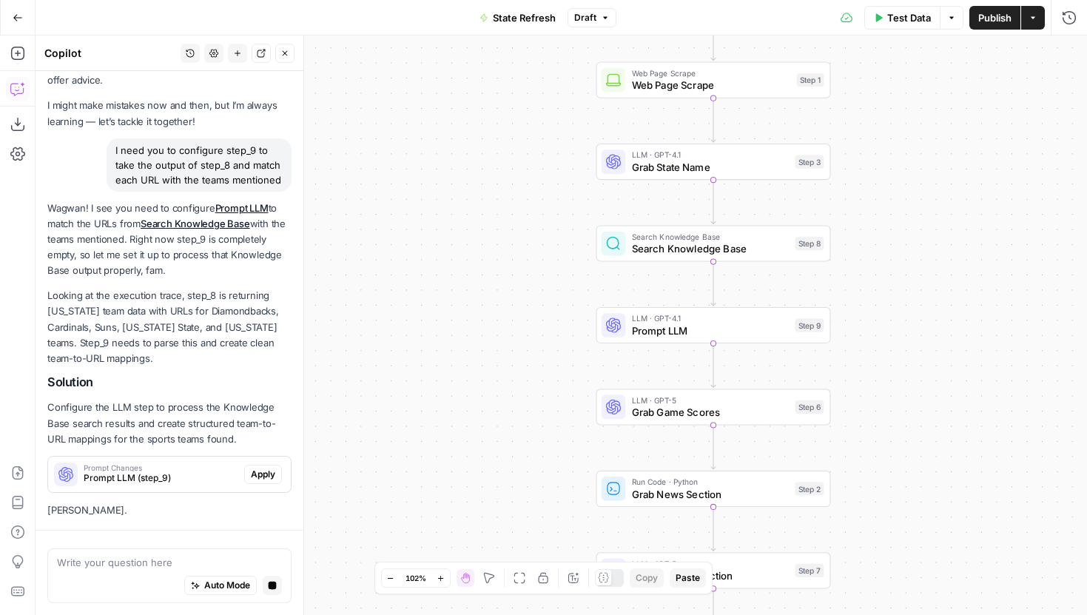
scroll to position [94, 0]
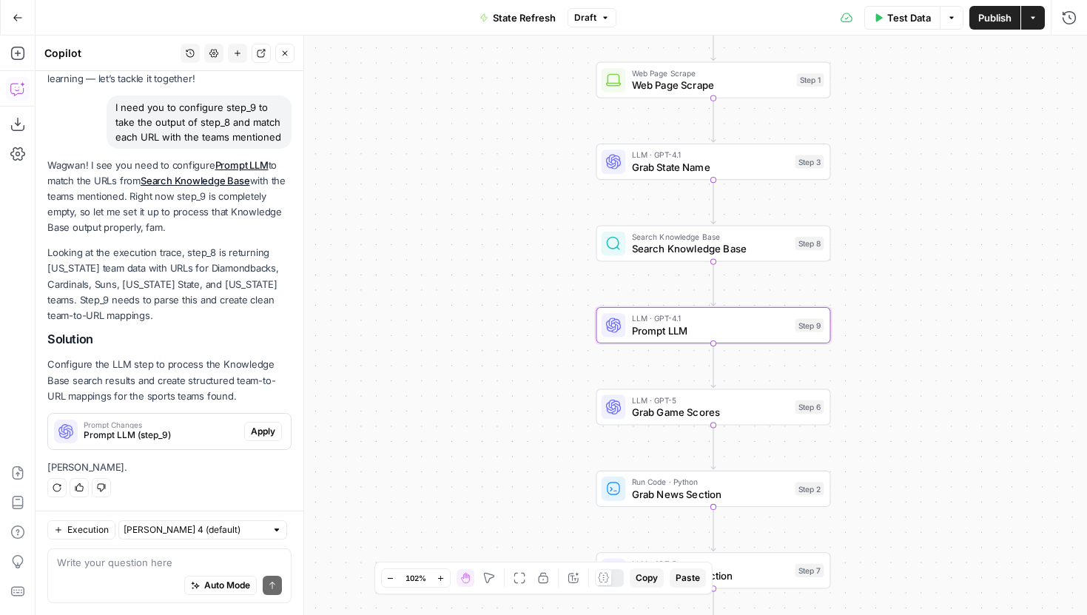
click at [270, 425] on span "Apply" at bounding box center [263, 431] width 24 height 13
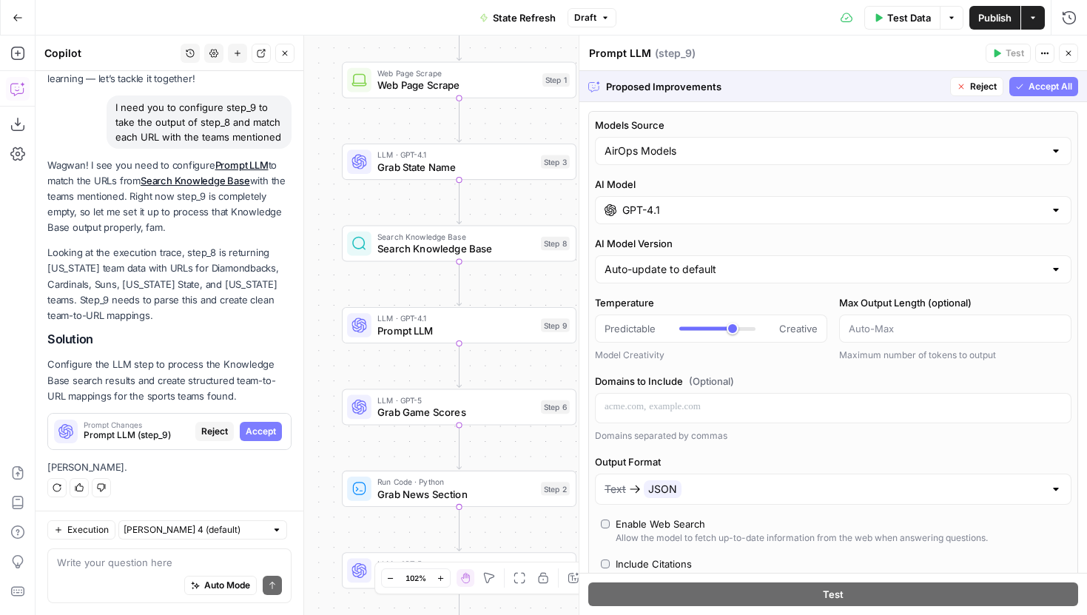
click at [1025, 83] on button "Accept All" at bounding box center [1043, 86] width 69 height 19
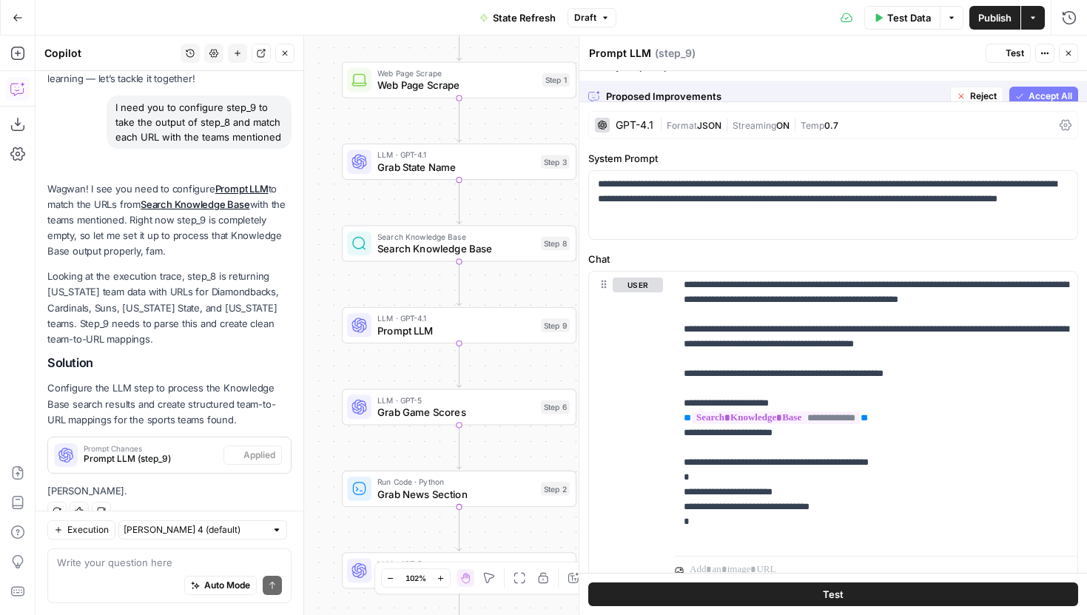
scroll to position [118, 0]
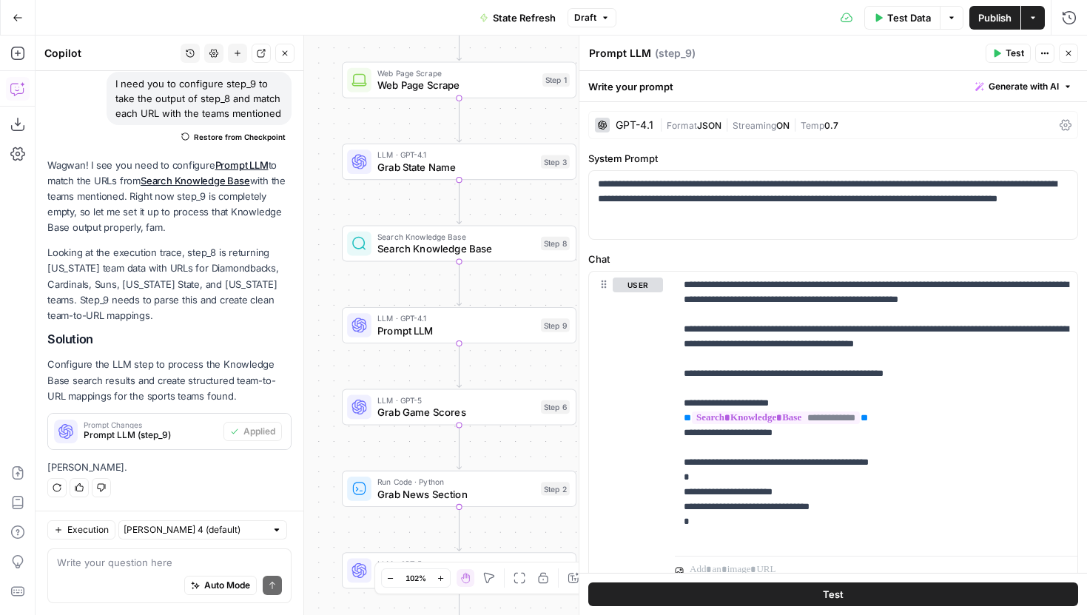
click at [288, 49] on icon "button" at bounding box center [284, 53] width 9 height 9
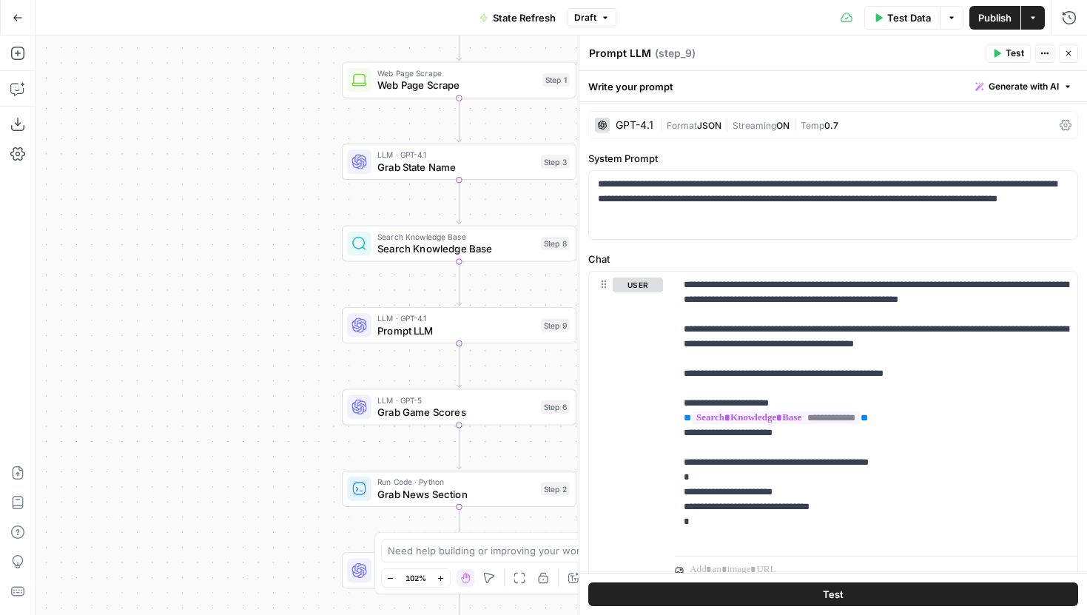
drag, startPoint x: 279, startPoint y: 261, endPoint x: 61, endPoint y: 226, distance: 220.4
click at [61, 226] on div "Workflow Input Settings Inputs Web Page Scrape Web Page Scrape Step 1 LLM · GPT…" at bounding box center [561, 325] width 1051 height 579
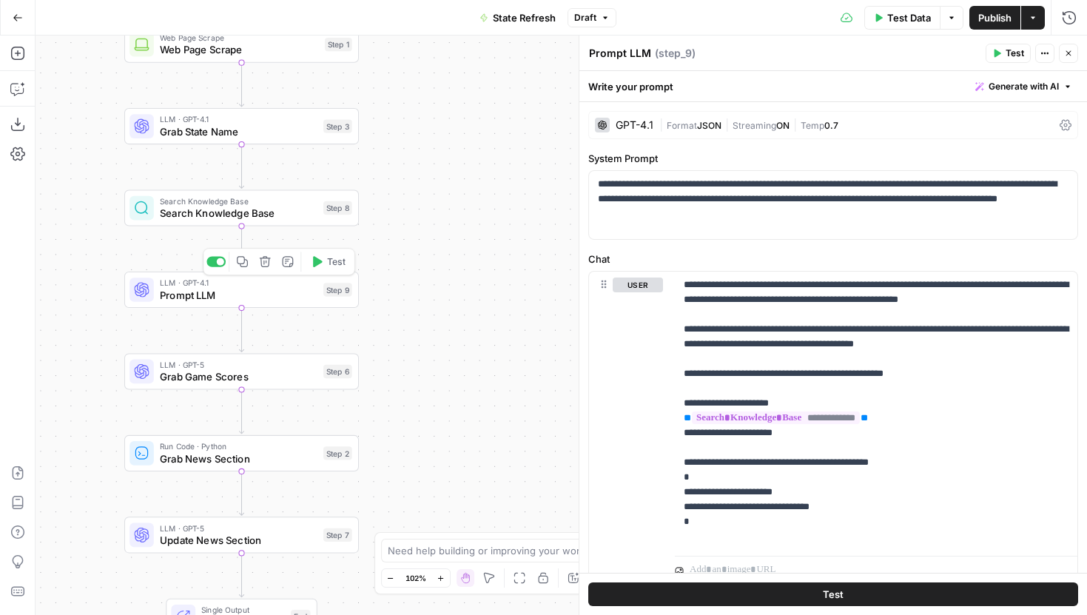
click at [333, 264] on span "Test" at bounding box center [336, 260] width 18 height 13
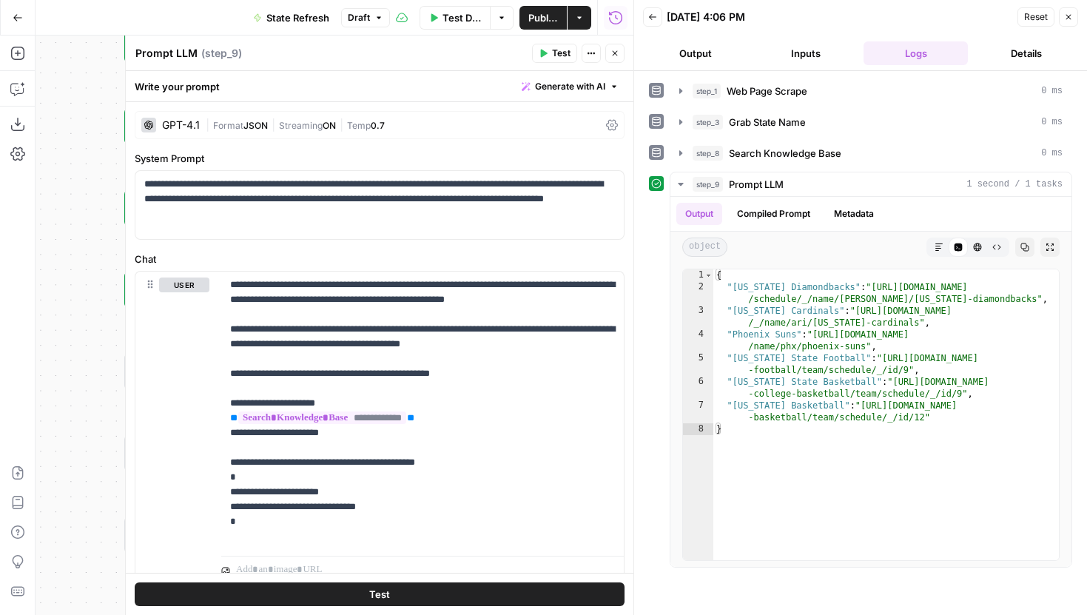
click at [618, 56] on icon "button" at bounding box center [614, 53] width 9 height 9
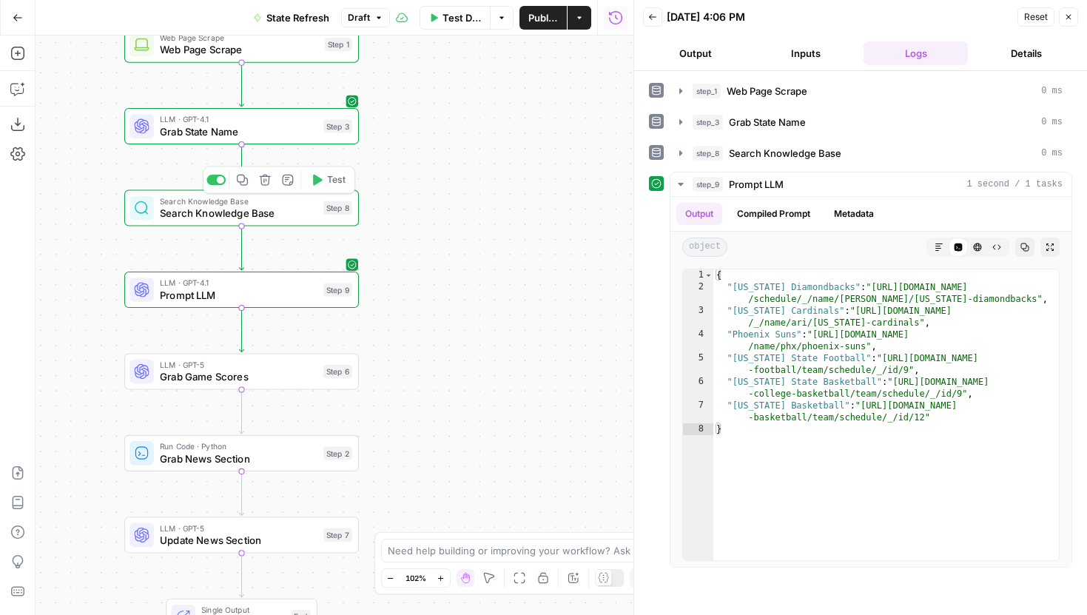
click at [329, 183] on span "Test" at bounding box center [336, 179] width 18 height 13
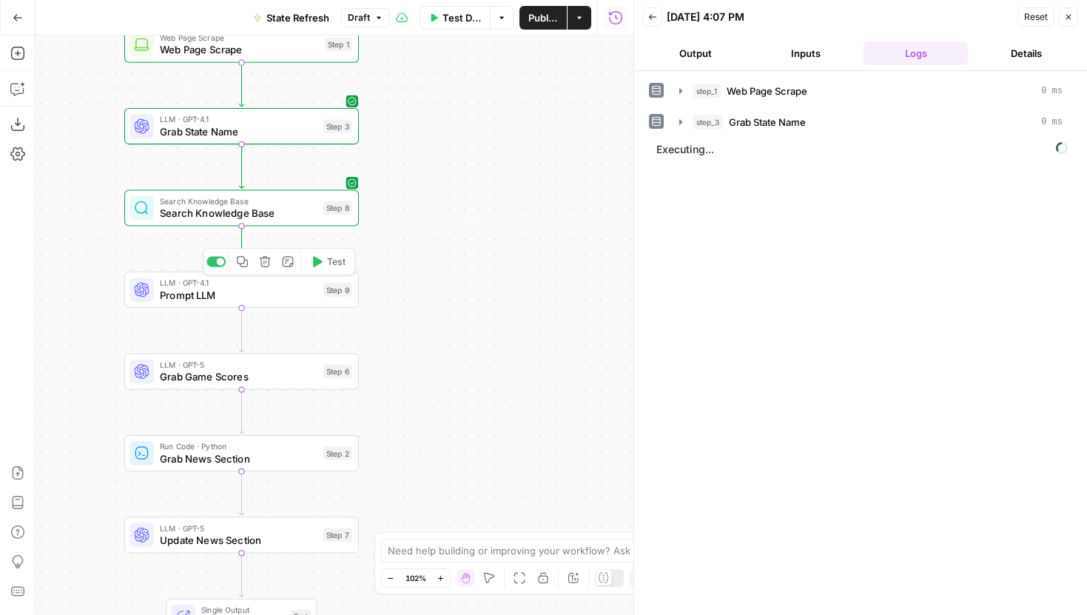
click at [320, 265] on icon "button" at bounding box center [317, 261] width 12 height 12
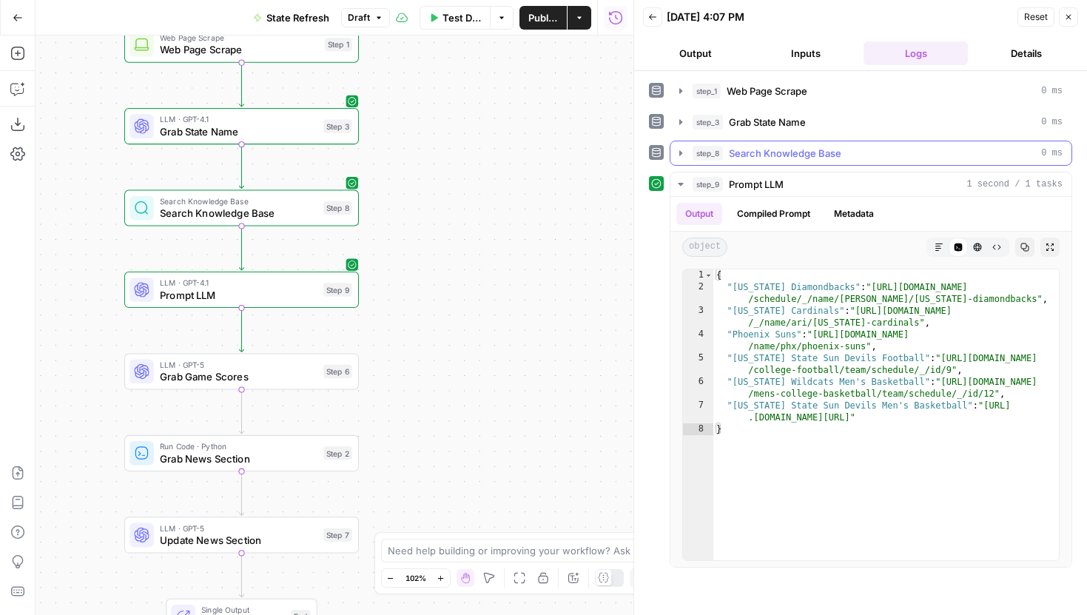
click at [670, 149] on button "step_8 Search Knowledge Base 0 ms" at bounding box center [870, 153] width 401 height 24
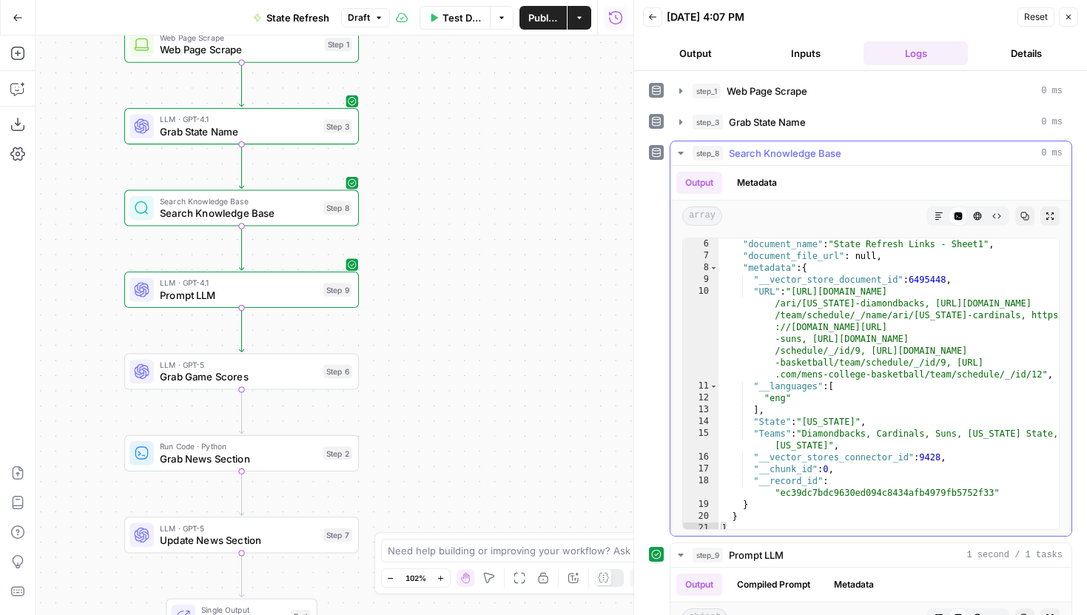
scroll to position [195, 0]
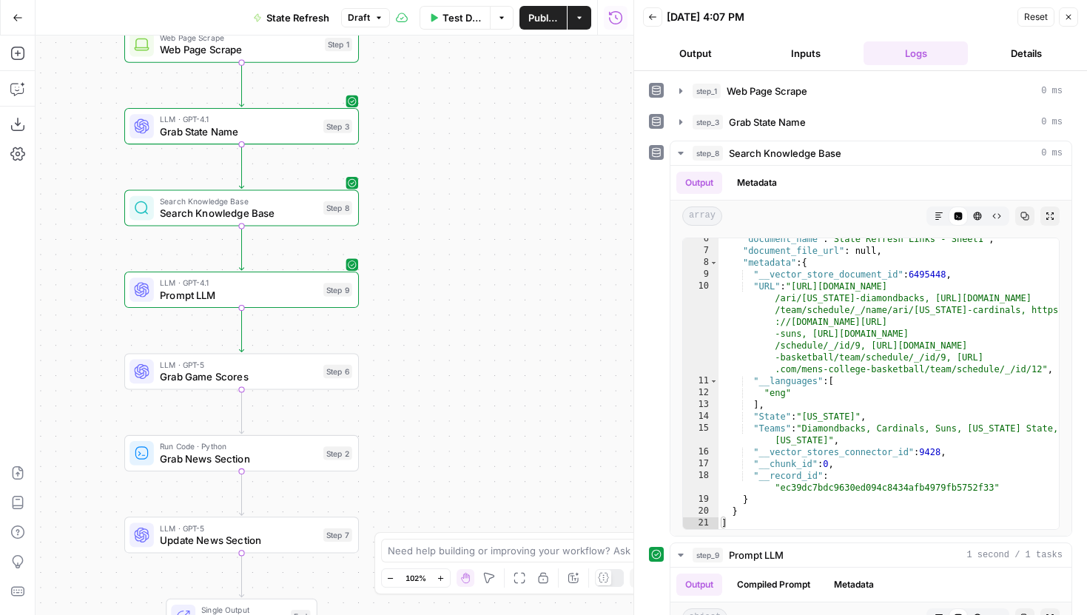
click at [262, 213] on span "Search Knowledge Base" at bounding box center [239, 213] width 158 height 15
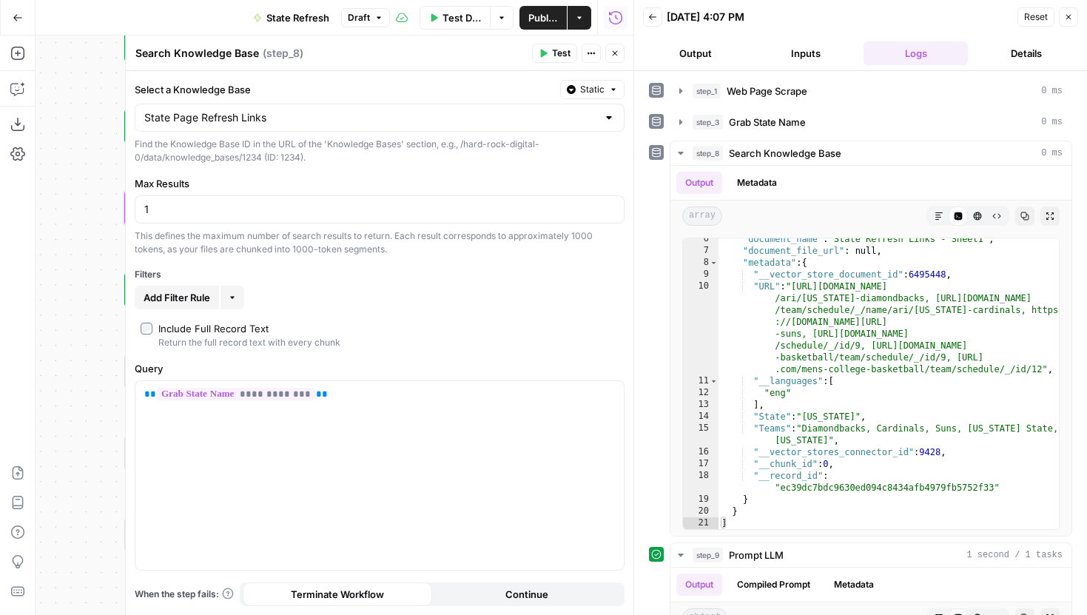
click at [142, 320] on div "**********" at bounding box center [379, 343] width 507 height 544
click at [542, 67] on header "Search Knowledge Base Search Knowledge Base ( step_8 ) Test Actions Close" at bounding box center [379, 54] width 507 height 36
click at [553, 47] on span "Test" at bounding box center [561, 53] width 18 height 13
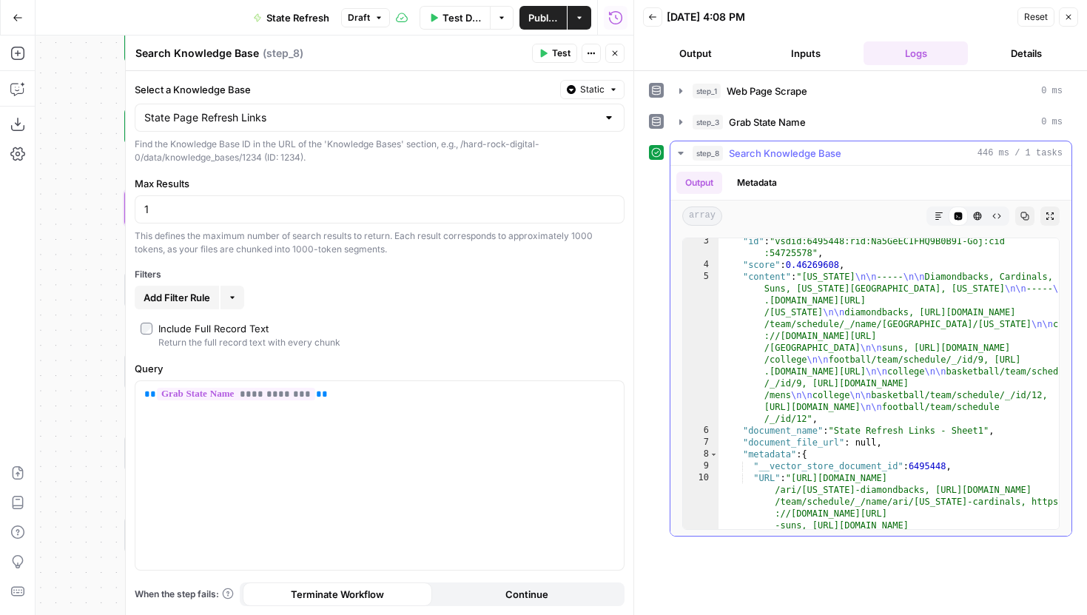
scroll to position [27, 0]
click at [614, 54] on icon "button" at bounding box center [614, 53] width 9 height 9
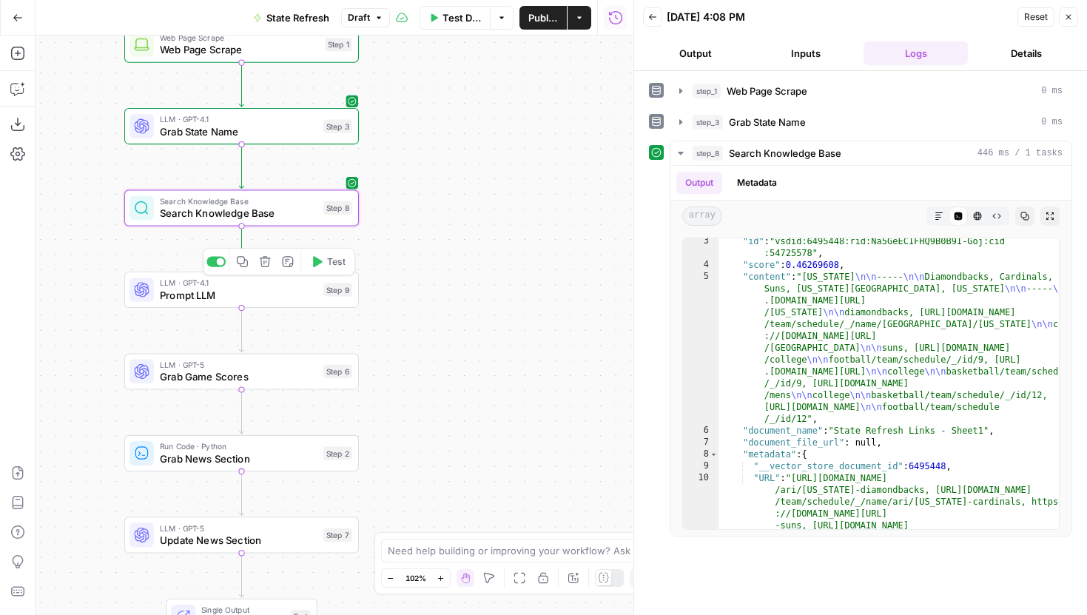
click at [323, 266] on button "Test" at bounding box center [327, 262] width 47 height 20
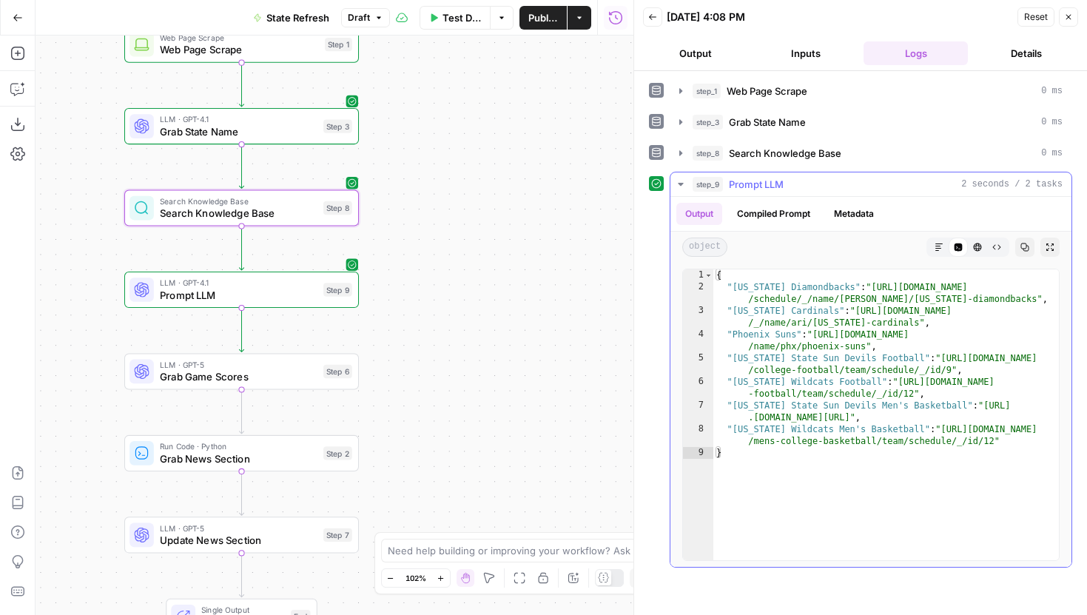
type textarea "*"
click at [848, 457] on div "{ "Arizona Diamondbacks" : "https://www.espn.com/mlb/team /schedule/_/name/ari/…" at bounding box center [885, 426] width 345 height 314
